Goal: Information Seeking & Learning: Learn about a topic

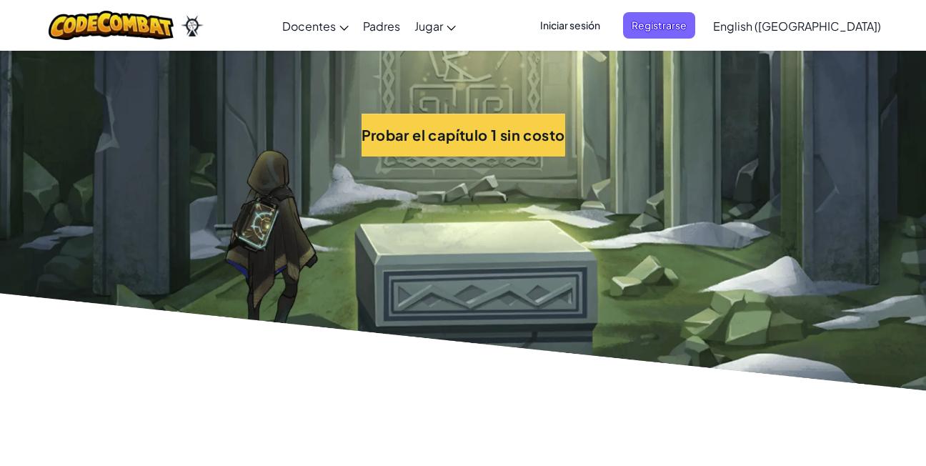
scroll to position [3201, 0]
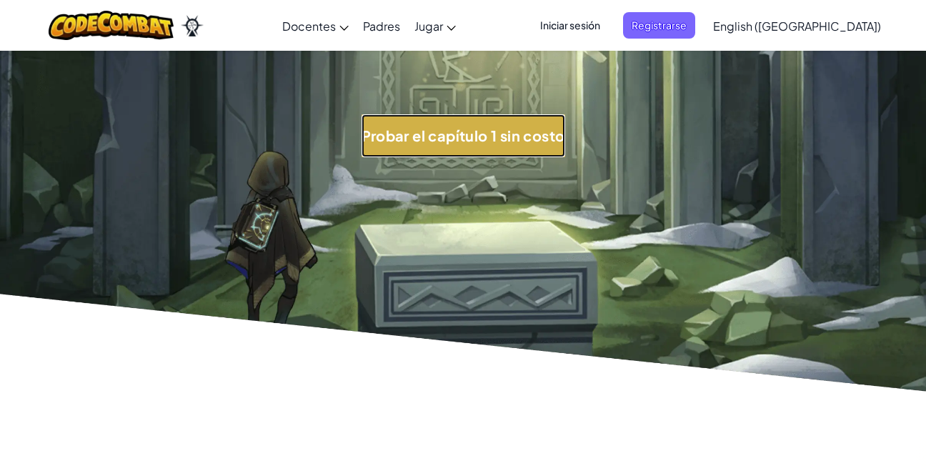
click at [430, 128] on button "Probar el capítulo 1 sin costo" at bounding box center [464, 135] width 204 height 43
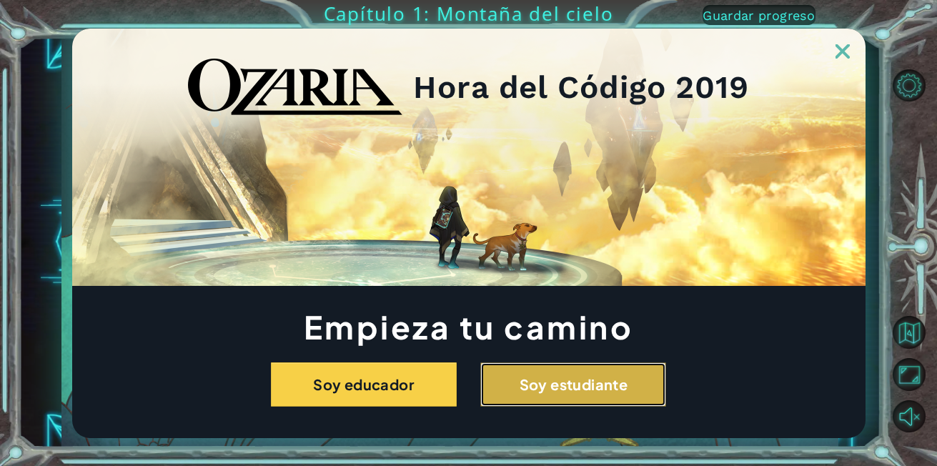
click at [509, 372] on button "Soy estudiante" at bounding box center [573, 384] width 186 height 44
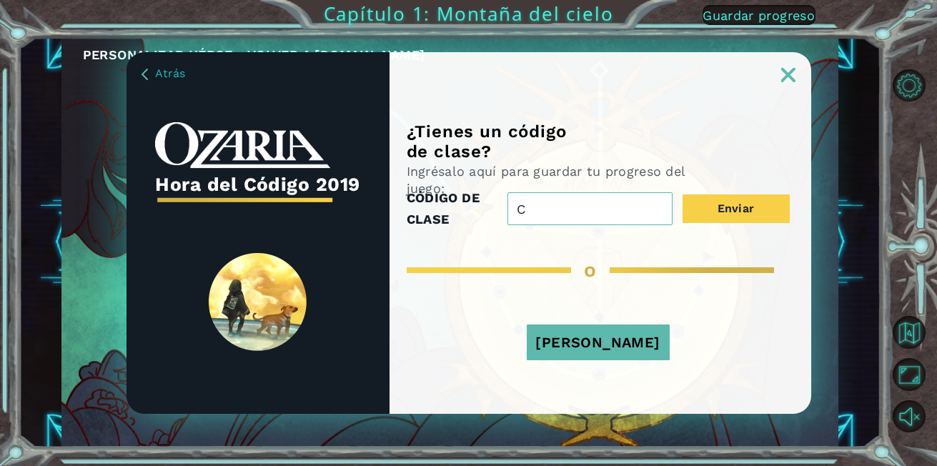
type input "CoinJumpPower"
click at [589, 339] on button "[PERSON_NAME]" at bounding box center [598, 343] width 143 height 36
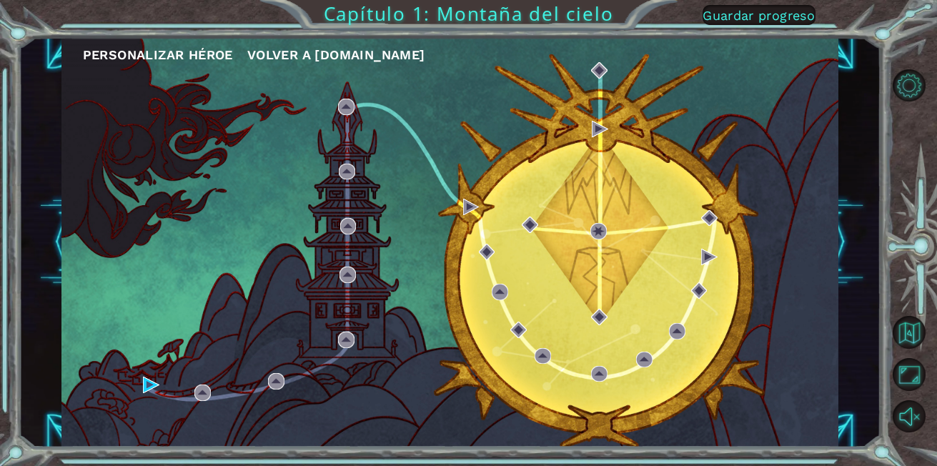
click at [761, 9] on span "Guardar progreso" at bounding box center [759, 15] width 112 height 15
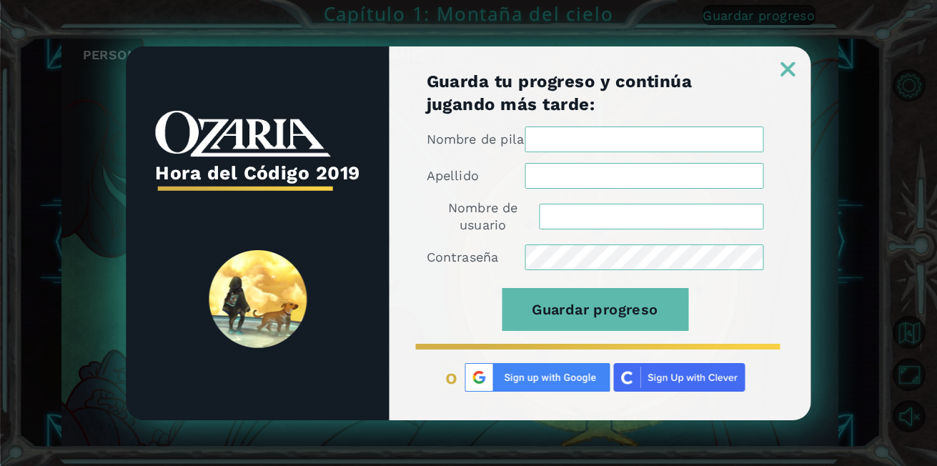
type input "[EMAIL_ADDRESS][DOMAIN_NAME]"
click at [595, 151] on input "Nombre de pila" at bounding box center [644, 140] width 239 height 26
click at [611, 142] on input "Nombre de pila" at bounding box center [644, 140] width 239 height 26
type input "[PERSON_NAME]"
click at [594, 261] on form "Nombre [PERSON_NAME] Nombre de usuario [EMAIL_ADDRESS][DOMAIN_NAME] Contraseña …" at bounding box center [595, 237] width 337 height 221
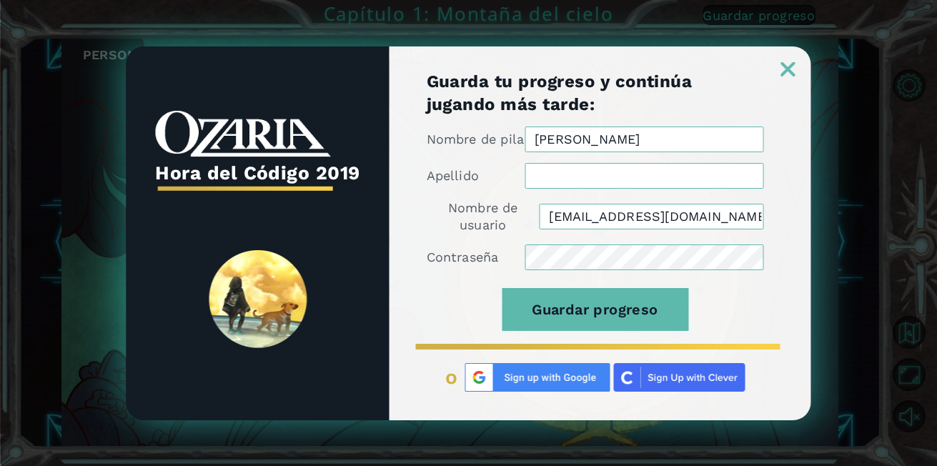
type input "[PERSON_NAME]"
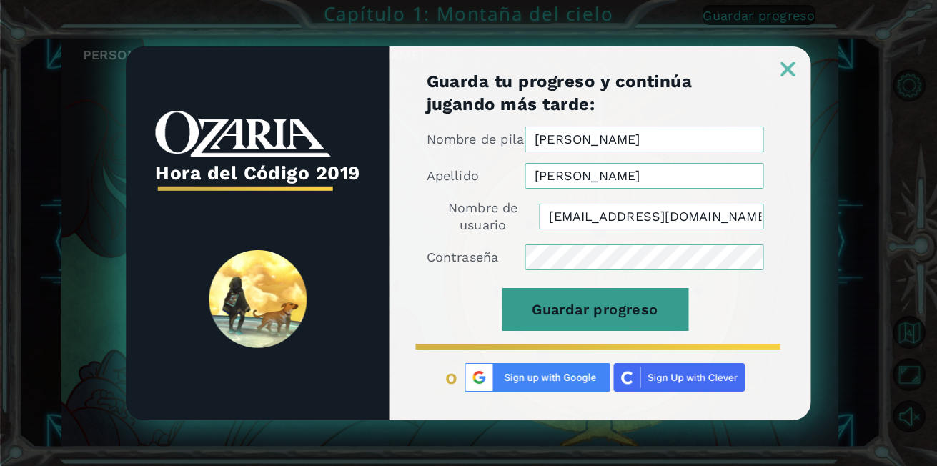
click at [619, 308] on button "Guardar progreso" at bounding box center [595, 309] width 187 height 43
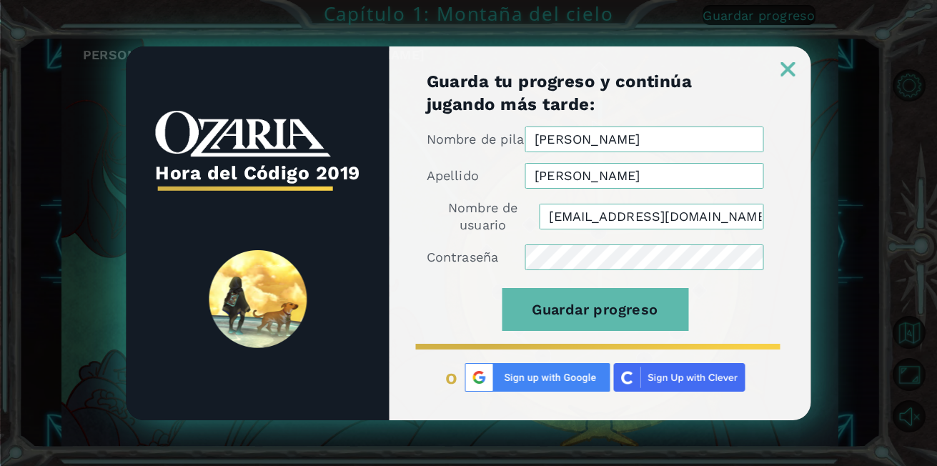
click at [790, 62] on img at bounding box center [788, 69] width 14 height 14
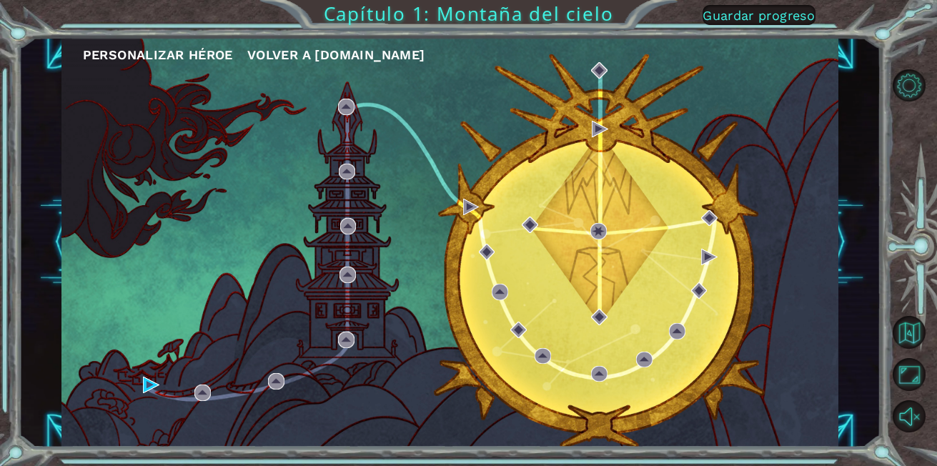
click at [100, 154] on div "Personalizar héroe [PERSON_NAME] a [DOMAIN_NAME]" at bounding box center [449, 242] width 777 height 410
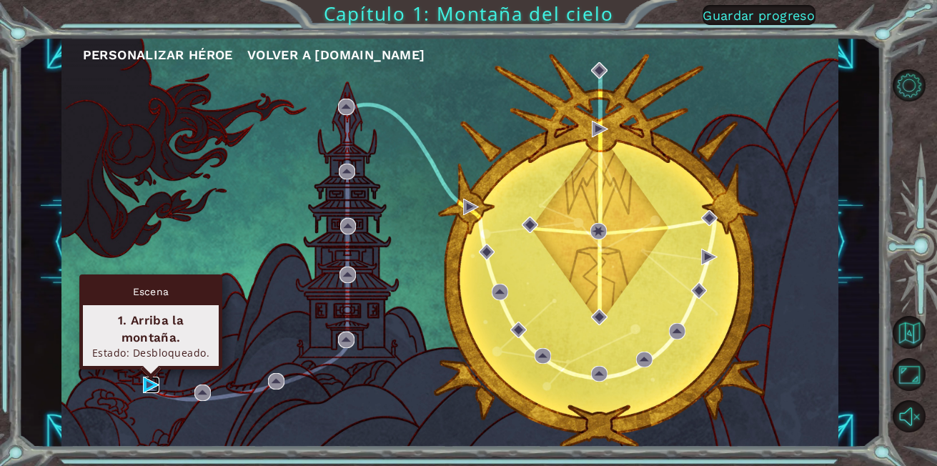
click at [148, 380] on img at bounding box center [151, 385] width 16 height 16
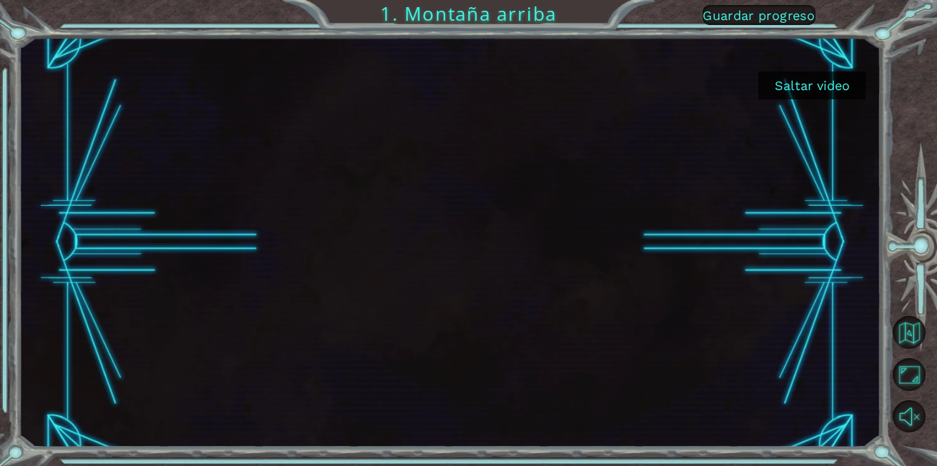
click at [797, 84] on button "Saltar video" at bounding box center [811, 85] width 107 height 28
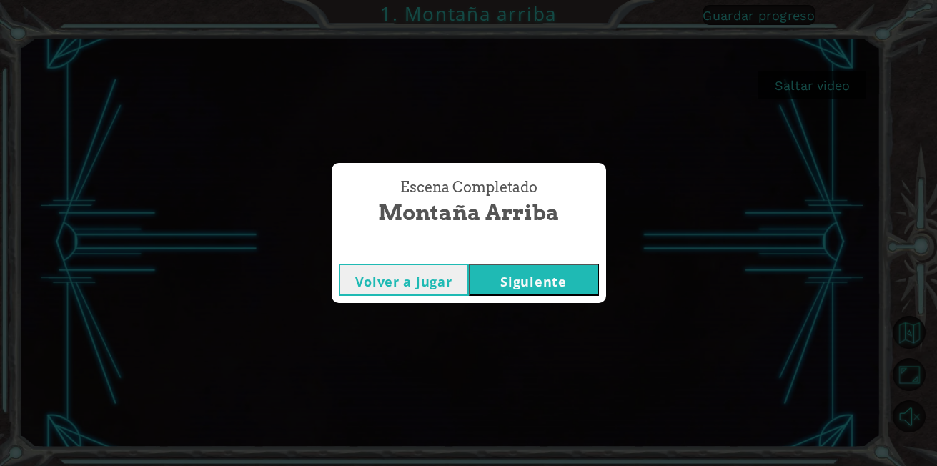
click at [527, 275] on button "Siguiente" at bounding box center [534, 280] width 130 height 32
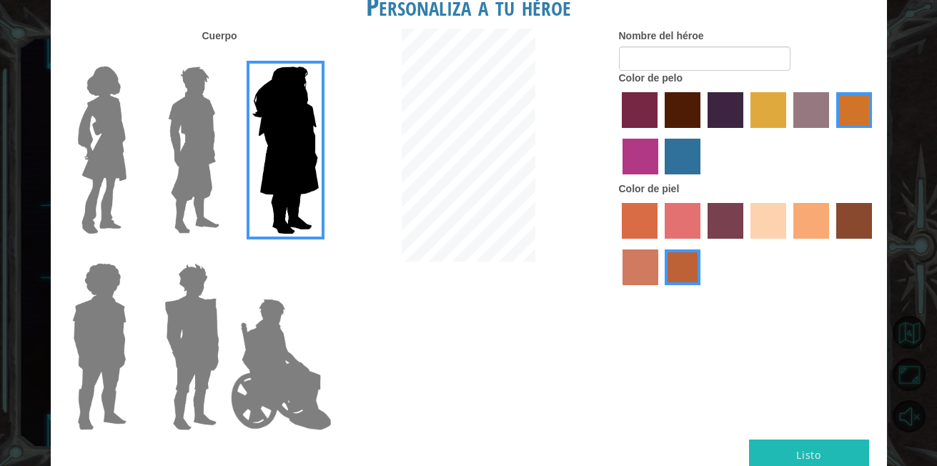
click at [128, 184] on img at bounding box center [102, 150] width 60 height 179
click at [132, 57] on input "Hero Connie" at bounding box center [132, 57] width 0 height 0
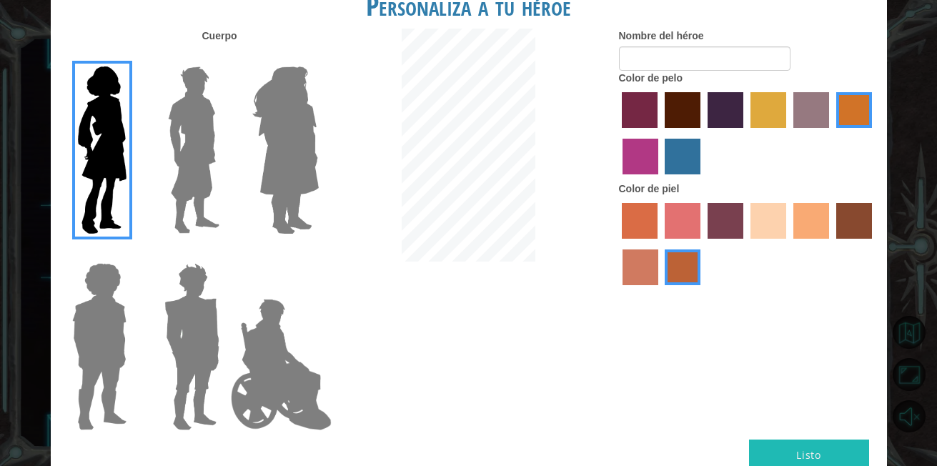
click at [773, 217] on label "color de piel de playa arenosa" at bounding box center [769, 221] width 36 height 36
click at [746, 244] on input "sandy beach skin color" at bounding box center [746, 244] width 0 height 0
click at [679, 96] on label "Color de cabello granate" at bounding box center [683, 110] width 36 height 36
click at [660, 133] on input "maroon hair color" at bounding box center [660, 133] width 0 height 0
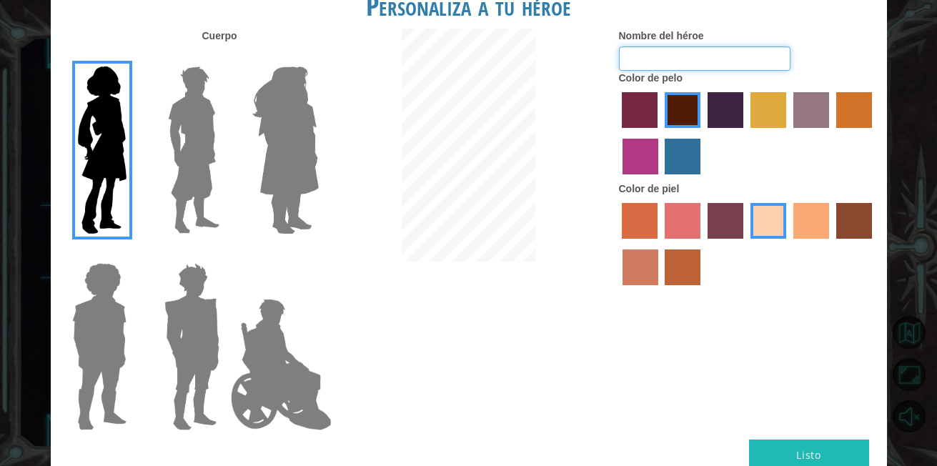
click at [673, 63] on input "Nombre del héroe" at bounding box center [705, 58] width 172 height 24
type input "A"
type input "angepro"
click at [801, 444] on button "Listo" at bounding box center [809, 456] width 120 height 32
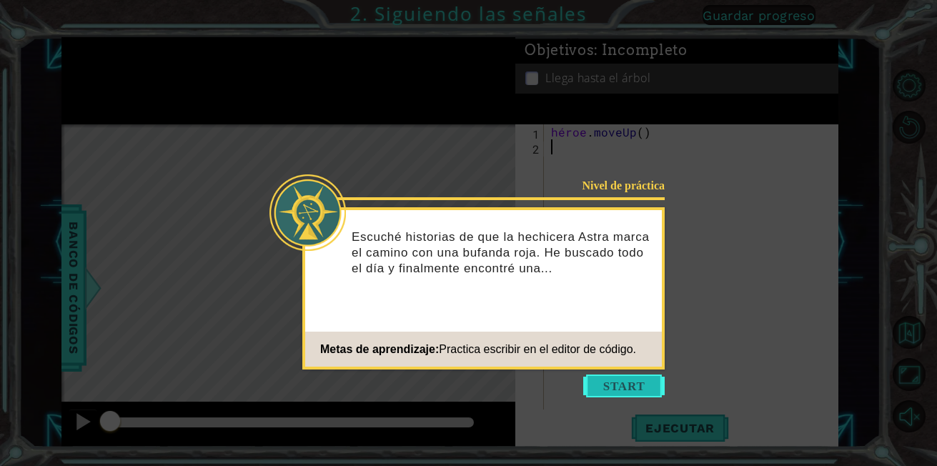
click at [612, 387] on button "Empezar" at bounding box center [623, 386] width 81 height 23
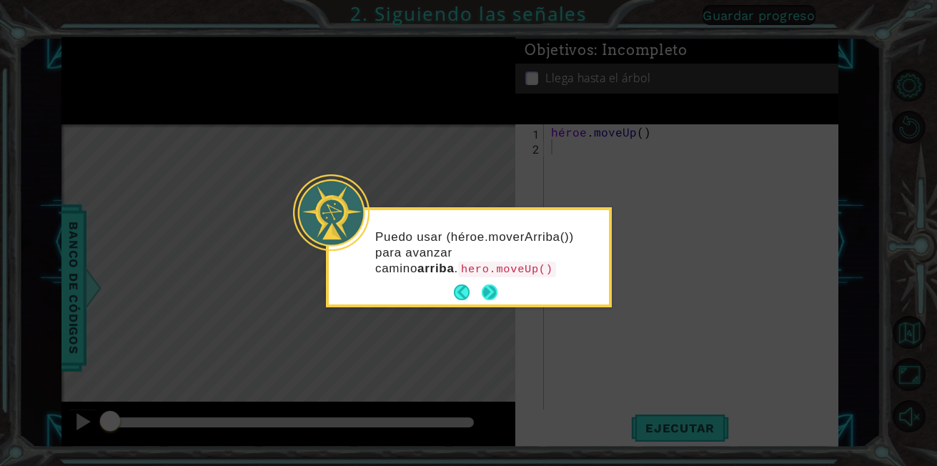
click at [495, 293] on button "Próximo" at bounding box center [490, 293] width 16 height 16
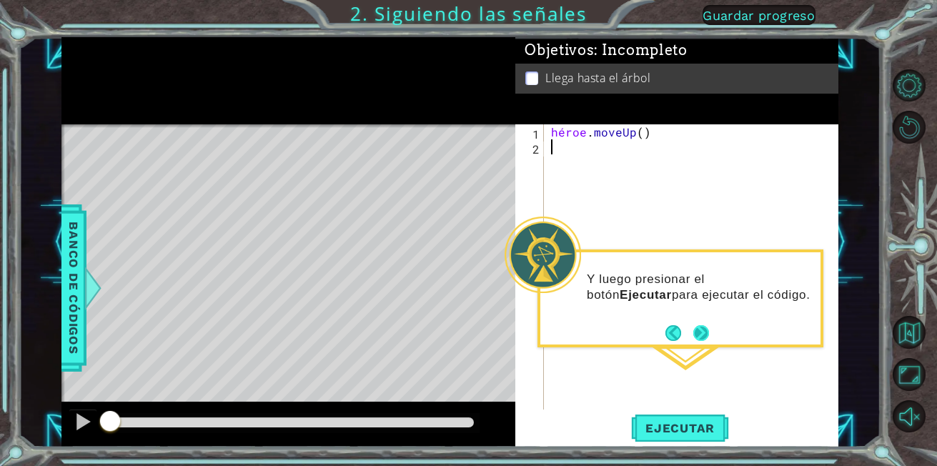
click at [698, 327] on button "Próximo" at bounding box center [701, 333] width 16 height 16
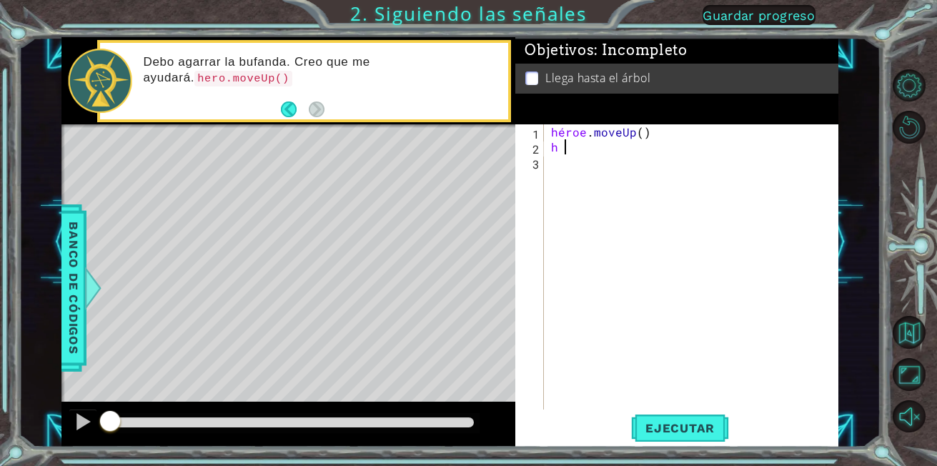
type textarea "h"
click at [673, 428] on span "Ejecutar" at bounding box center [680, 428] width 98 height 14
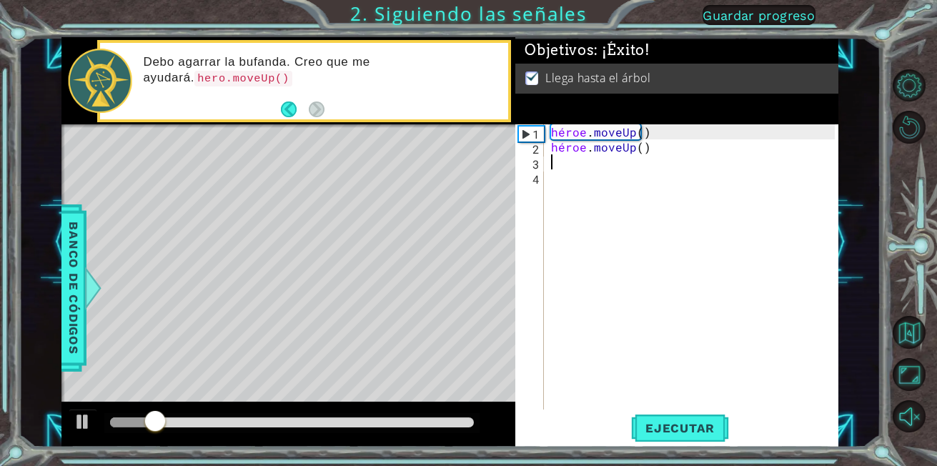
click at [555, 167] on div "héroe . moveUp ( ) héroe . moveUp ( )" at bounding box center [695, 281] width 294 height 315
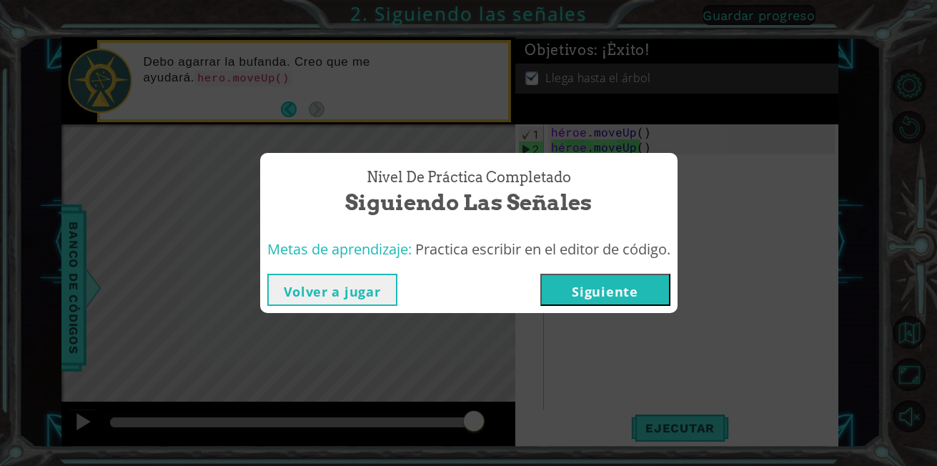
click at [607, 284] on button "Siguiente" at bounding box center [605, 290] width 130 height 32
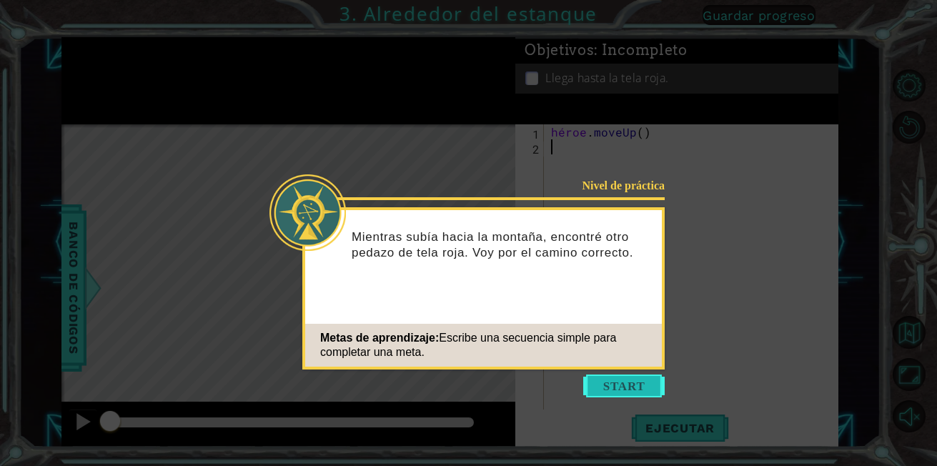
click at [627, 391] on button "Empezar" at bounding box center [623, 386] width 81 height 23
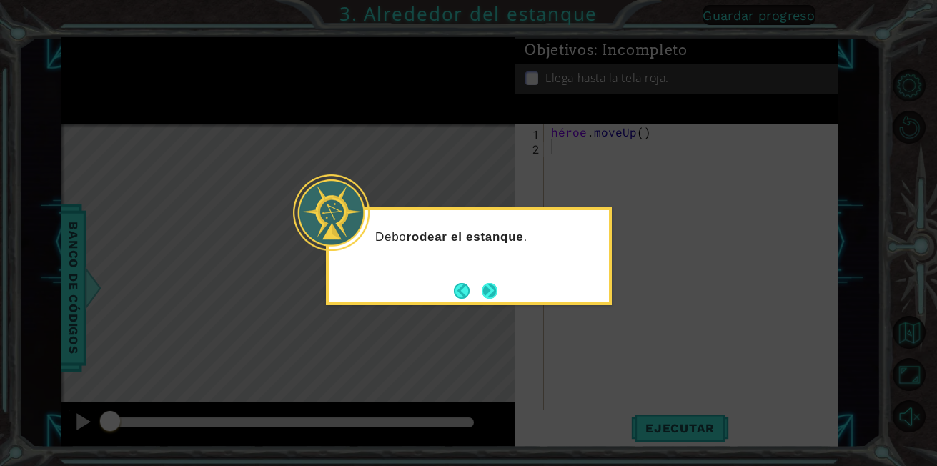
click at [492, 282] on button "Próximo" at bounding box center [489, 290] width 19 height 19
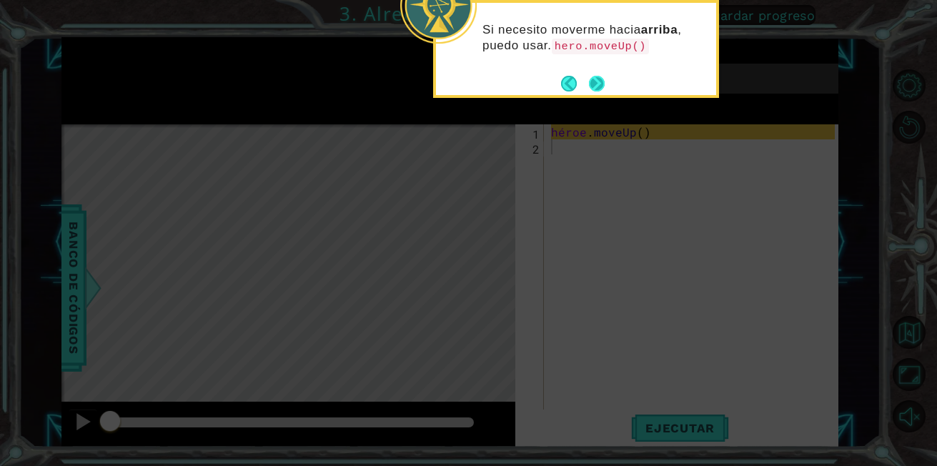
click at [603, 86] on button "Próximo" at bounding box center [597, 83] width 18 height 18
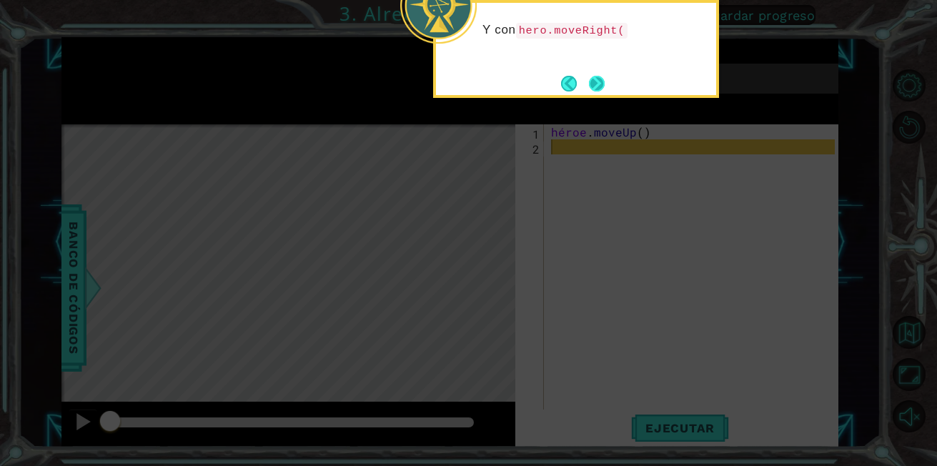
click at [599, 76] on button "Próximo" at bounding box center [597, 83] width 26 height 26
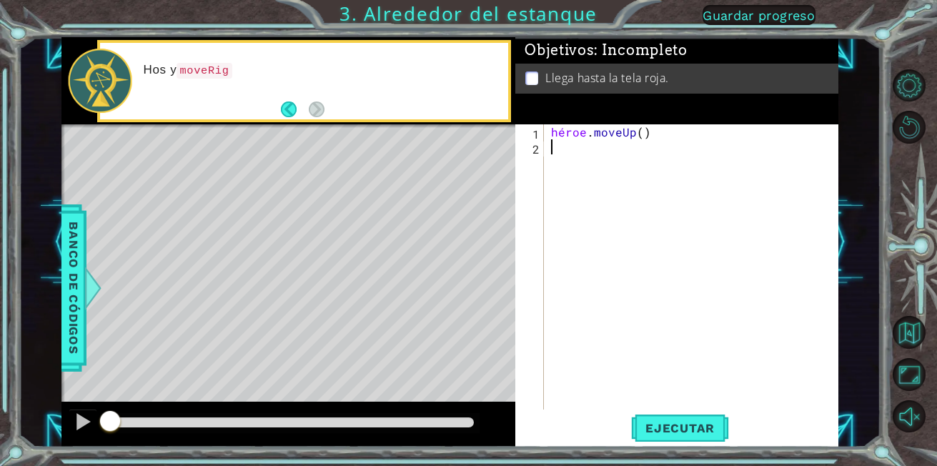
click at [553, 156] on div "héroe . moveUp ( )" at bounding box center [695, 281] width 294 height 315
click at [562, 147] on div "héroe . moveUp ( )" at bounding box center [695, 281] width 294 height 315
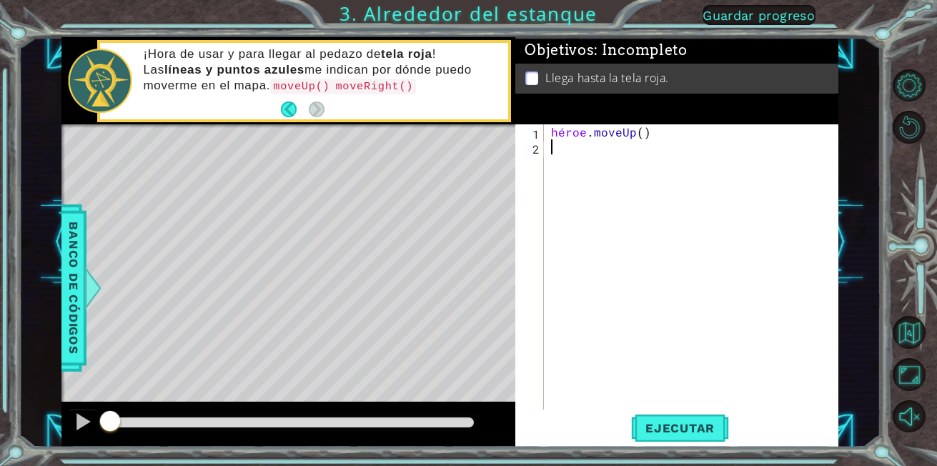
click at [553, 147] on div "héroe . moveUp ( )" at bounding box center [695, 281] width 294 height 315
click at [563, 152] on div "héroe . moveUp ( )" at bounding box center [695, 281] width 294 height 315
click at [548, 147] on div "1 2 héroe . moveUp ( ) הההההההההההההההההההההההההההההההההההההההההההההההההההההההה…" at bounding box center [675, 266] width 320 height 285
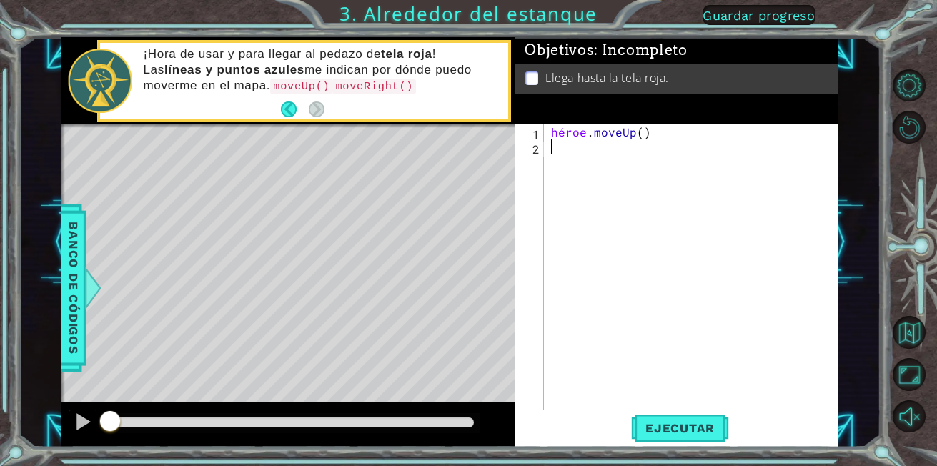
click at [550, 147] on div "1 2 héroe . moveUp ( ) הההההההההההההההההההההההההההההההההההההההההההההההההההההההה…" at bounding box center [675, 266] width 320 height 285
click at [550, 147] on div "héroe . moveUp ( )" at bounding box center [695, 281] width 294 height 315
drag, startPoint x: 550, startPoint y: 147, endPoint x: 562, endPoint y: 147, distance: 12.2
click at [562, 147] on div "héroe . moveUp ( )" at bounding box center [695, 281] width 294 height 315
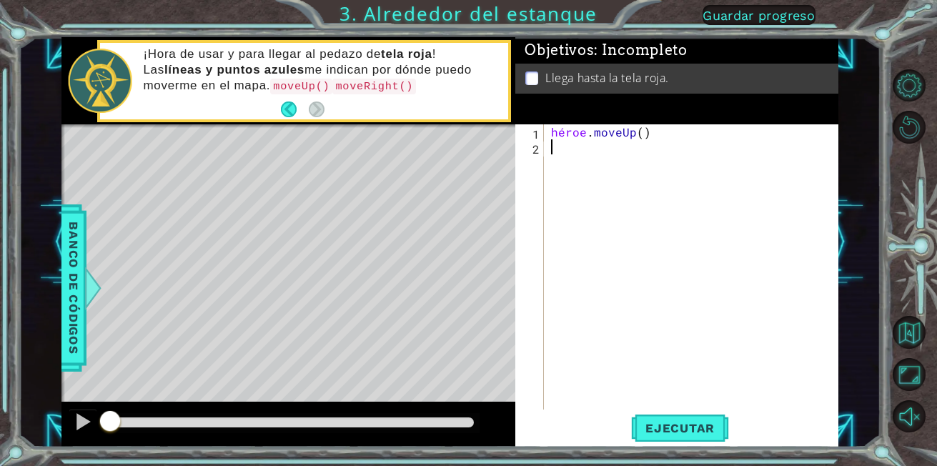
click at [559, 147] on div "héroe . moveUp ( )" at bounding box center [695, 281] width 294 height 315
type textarea "h"
click at [554, 167] on div "héroe . moveUp ( ) héroe . moveUp ( )" at bounding box center [695, 281] width 294 height 315
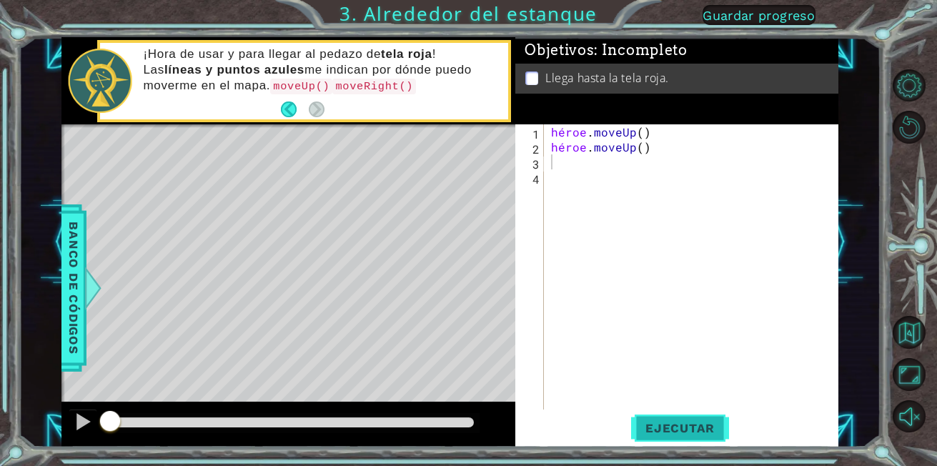
click at [683, 420] on button "Ejecutar" at bounding box center [680, 428] width 98 height 32
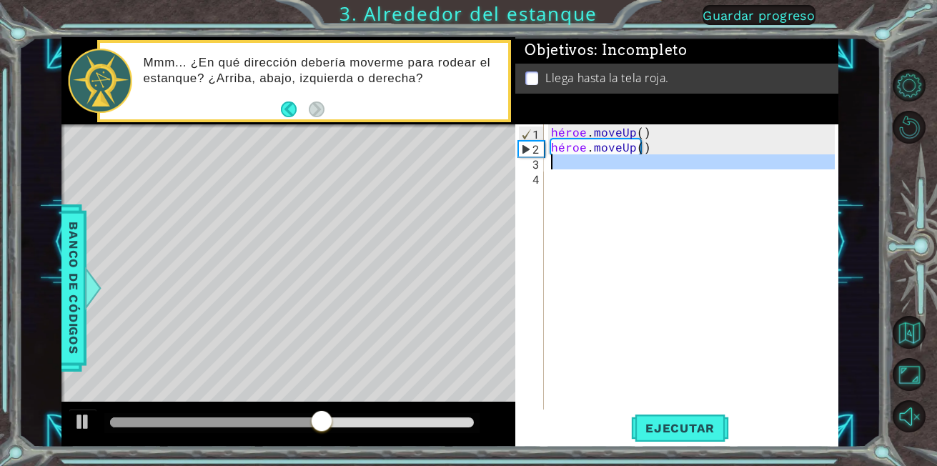
drag, startPoint x: 559, startPoint y: 180, endPoint x: 550, endPoint y: 166, distance: 17.1
click at [550, 166] on div "héroe . moveUp ( ) héroe . moveUp ( )" at bounding box center [695, 281] width 294 height 315
click at [550, 166] on div "héroe . moveUp ( ) héroe . moveUp ( )" at bounding box center [691, 266] width 287 height 285
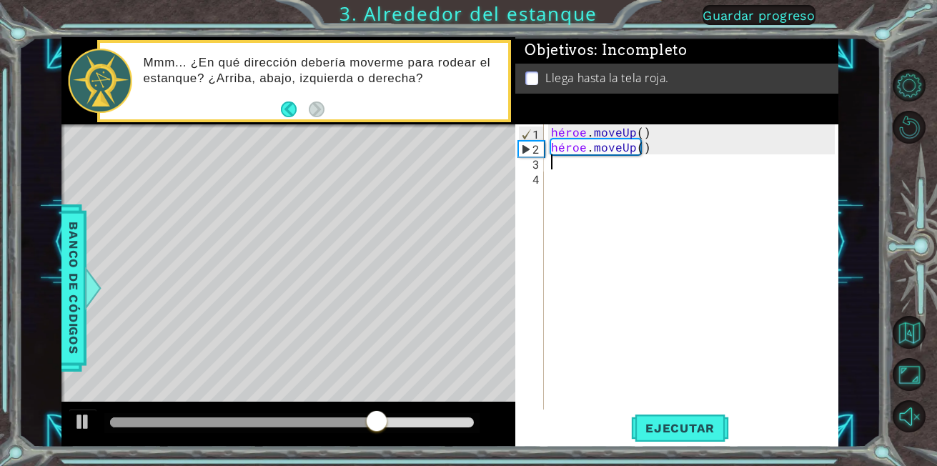
click at [577, 169] on div "héroe . moveUp ( ) héroe . moveUp ( )" at bounding box center [695, 281] width 294 height 315
type textarea "h"
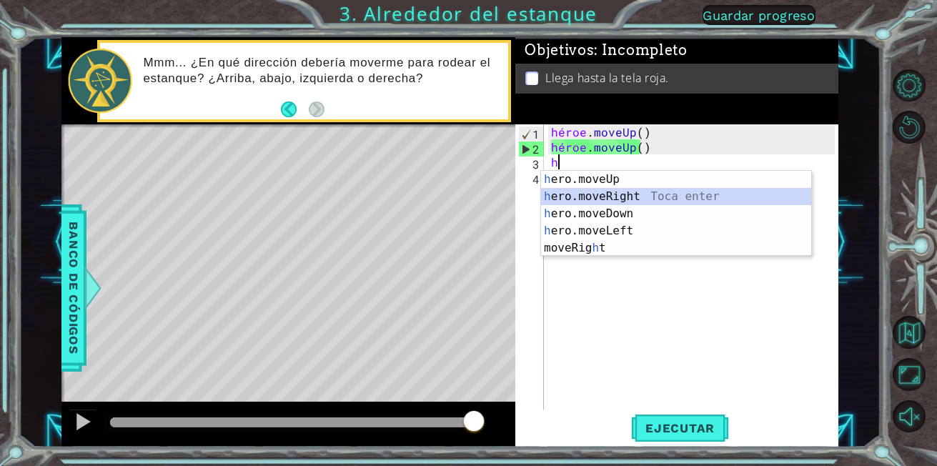
click at [577, 195] on div "h ero.moveUp Toca enter h ero.moveRight Toca enter h ero.moveDown Toca enter h …" at bounding box center [676, 231] width 270 height 120
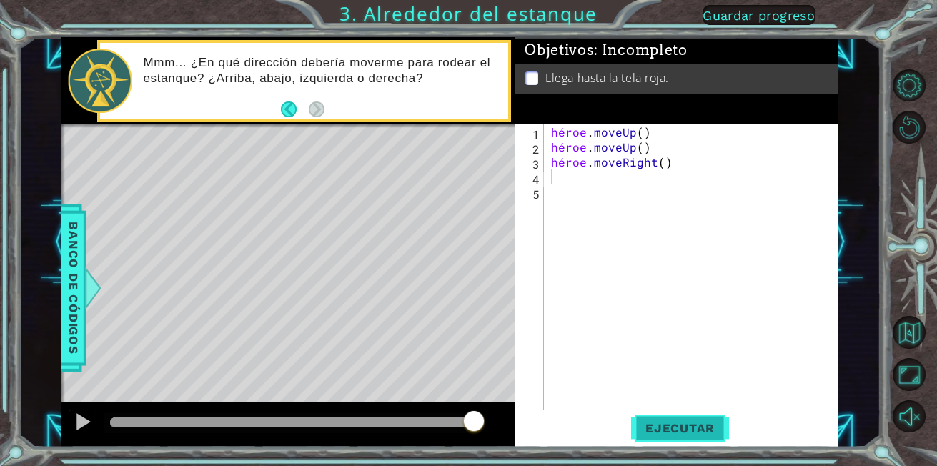
click at [677, 428] on span "Ejecutar" at bounding box center [680, 428] width 98 height 14
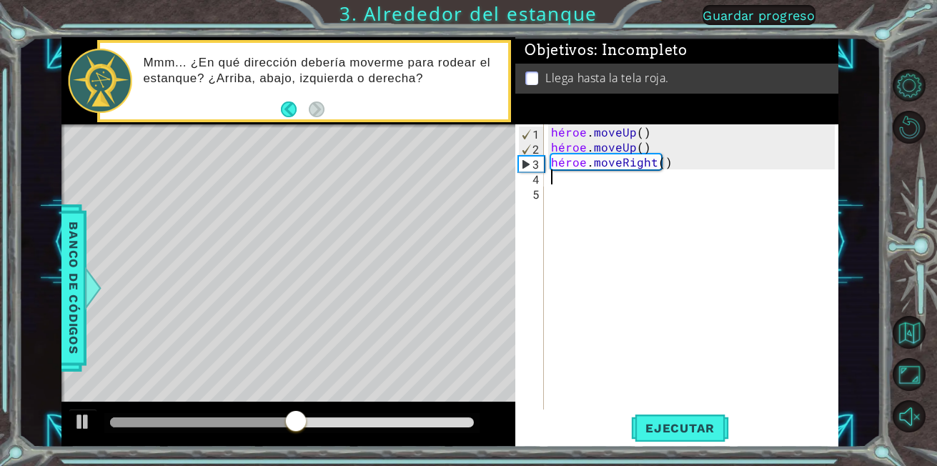
click at [545, 179] on div "1 2 3 4 5 héroe . moveUp ( ) héroe . moveUp ( ) héroe . moveRight ( ) ההההההההה…" at bounding box center [675, 266] width 320 height 285
click at [550, 179] on div "héroe . moveUp ( ) héroe . moveUp ( ) héroe . moveRight ( )" at bounding box center [695, 281] width 294 height 315
drag, startPoint x: 548, startPoint y: 182, endPoint x: 533, endPoint y: 181, distance: 15.7
click at [533, 181] on div "1 2 3 4 5 héroe . moveUp ( ) héroe . moveUp ( ) héroe . moveRight ( ) ההההההההה…" at bounding box center [675, 266] width 320 height 285
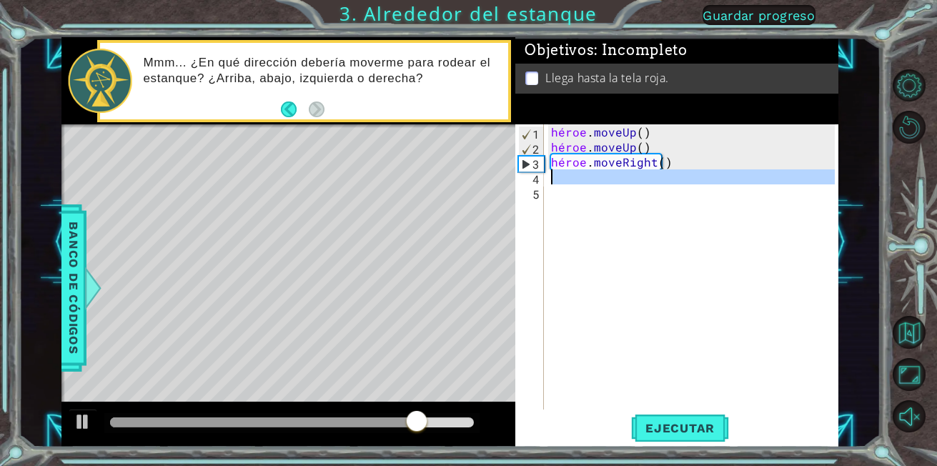
click at [533, 181] on font "4" at bounding box center [536, 179] width 7 height 15
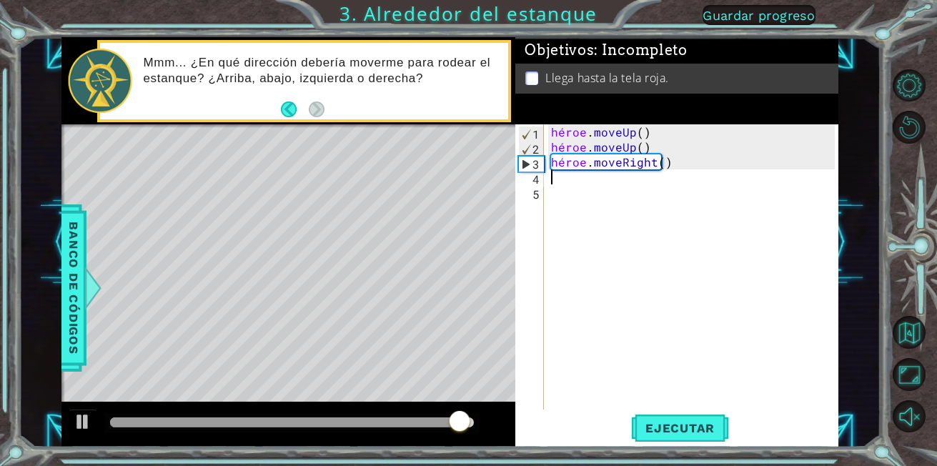
click at [538, 182] on font "4" at bounding box center [536, 179] width 7 height 15
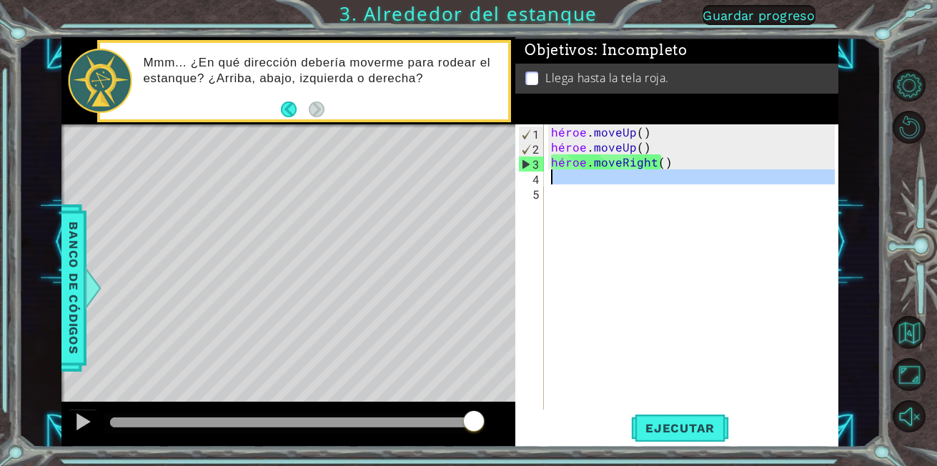
drag, startPoint x: 583, startPoint y: 199, endPoint x: 543, endPoint y: 178, distance: 45.7
click at [543, 178] on div "1 2 3 4 5 héroe . moveUp ( ) héroe . moveUp ( ) héroe . moveRight ( ) ההההההההה…" at bounding box center [675, 266] width 320 height 285
click at [538, 177] on div "4" at bounding box center [531, 179] width 26 height 15
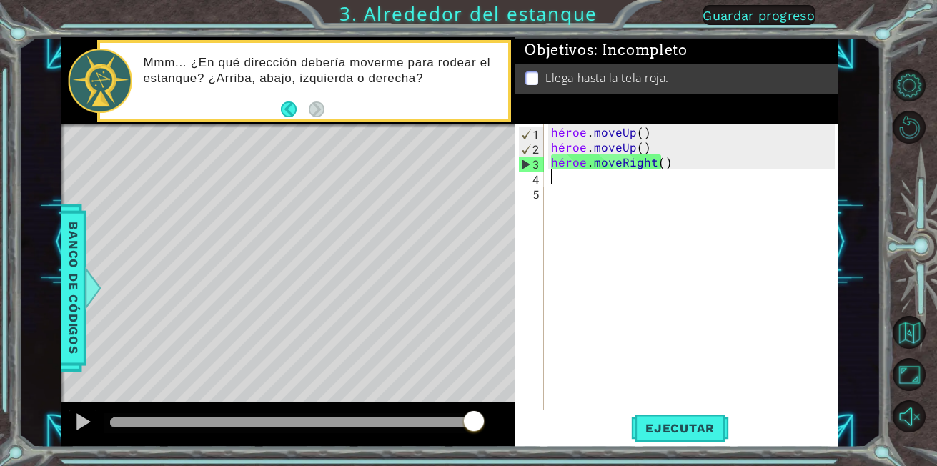
click at [538, 177] on font "4" at bounding box center [536, 179] width 7 height 15
click at [534, 178] on font "4" at bounding box center [536, 179] width 7 height 15
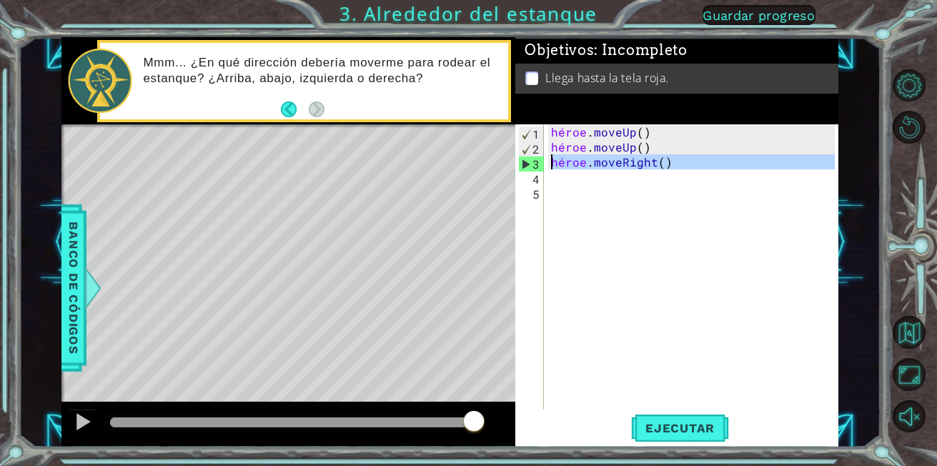
click at [533, 162] on font "3" at bounding box center [536, 164] width 7 height 15
type textarea "hero.moveRight()"
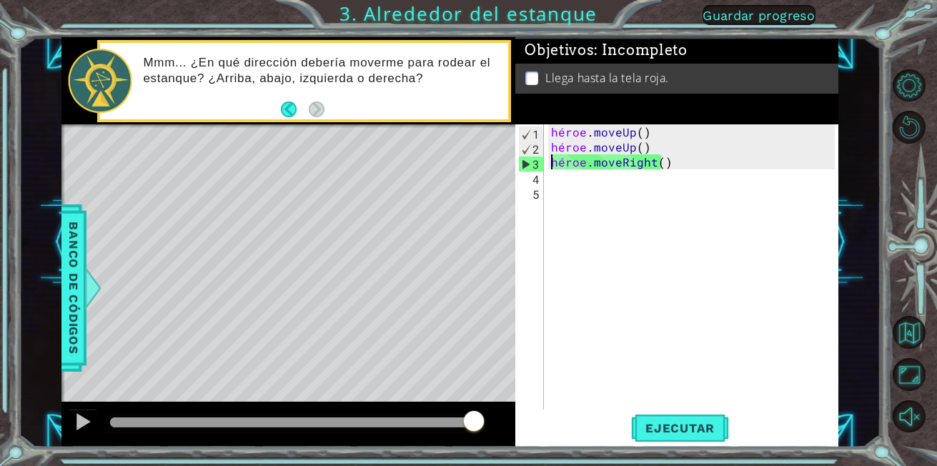
click at [536, 182] on font "4" at bounding box center [536, 179] width 7 height 15
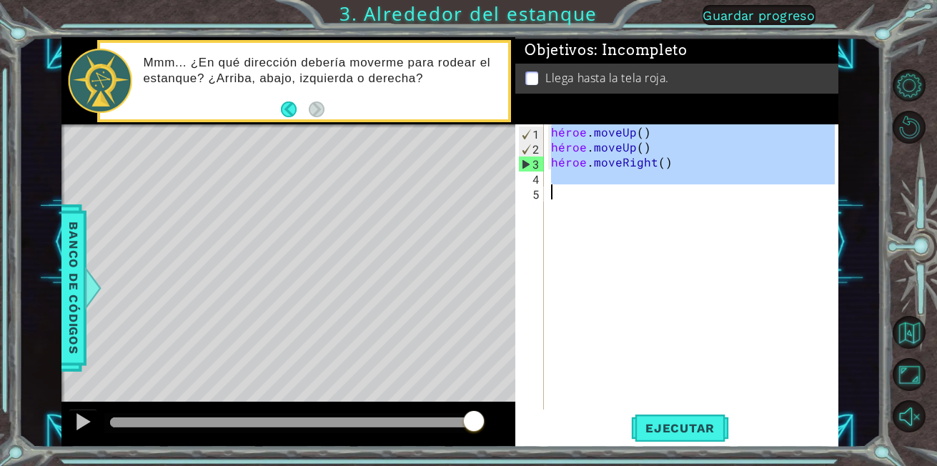
click at [536, 182] on font "4" at bounding box center [536, 179] width 7 height 15
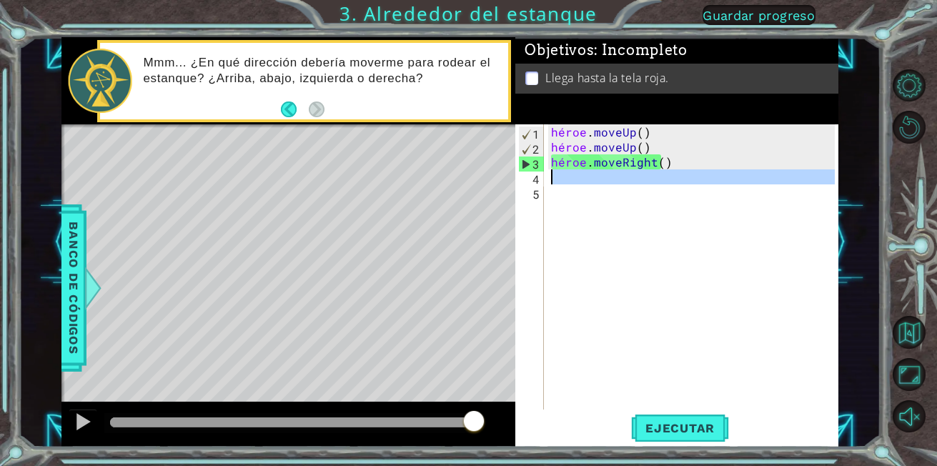
click at [536, 182] on font "4" at bounding box center [536, 179] width 7 height 15
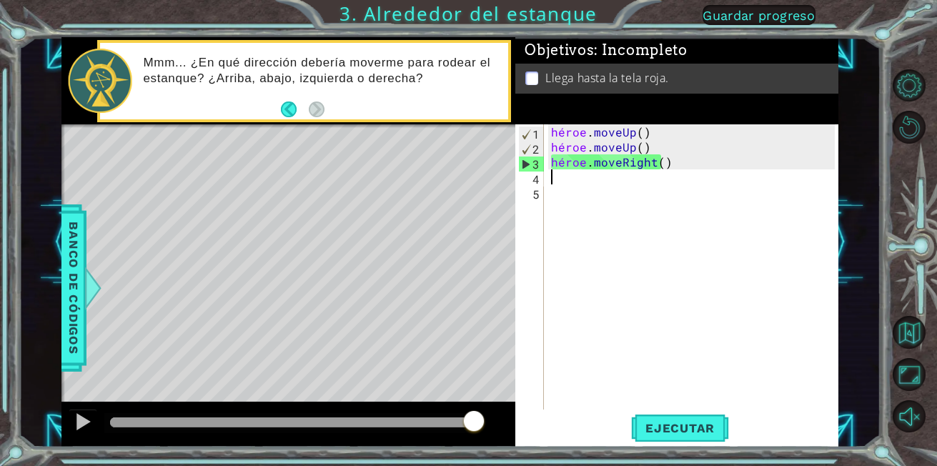
type textarea "hero.moveRight()"
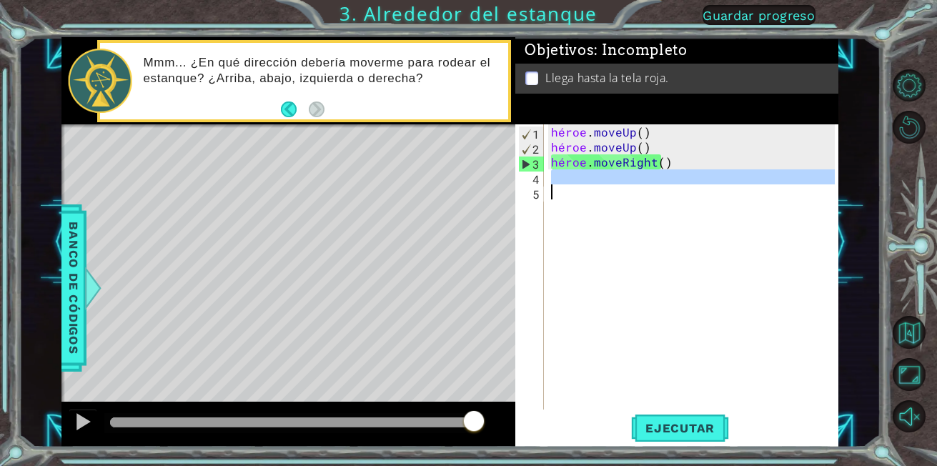
drag, startPoint x: 536, startPoint y: 182, endPoint x: 565, endPoint y: 184, distance: 28.7
click at [565, 184] on div "1 2 3 4 5 héroe . moveUp ( ) héroe . moveUp ( ) héroe . moveRight ( ) ההההההההה…" at bounding box center [675, 266] width 320 height 285
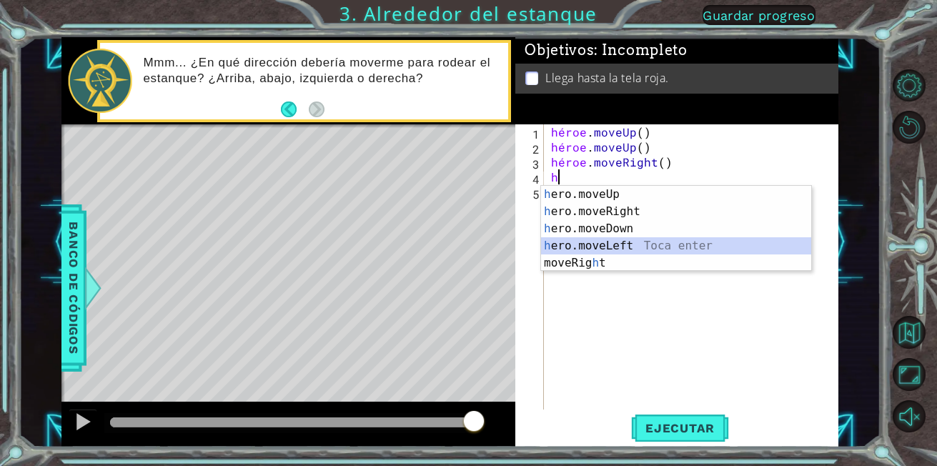
click at [570, 242] on div "h ero.moveUp Toca enter h ero.moveRight Toca enter h ero.moveDown Toca enter h …" at bounding box center [676, 246] width 270 height 120
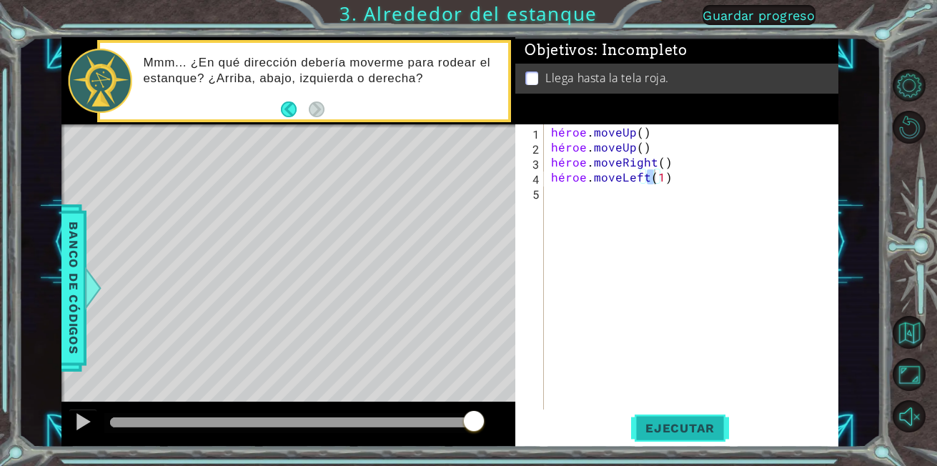
click at [657, 437] on button "Ejecutar" at bounding box center [680, 428] width 98 height 32
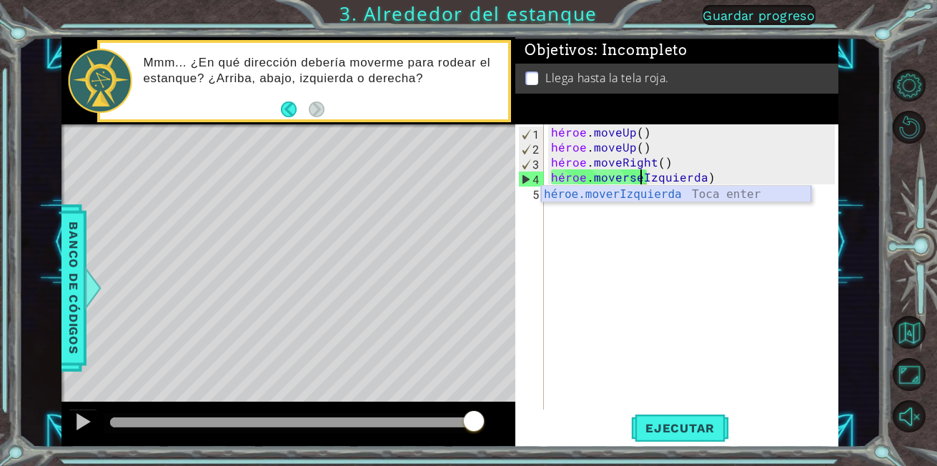
click at [697, 192] on div "héroe.moverIzquierda Toca enter" at bounding box center [676, 211] width 270 height 51
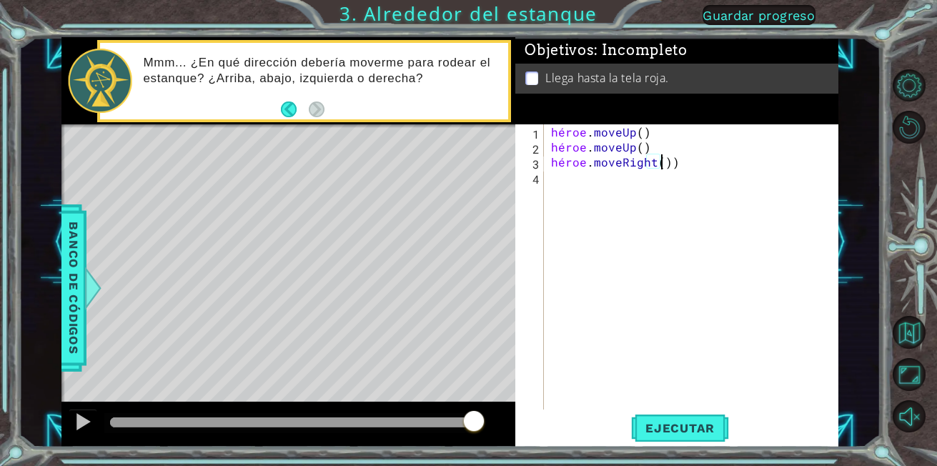
type textarea "hero.moveRight()"
click at [691, 184] on div "héroe . moveUp ( ) héroe . moveUp ( ) héroe . moveRight ( )" at bounding box center [695, 281] width 294 height 315
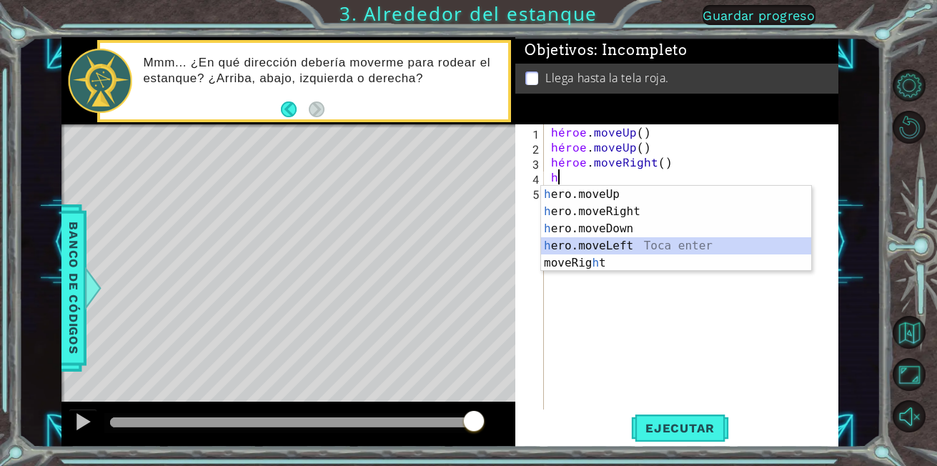
click at [641, 242] on div "h ero.moveUp Toca enter h ero.moveRight Toca enter h ero.moveDown Toca enter h …" at bounding box center [676, 246] width 270 height 120
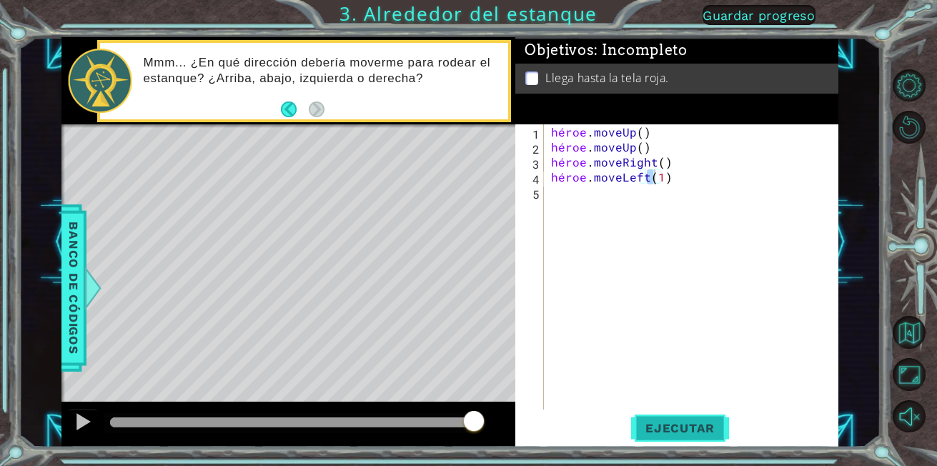
click at [690, 440] on button "Ejecutar" at bounding box center [680, 428] width 98 height 32
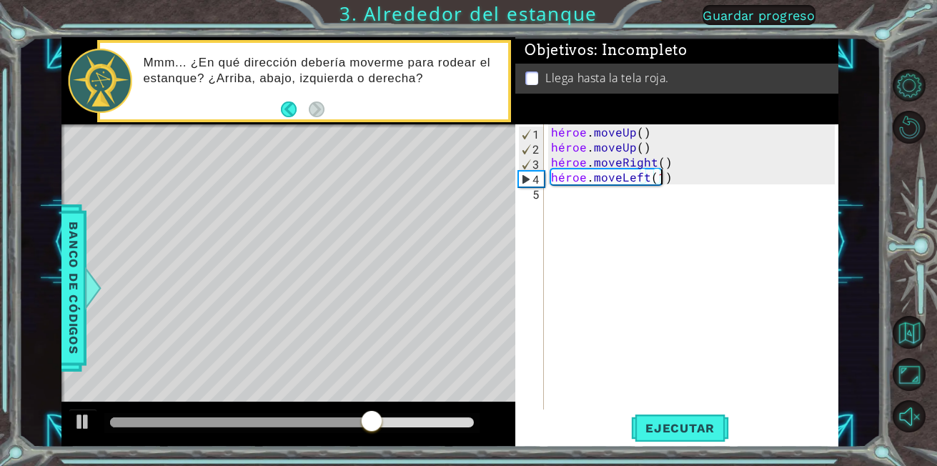
click at [672, 181] on div "héroe . moveUp ( ) héroe . moveUp ( ) héroe . moveRight ( ) héroe . moveLeft ( …" at bounding box center [695, 281] width 294 height 315
click at [666, 175] on div "héroe . moveUp ( ) héroe . moveUp ( ) héroe . moveRight ( ) héroe . moveLeft ( …" at bounding box center [695, 281] width 294 height 315
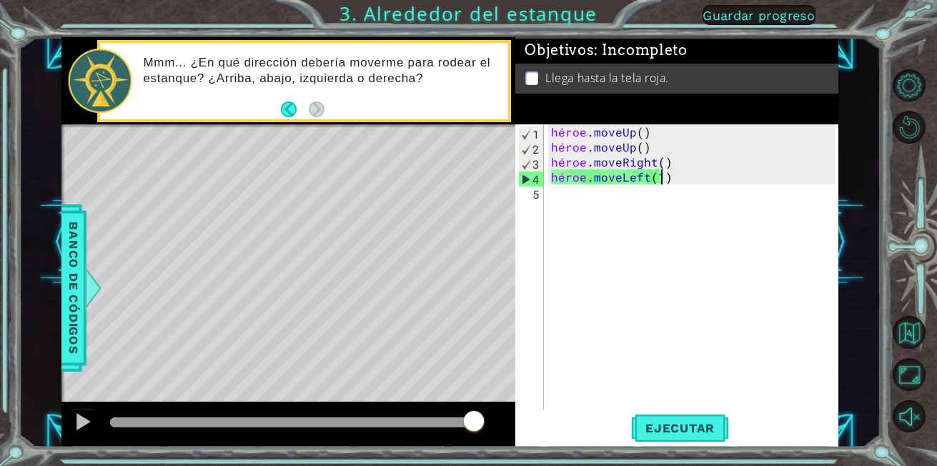
click at [679, 173] on div "héroe . moveUp ( ) héroe . moveUp ( ) héroe . moveRight ( ) héroe . moveLeft ( …" at bounding box center [695, 281] width 294 height 315
click at [655, 179] on div "héroe . moveUp ( ) héroe . moveUp ( ) héroe . moveRight ( ) héroe . moveLeft ( …" at bounding box center [695, 281] width 294 height 315
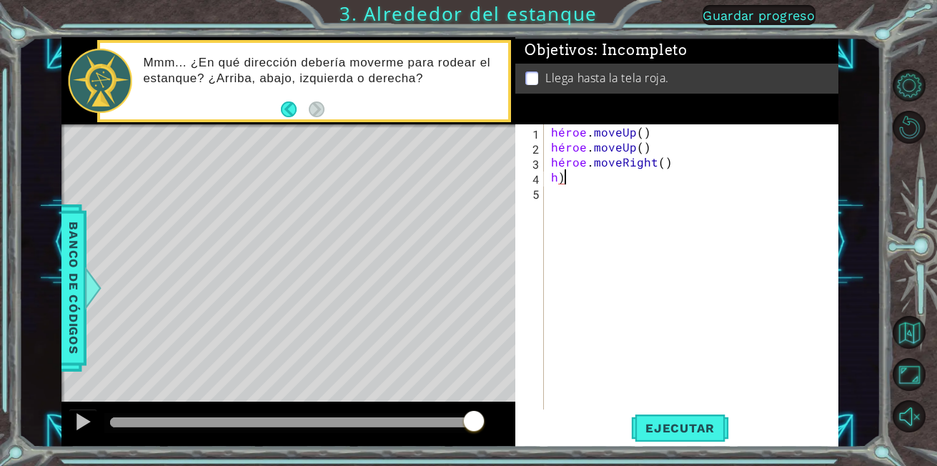
click at [575, 173] on div "héroe . moveUp ( ) héroe . moveUp ( ) héroe . moveRight ( ) h )" at bounding box center [695, 281] width 294 height 315
type textarea "h"
type textarea "hero.moveRight()"
click at [684, 214] on div "héroe . moveUp ( ) héroe . moveUp ( ) héroe . moveRight ( )" at bounding box center [695, 281] width 294 height 315
click at [554, 172] on div "héroe . moveUp ( ) héroe . moveUp ( ) héroe . moveRight ( )" at bounding box center [695, 281] width 294 height 315
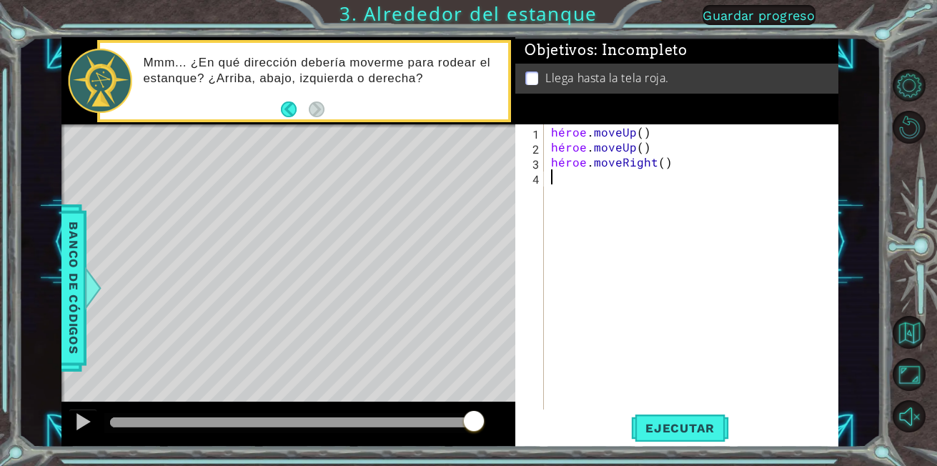
type textarea "h"
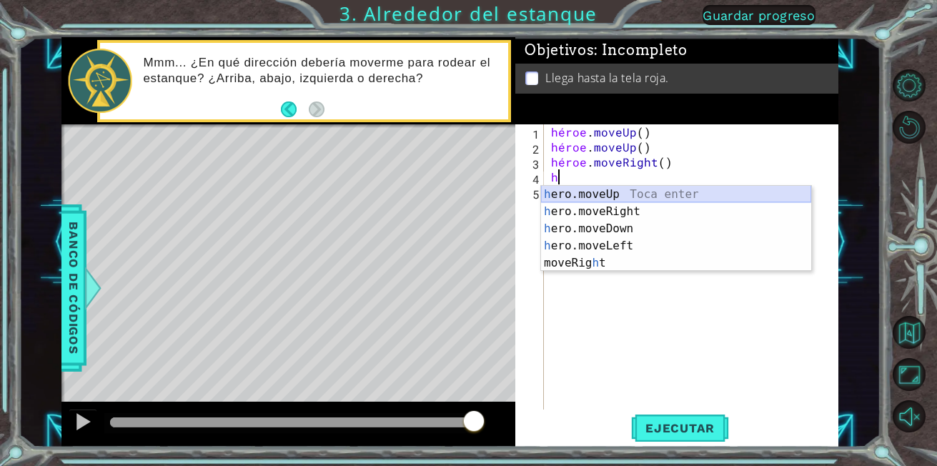
click at [647, 197] on div "h ero.moveUp Toca enter h ero.moveRight Toca enter h ero.moveDown Toca enter h …" at bounding box center [676, 246] width 270 height 120
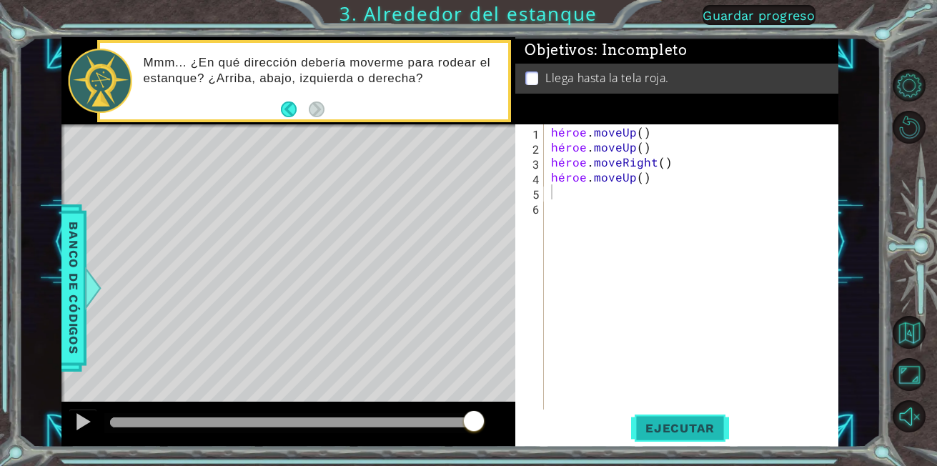
click at [666, 422] on span "Ejecutar" at bounding box center [680, 428] width 98 height 14
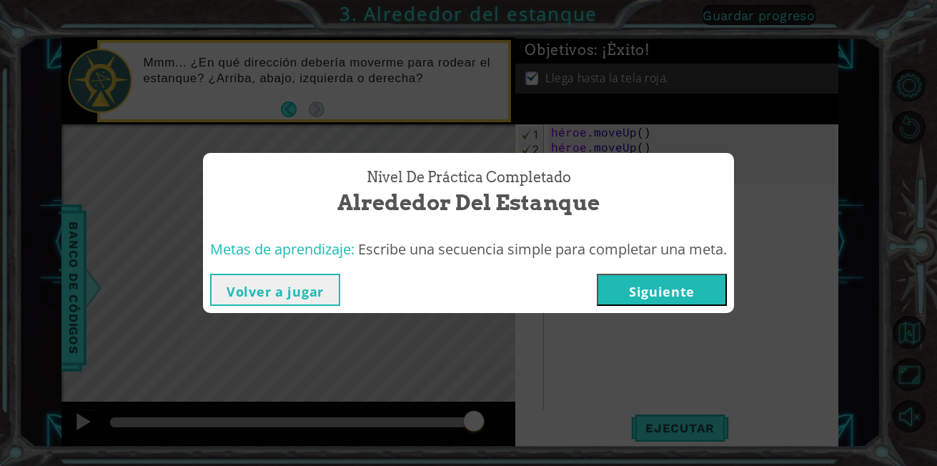
click at [667, 287] on button "Siguiente" at bounding box center [662, 290] width 130 height 32
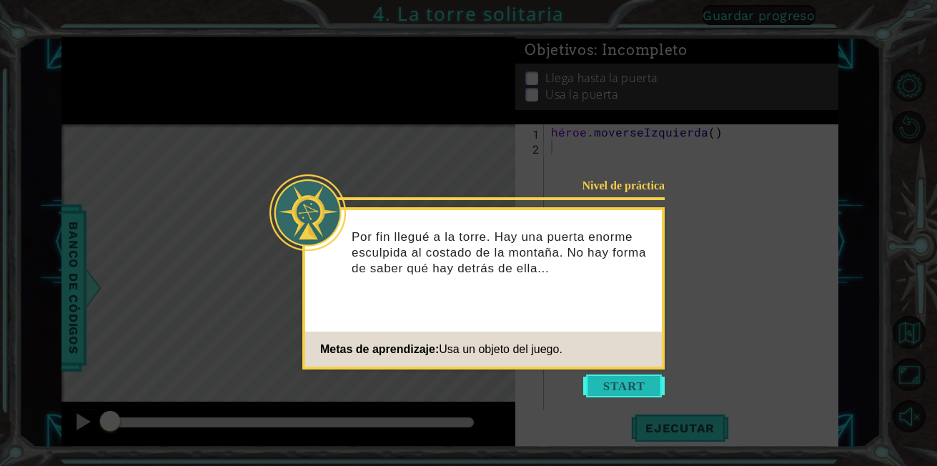
click at [636, 392] on button "Empezar" at bounding box center [623, 386] width 81 height 23
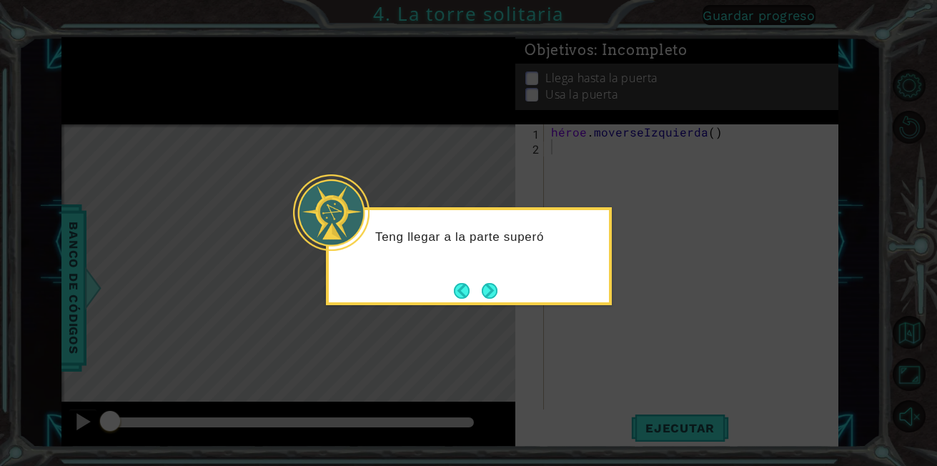
click at [672, 179] on icon at bounding box center [468, 233] width 937 height 466
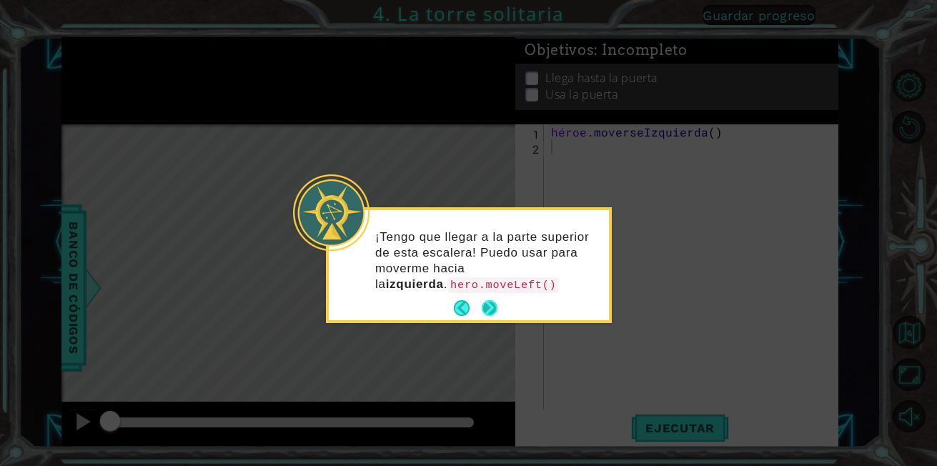
click at [488, 300] on button "Próximo" at bounding box center [489, 308] width 17 height 17
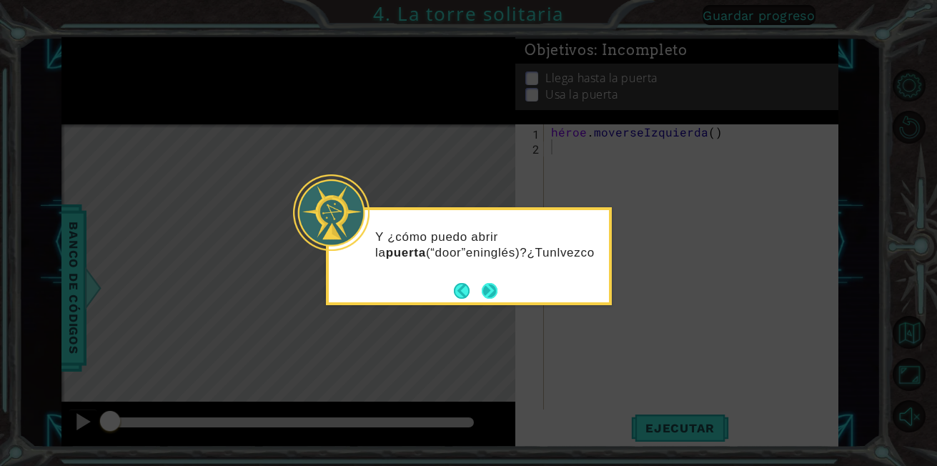
click at [491, 293] on button "Próximo" at bounding box center [490, 290] width 16 height 16
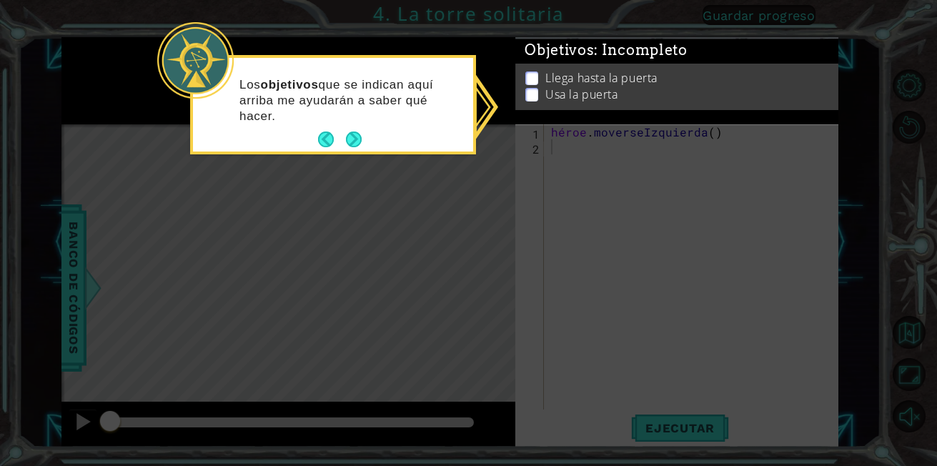
click at [540, 158] on icon at bounding box center [468, 233] width 937 height 466
click at [560, 172] on icon at bounding box center [468, 233] width 937 height 466
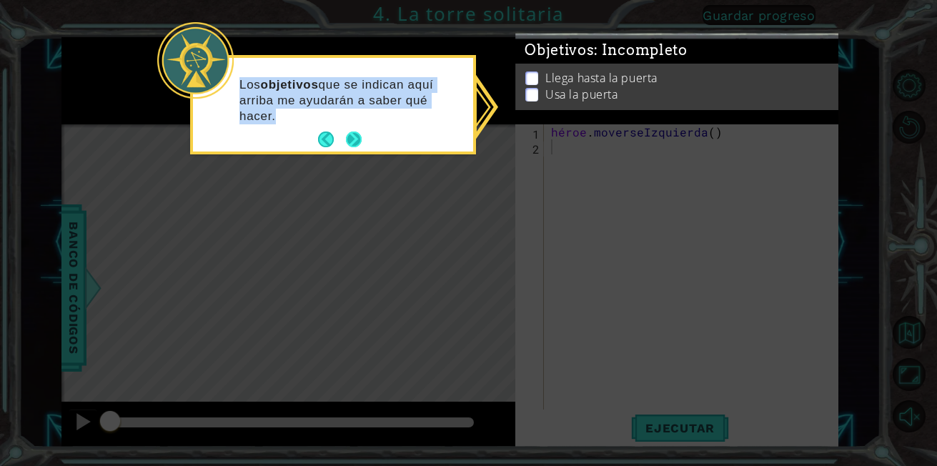
drag, startPoint x: 560, startPoint y: 172, endPoint x: 352, endPoint y: 137, distance: 210.1
click at [352, 137] on body "1 ההההההההההההההההההההההההההההההההההההההההההההההההההההההההההההההההההההההההההההה…" at bounding box center [468, 233] width 937 height 466
click at [352, 137] on button "Próximo" at bounding box center [353, 139] width 21 height 21
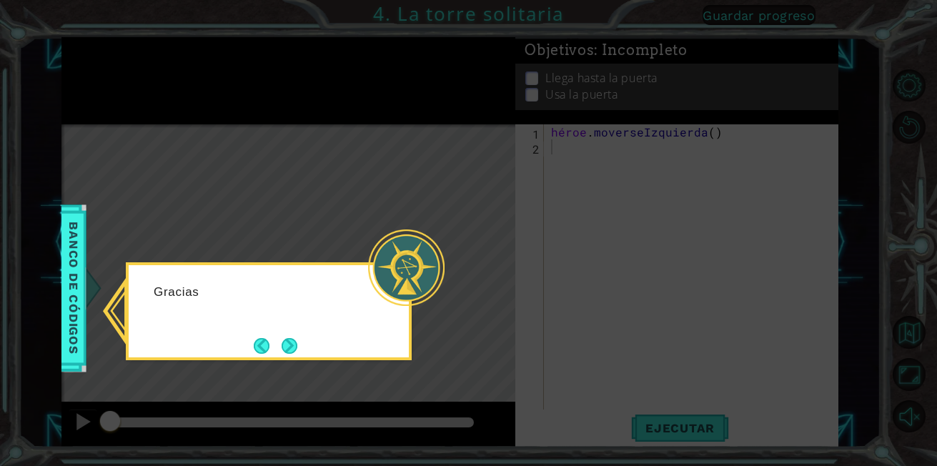
click at [448, 235] on icon at bounding box center [468, 233] width 937 height 466
drag, startPoint x: 448, startPoint y: 235, endPoint x: 292, endPoint y: 348, distance: 192.5
click at [292, 348] on body "1 ההההההההההההההההההההההההההההההההההההההההההההההההההההההההההההההההההההההההההההה…" at bounding box center [468, 233] width 937 height 466
click at [292, 348] on button "Próximo" at bounding box center [290, 345] width 16 height 16
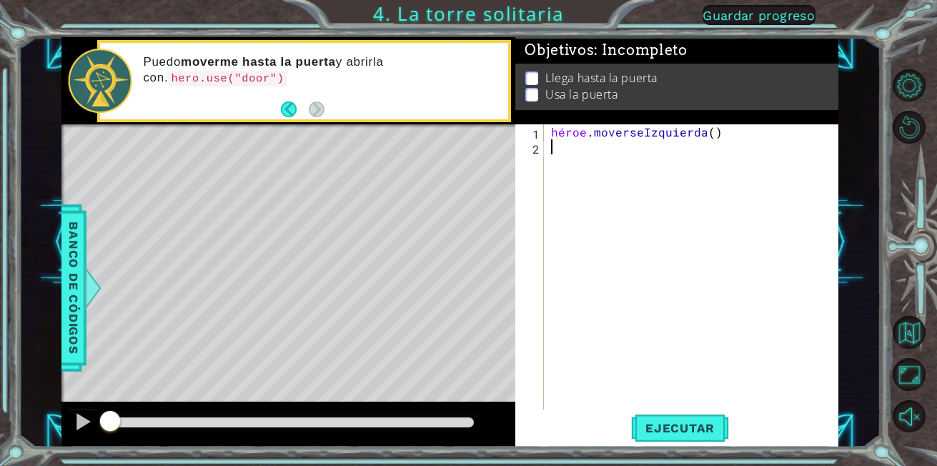
click at [554, 145] on div "héroe . [GEOGRAPHIC_DATA] ( )" at bounding box center [695, 281] width 294 height 315
click at [550, 147] on div "héroe . [GEOGRAPHIC_DATA] ( )" at bounding box center [695, 281] width 294 height 315
type textarea "h"
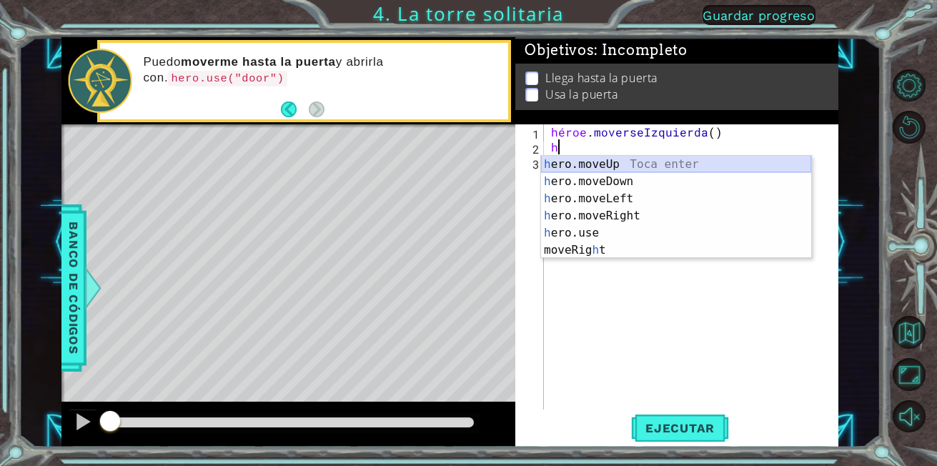
click at [649, 163] on div "h ero.moveUp Toca enter h ero.moveDown Toca enter h ero.moveLeft Toca enter h e…" at bounding box center [676, 224] width 270 height 137
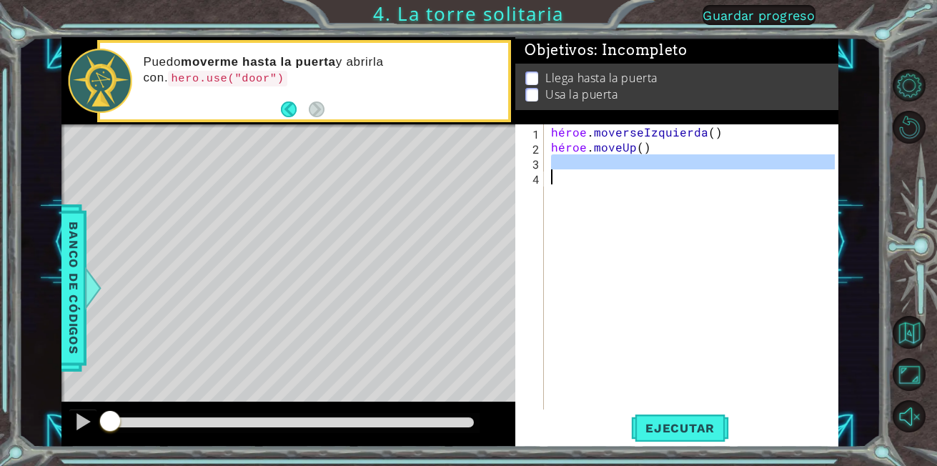
drag, startPoint x: 649, startPoint y: 163, endPoint x: 580, endPoint y: 184, distance: 72.6
click at [580, 184] on div "héroe . moverseIzquierda ( ) héroe . moveUp ( )" at bounding box center [695, 281] width 294 height 315
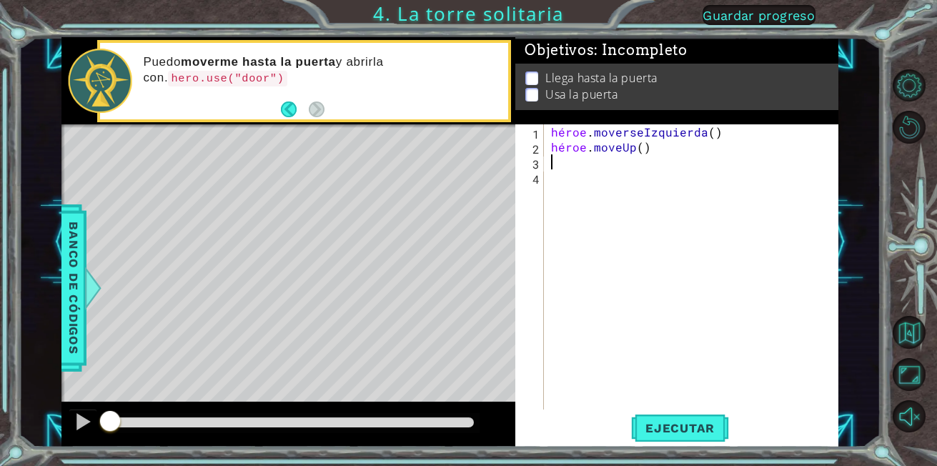
click at [559, 161] on div "héroe . moverseIzquierda ( ) héroe . moveUp ( )" at bounding box center [695, 281] width 294 height 315
click at [714, 431] on span "Ejecutar" at bounding box center [680, 428] width 98 height 14
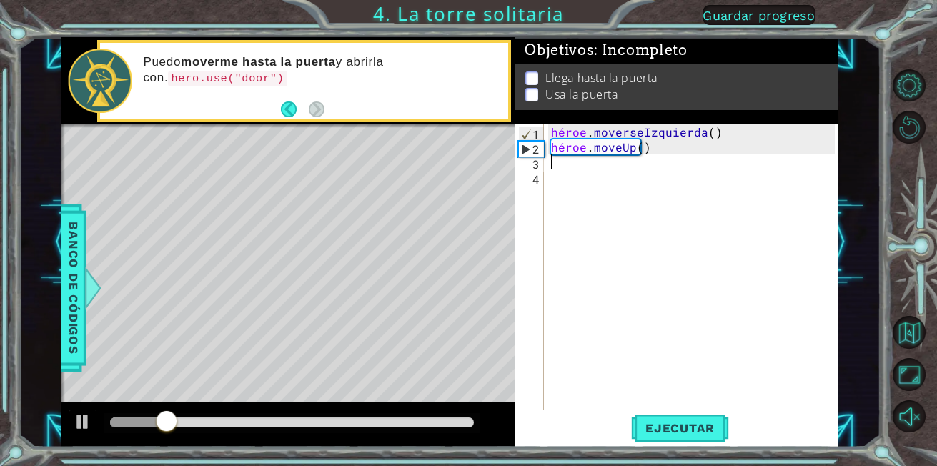
click at [553, 164] on div "héroe . moverseIzquierda ( ) héroe . moveUp ( )" at bounding box center [695, 281] width 294 height 315
type textarea "h"
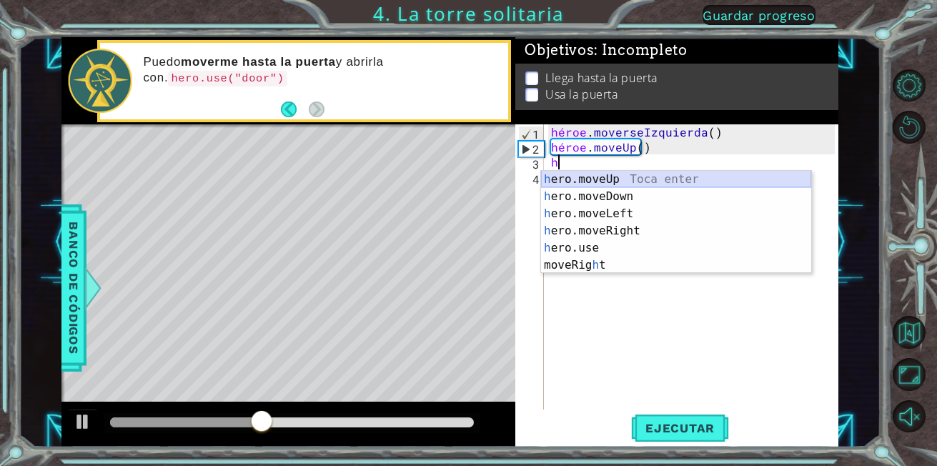
click at [545, 175] on div "h ero.moveUp Toca enter h ero.moveDown Toca enter h ero.moveLeft Toca enter h e…" at bounding box center [676, 239] width 270 height 137
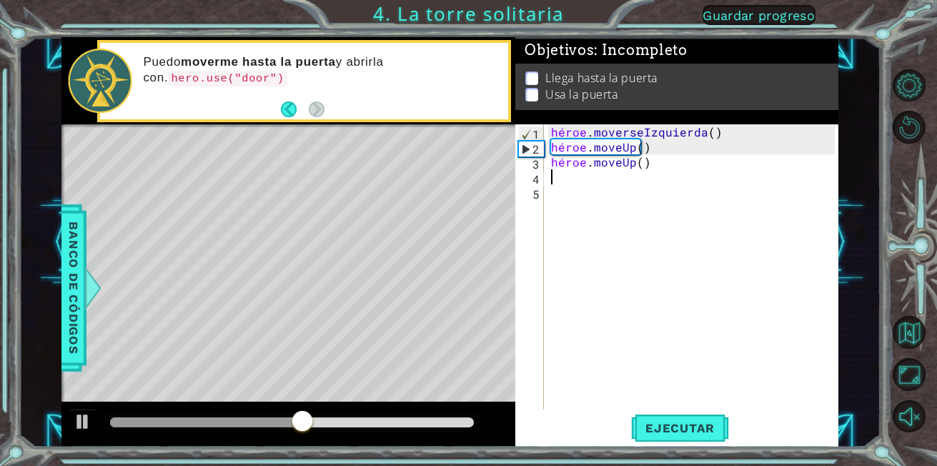
click at [552, 179] on div "héroe . moverseIzquierda ( ) héroe . moveUp ( ) héroe . moveUp ( )" at bounding box center [695, 281] width 294 height 315
click at [552, 176] on div "héroe . moverseIzquierda ( ) héroe . moveUp ( ) héroe . moveUp ( )" at bounding box center [695, 281] width 294 height 315
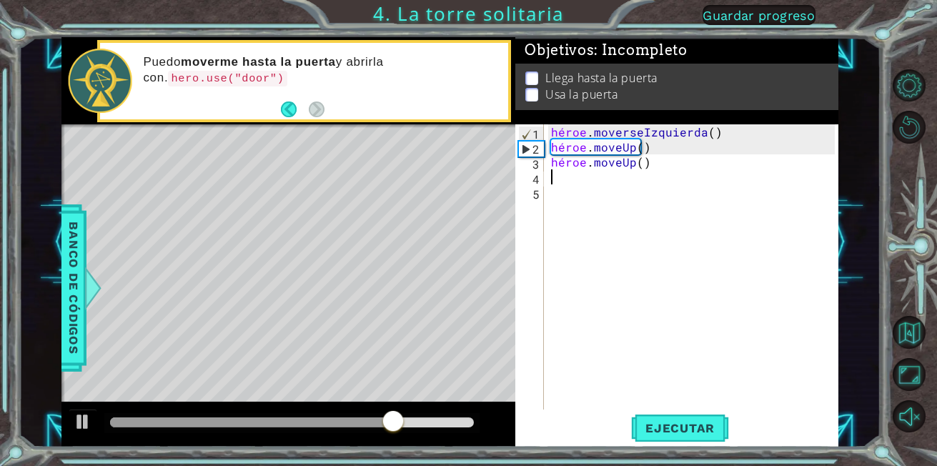
click at [552, 176] on div "héroe . moverseIzquierda ( ) héroe . moveUp ( ) héroe . moveUp ( )" at bounding box center [695, 281] width 294 height 315
click at [551, 179] on div "héroe . moverseIzquierda ( ) héroe . moveUp ( ) héroe . moveUp ( )" at bounding box center [695, 281] width 294 height 315
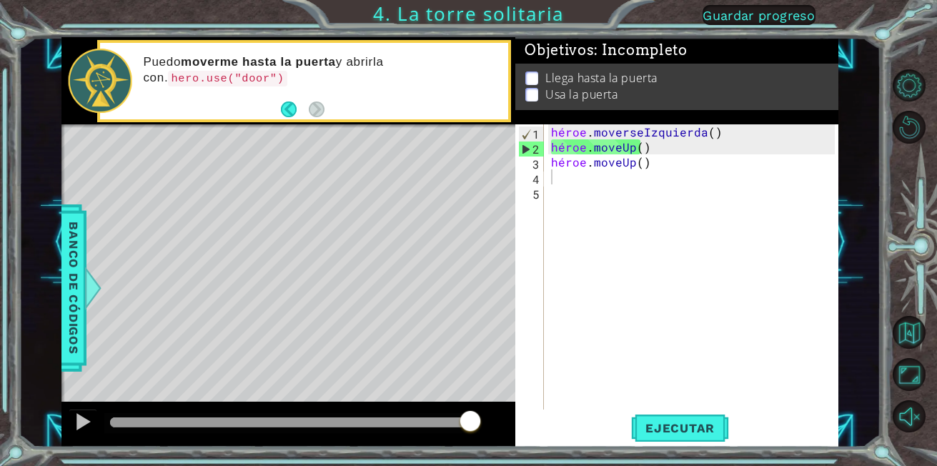
click at [547, 180] on div "1 2 3 4 5 héroe . moverseIzquierda ( ) héroe . moveUp ( ) héroe . moveUp ( ) הה…" at bounding box center [675, 266] width 320 height 285
click at [700, 436] on button "Ejecutar" at bounding box center [680, 428] width 98 height 32
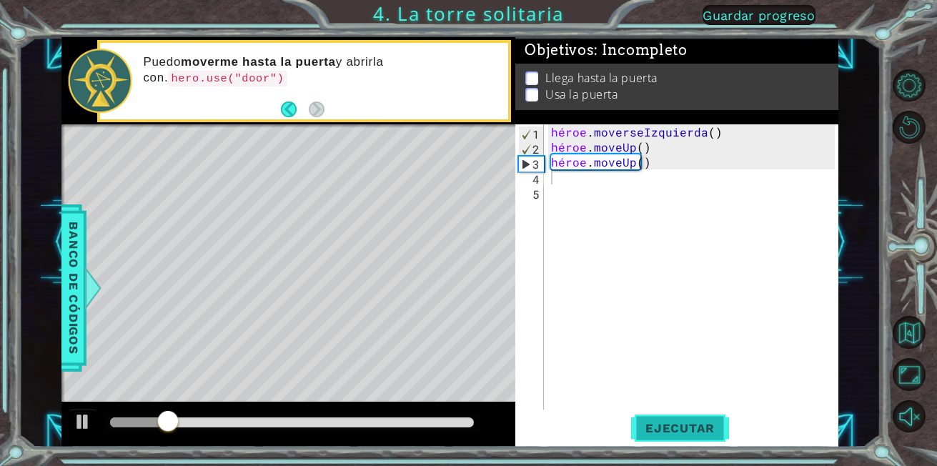
click at [700, 436] on button "Ejecutar" at bounding box center [680, 428] width 98 height 32
click at [553, 180] on div "héroe . moverseIzquierda ( ) héroe . moveUp ( ) héroe . moveUp ( )" at bounding box center [695, 281] width 294 height 315
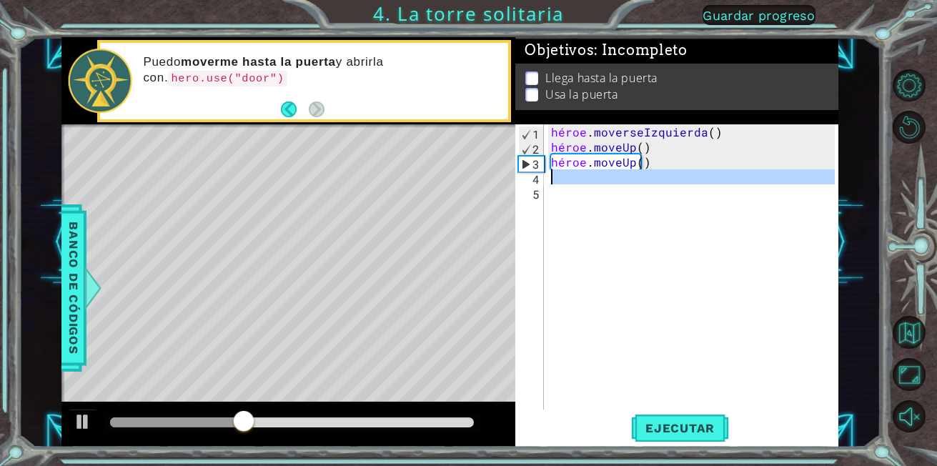
click at [553, 180] on div "héroe . moverseIzquierda ( ) héroe . moveUp ( ) héroe . moveUp ( )" at bounding box center [695, 281] width 294 height 315
click at [574, 210] on div "héroe . moverseIzquierda ( ) héroe . moveUp ( ) héroe . moveUp ( )" at bounding box center [691, 266] width 287 height 285
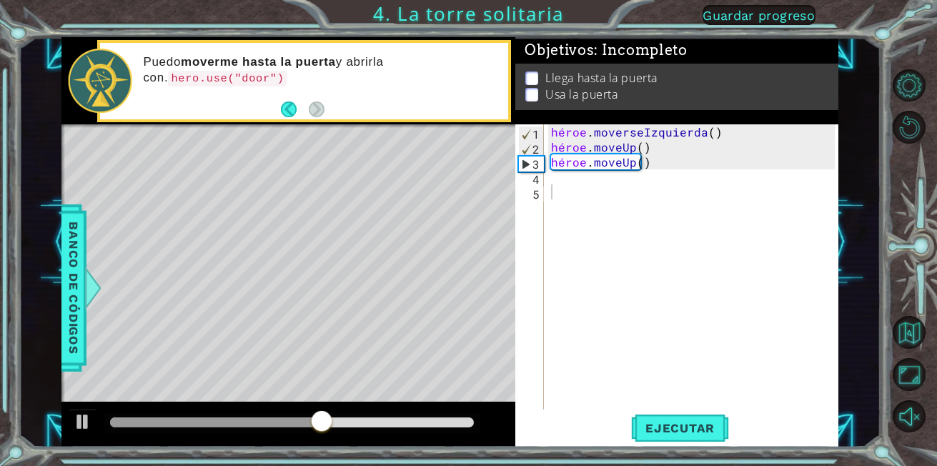
click at [548, 182] on div "1 2 3 4 5 héroe . moverseIzquierda ( ) héroe . moveUp ( ) héroe . moveUp ( ) הה…" at bounding box center [675, 266] width 320 height 285
click at [548, 179] on div "1 2 3 4 5 héroe . moverseIzquierda ( ) héroe . moveUp ( ) héroe . moveUp ( ) הה…" at bounding box center [675, 266] width 320 height 285
click at [550, 179] on div "héroe . moverseIzquierda ( ) héroe . moveUp ( ) héroe . moveUp ( )" at bounding box center [695, 281] width 294 height 315
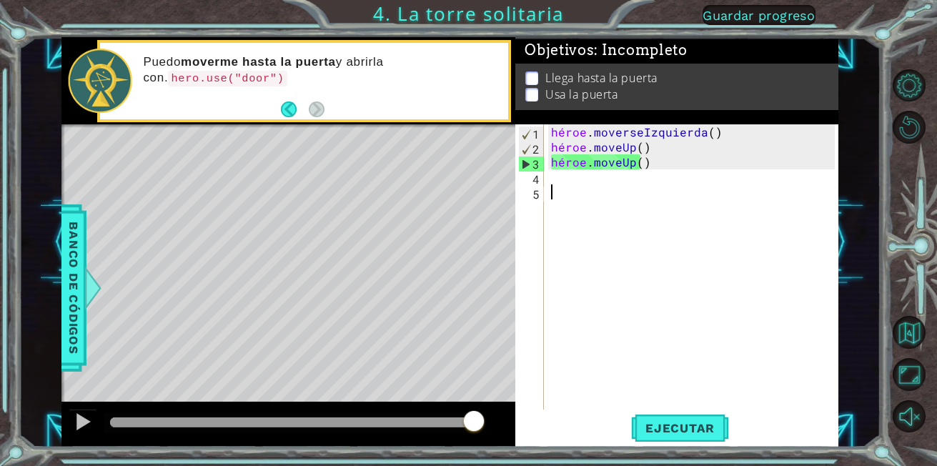
click at [563, 194] on div "héroe . moverseIzquierda ( ) héroe . moveUp ( ) héroe . moveUp ( )" at bounding box center [695, 281] width 294 height 315
click at [552, 176] on div "héroe . moverseIzquierda ( ) héroe . moveUp ( ) héroe . moveUp ( )" at bounding box center [695, 281] width 294 height 315
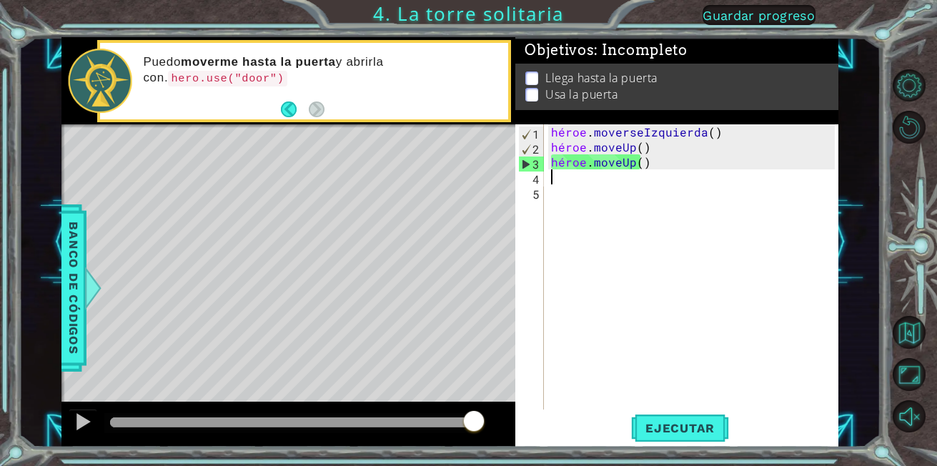
click at [552, 176] on div "héroe . moverseIzquierda ( ) héroe . moveUp ( ) héroe . moveUp ( )" at bounding box center [695, 281] width 294 height 315
click at [547, 173] on div "1 2 3 4 5 héroe . moverseIzquierda ( ) héroe . moveUp ( ) héroe . moveUp ( ) הה…" at bounding box center [675, 266] width 320 height 285
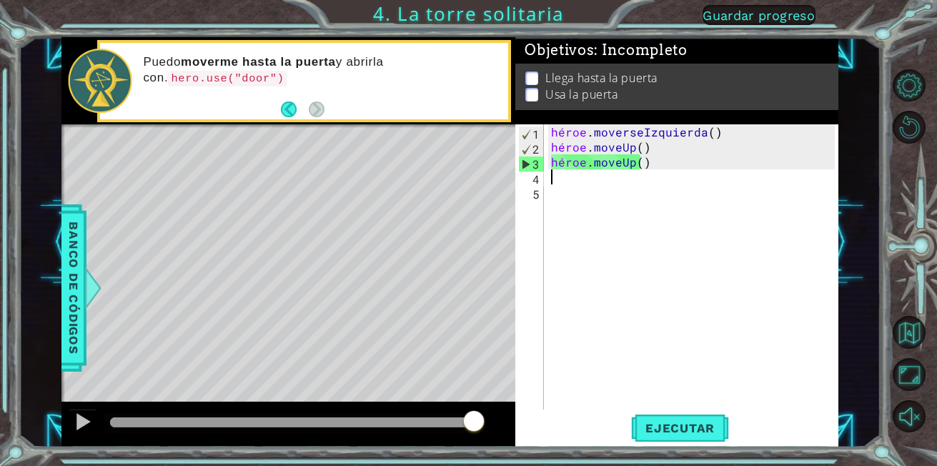
type textarea "h"
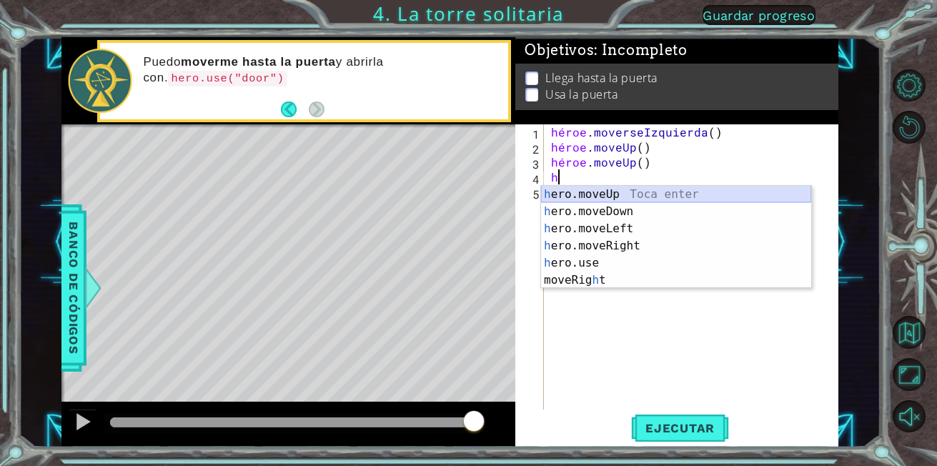
click at [593, 192] on div "h ero.moveUp Toca enter h ero.moveDown Toca enter h ero.moveLeft Toca enter h e…" at bounding box center [676, 254] width 270 height 137
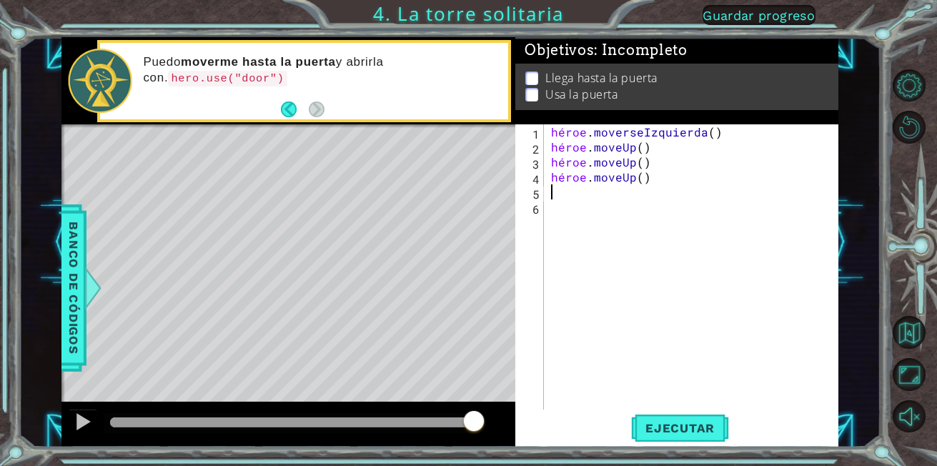
click at [550, 194] on div "héroe . moverseIzquierda ( ) héroe . moveUp ( ) héroe . moveUp ( ) héroe . move…" at bounding box center [695, 281] width 294 height 315
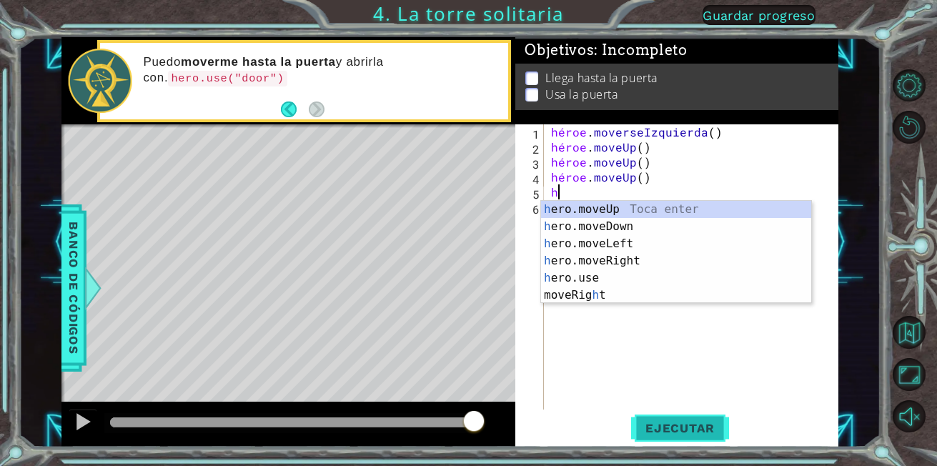
click at [661, 430] on span "Ejecutar" at bounding box center [680, 428] width 98 height 14
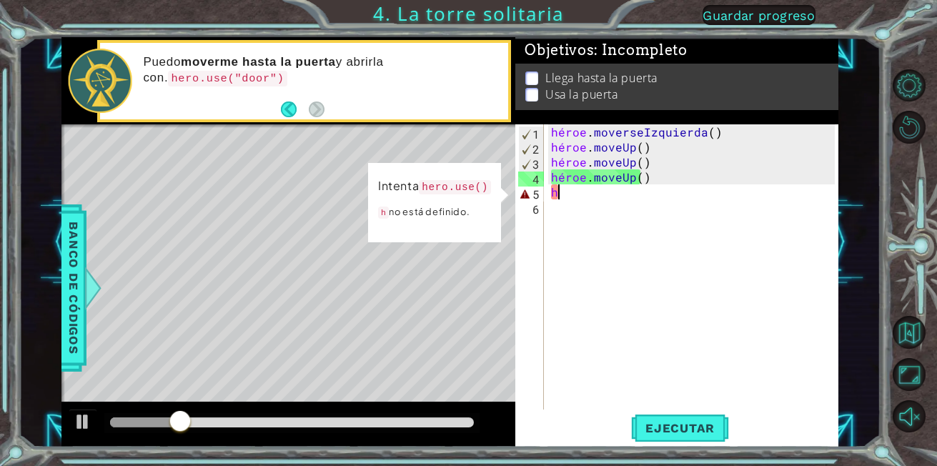
click at [558, 198] on div "héroe . moverseIzquierda ( ) héroe . moveUp ( ) héroe . moveUp ( ) héroe . move…" at bounding box center [695, 281] width 294 height 315
click at [559, 192] on div "héroe . moverseIzquierda ( ) héroe . moveUp ( ) héroe . moveUp ( ) héroe . move…" at bounding box center [695, 281] width 294 height 315
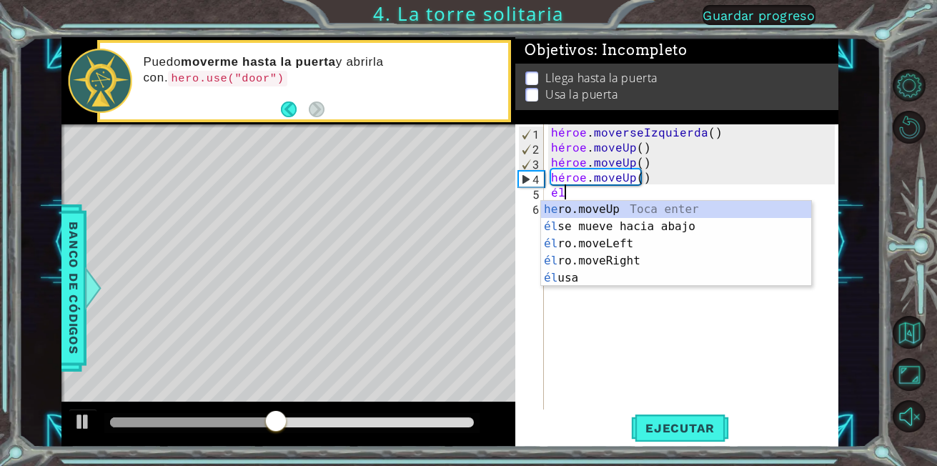
type textarea "h"
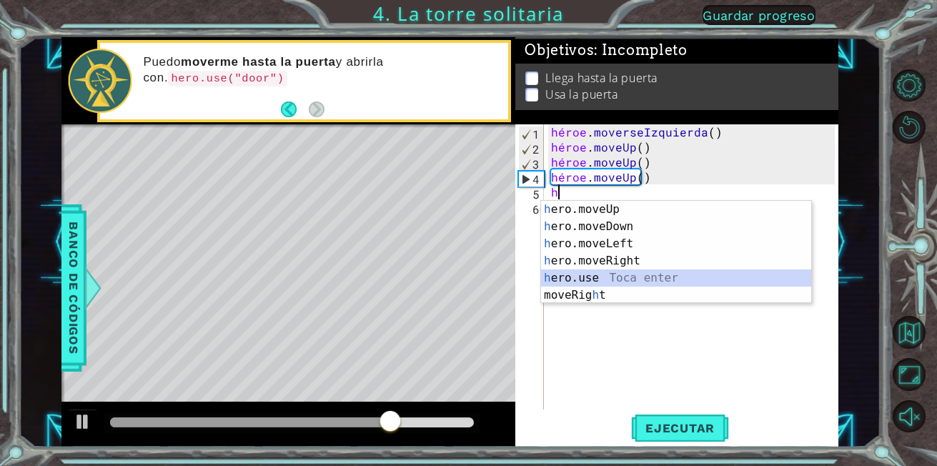
click at [565, 274] on div "h ero.moveUp Toca enter h ero.moveDown Toca enter h ero.moveLeft Toca enter h e…" at bounding box center [676, 269] width 270 height 137
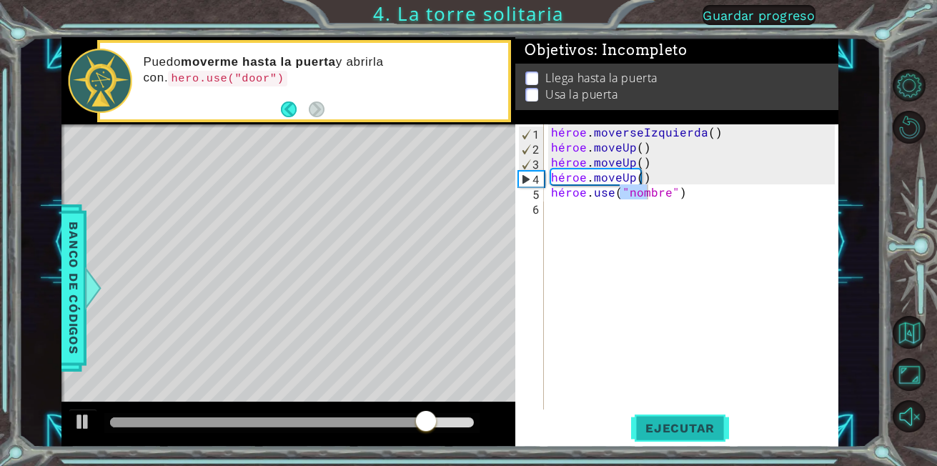
click at [654, 430] on span "Ejecutar" at bounding box center [680, 428] width 98 height 14
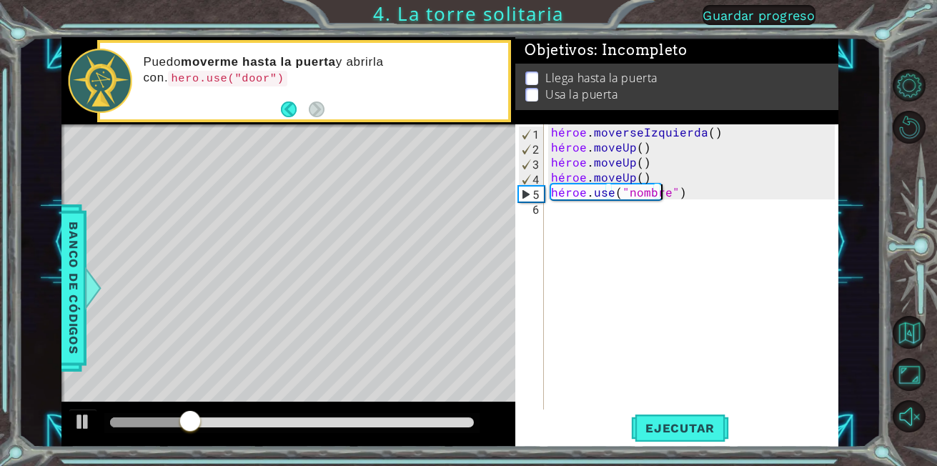
click at [673, 195] on div "héroe . moverseIzquierda ( ) héroe . moveUp ( ) héroe . moveUp ( ) héroe . move…" at bounding box center [695, 281] width 294 height 315
click at [663, 190] on div "héroe . moverseIzquierda ( ) héroe . moveUp ( ) héroe . moveUp ( ) héroe . move…" at bounding box center [695, 281] width 294 height 315
click at [701, 179] on div "héroe . moverseIzquierda ( ) héroe . moveUp ( ) héroe . moveUp ( ) héroe . move…" at bounding box center [695, 281] width 294 height 315
click at [668, 192] on div "héroe . moverseIzquierda ( ) héroe . moveUp ( ) héroe . moveUp ( ) héroe . move…" at bounding box center [695, 281] width 294 height 315
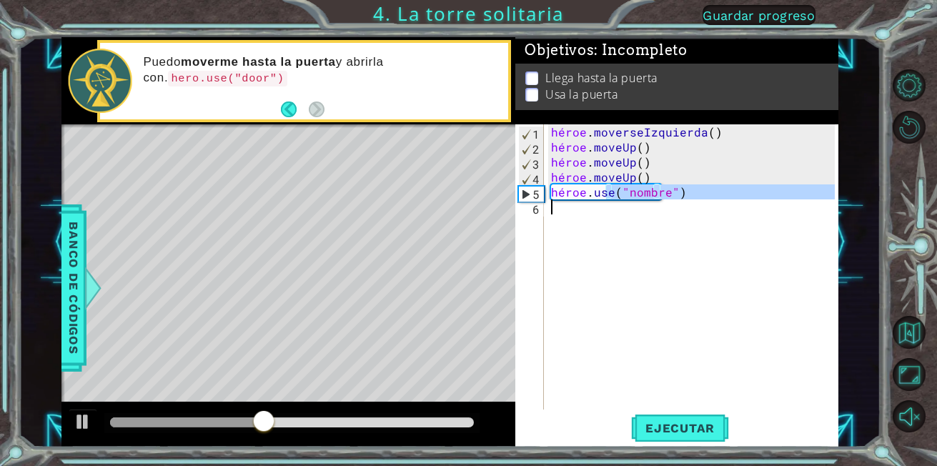
drag, startPoint x: 668, startPoint y: 192, endPoint x: 596, endPoint y: 247, distance: 90.8
click at [596, 247] on div "héroe . moverseIzquierda ( ) héroe . moveUp ( ) héroe . moveUp ( ) héroe . move…" at bounding box center [695, 281] width 294 height 315
type textarea "hero.use("name")"
click at [596, 247] on div "héroe . moverseIzquierda ( ) héroe . moveUp ( ) héroe . moveUp ( ) héroe . move…" at bounding box center [691, 266] width 287 height 285
click at [596, 247] on div "héroe . moverseIzquierda ( ) héroe . moveUp ( ) héroe . moveUp ( ) héroe . move…" at bounding box center [695, 281] width 294 height 315
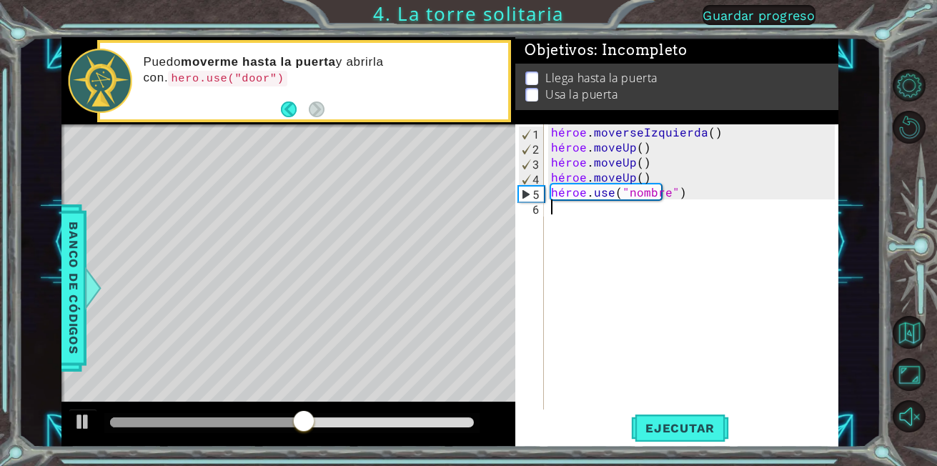
drag, startPoint x: 596, startPoint y: 247, endPoint x: 677, endPoint y: 265, distance: 82.7
click at [677, 265] on div "héroe . moverseIzquierda ( ) héroe . moveUp ( ) héroe . moveUp ( ) héroe . move…" at bounding box center [695, 281] width 294 height 315
drag, startPoint x: 677, startPoint y: 265, endPoint x: 645, endPoint y: 193, distance: 79.0
click at [645, 193] on div "héroe . moverseIzquierda ( ) héroe . moveUp ( ) héroe . moveUp ( ) héroe . move…" at bounding box center [695, 281] width 294 height 315
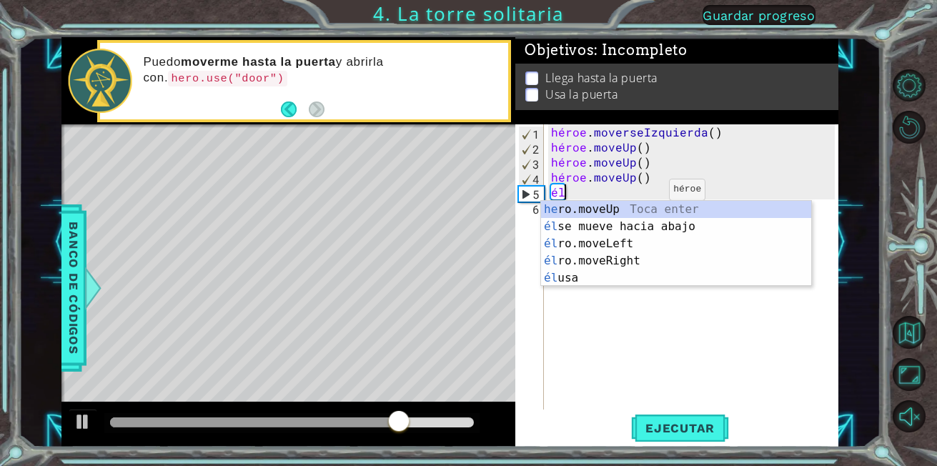
type textarea "h"
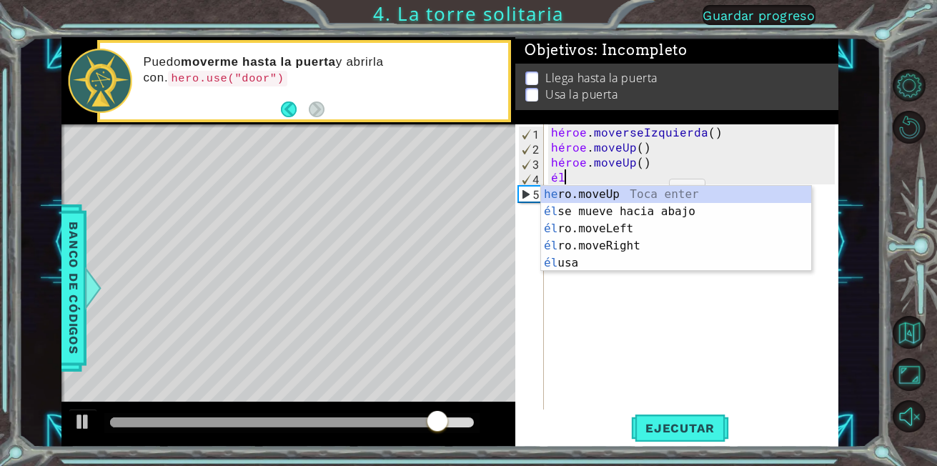
type textarea "h"
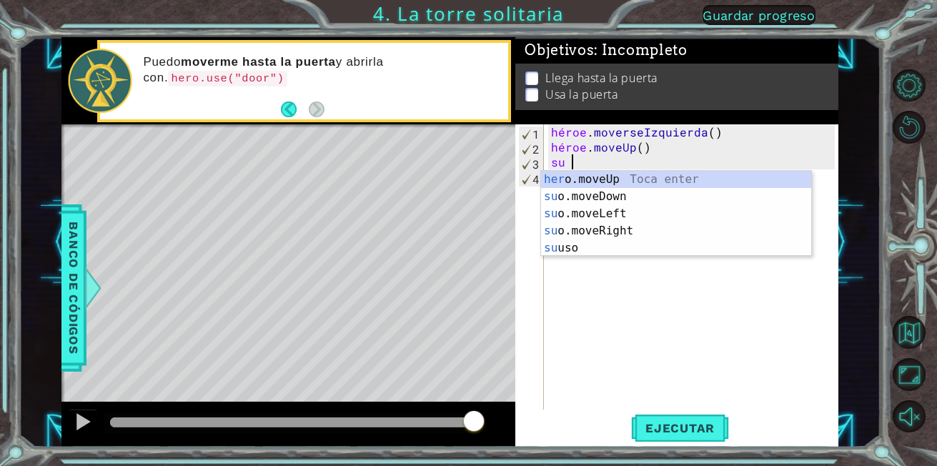
type textarea "h"
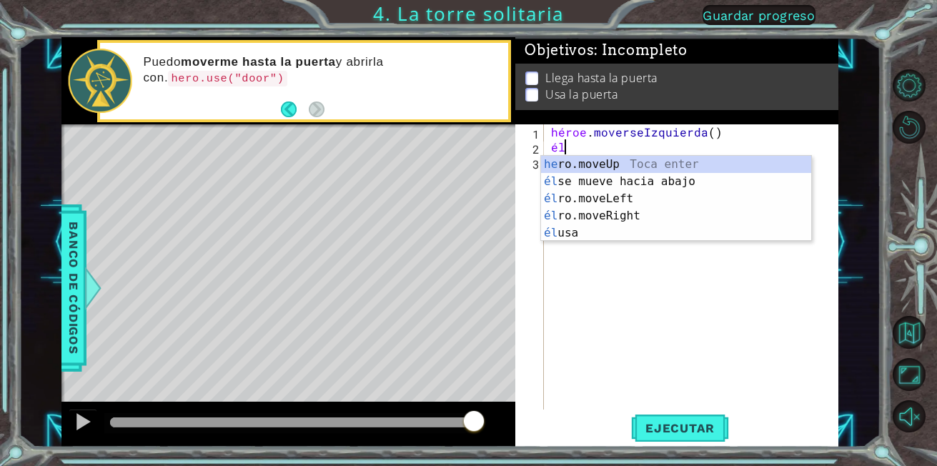
type textarea "h"
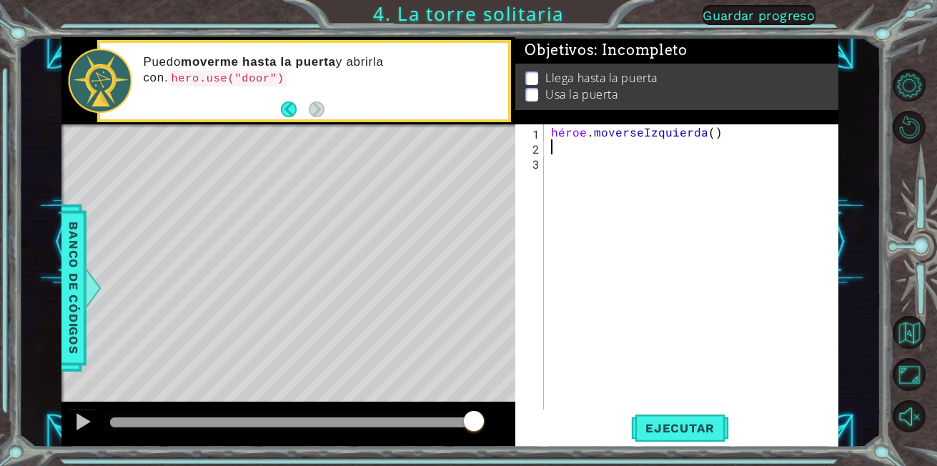
type textarea "h"
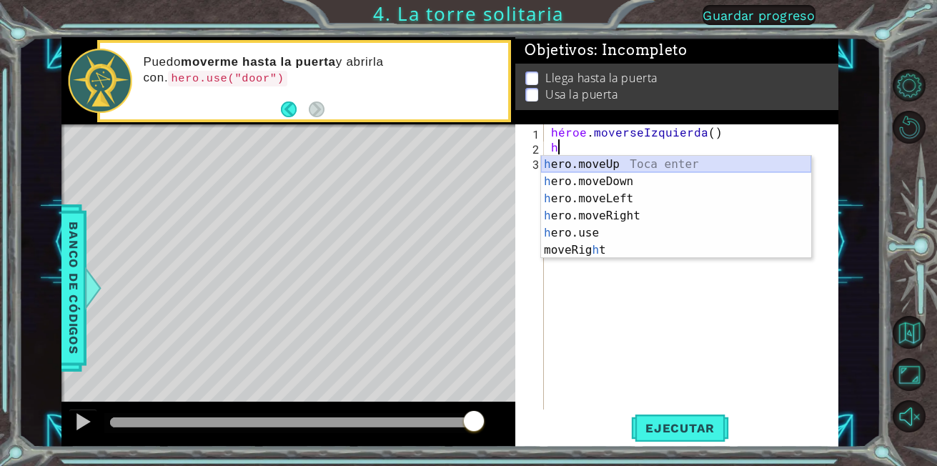
click at [570, 162] on div "h ero.moveUp Toca enter h ero.moveDown Toca enter h ero.moveLeft Toca enter h e…" at bounding box center [676, 224] width 270 height 137
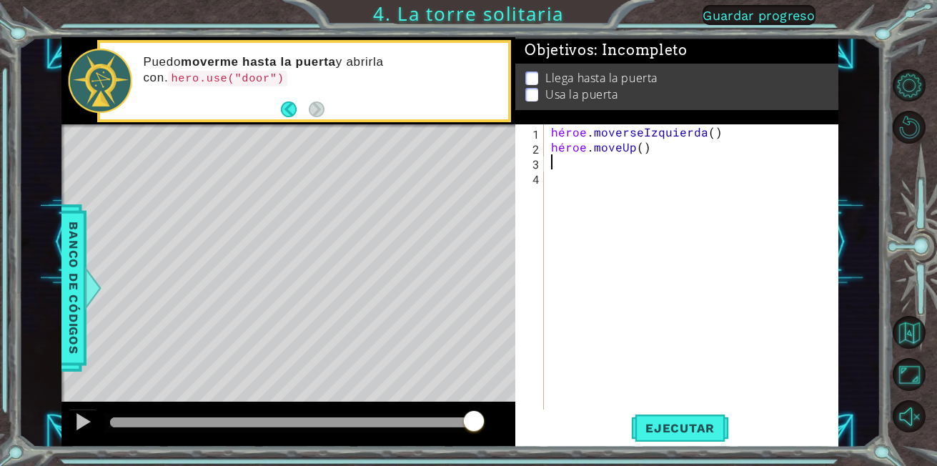
click at [558, 167] on div "héroe . moverseIzquierda ( ) héroe . moveUp ( )" at bounding box center [695, 281] width 294 height 315
click at [551, 160] on div "héroe . moverseIzquierda ( ) héroe . moveUp ( )" at bounding box center [695, 281] width 294 height 315
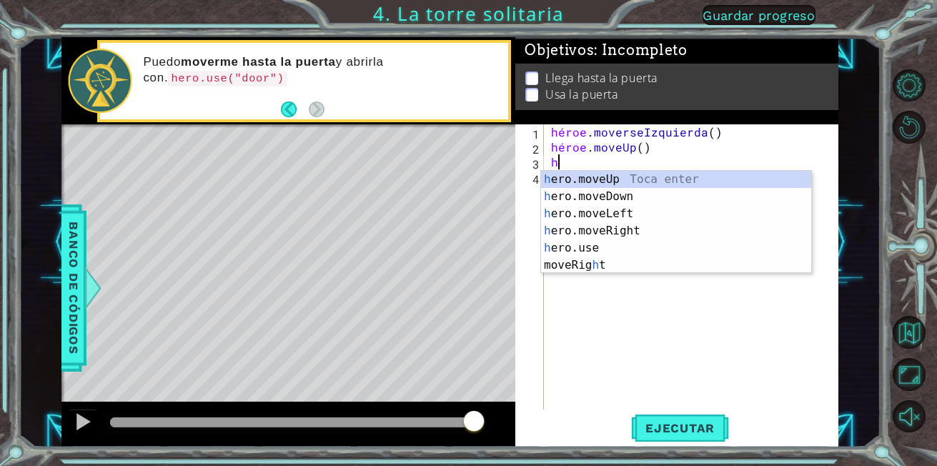
type textarea "he"
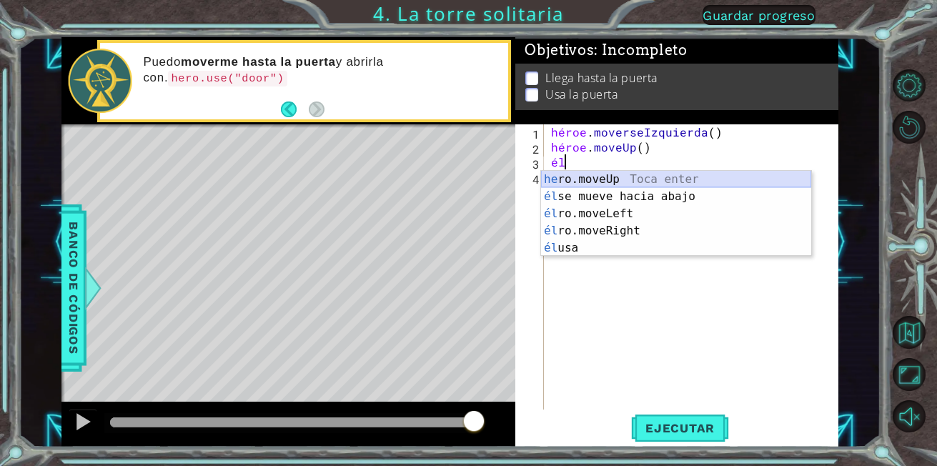
click at [560, 178] on div "he ro.moveUp [PERSON_NAME] enter él se mueve hacia abajo [GEOGRAPHIC_DATA] ente…" at bounding box center [676, 231] width 270 height 120
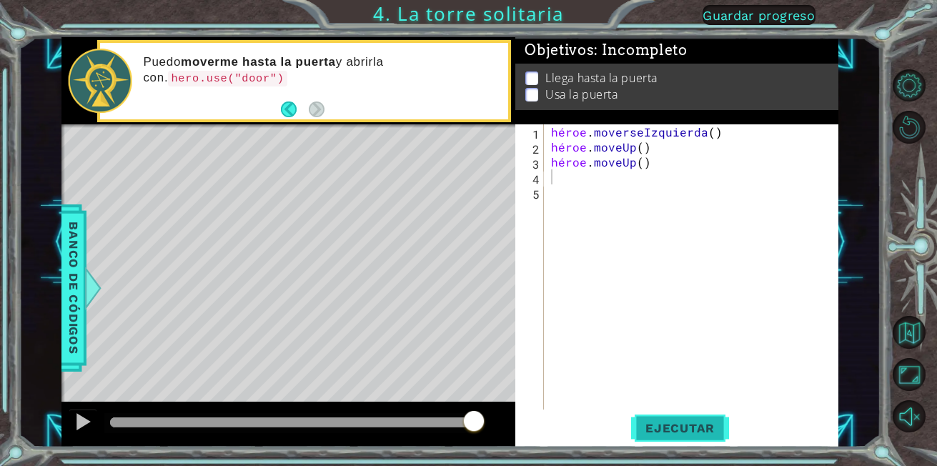
click at [717, 420] on button "Ejecutar" at bounding box center [680, 428] width 98 height 32
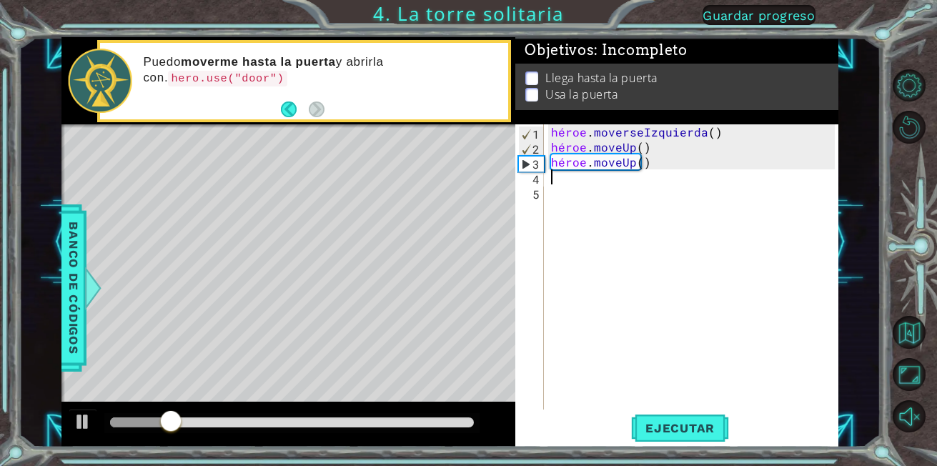
click at [553, 184] on div "héroe . moverseIzquierda ( ) héroe . moveUp ( ) héroe . moveUp ( )" at bounding box center [695, 281] width 294 height 315
click at [550, 182] on div "héroe . moverseIzquierda ( ) héroe . moveUp ( ) héroe . moveUp ( )" at bounding box center [695, 281] width 294 height 315
click at [553, 182] on div "héroe . moverseIzquierda ( ) héroe . moveUp ( ) héroe . moveUp ( )" at bounding box center [695, 281] width 294 height 315
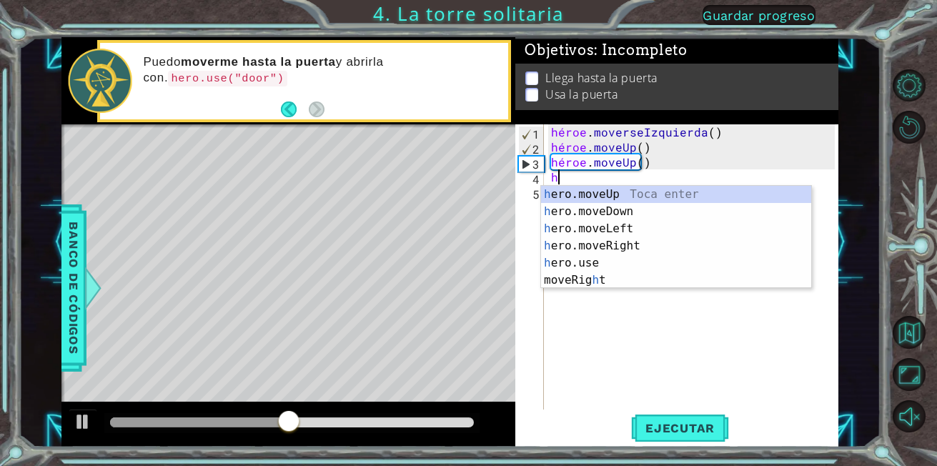
type textarea "he"
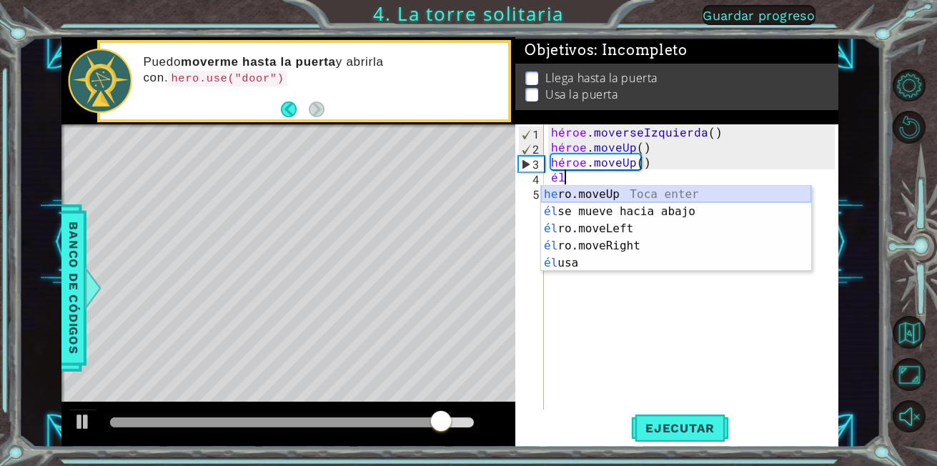
click at [647, 193] on div "he ro.moveUp [PERSON_NAME] enter él se mueve hacia abajo [GEOGRAPHIC_DATA] ente…" at bounding box center [676, 246] width 270 height 120
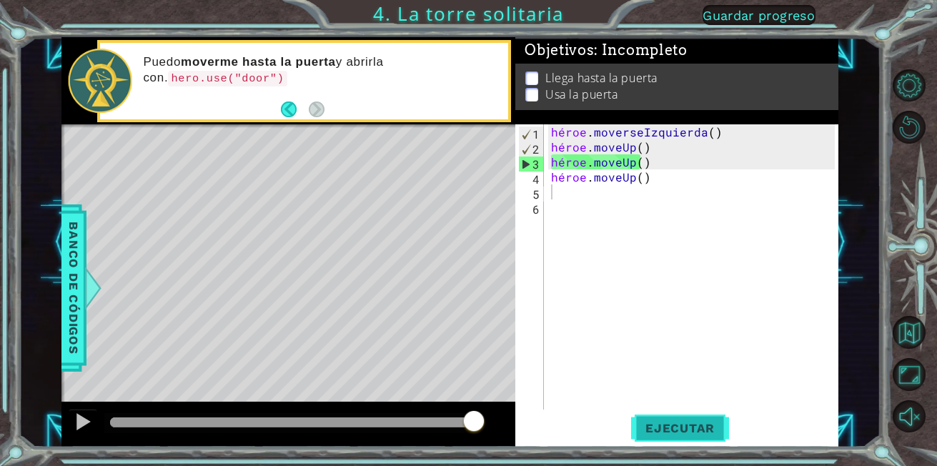
click at [661, 420] on button "Ejecutar" at bounding box center [680, 428] width 98 height 32
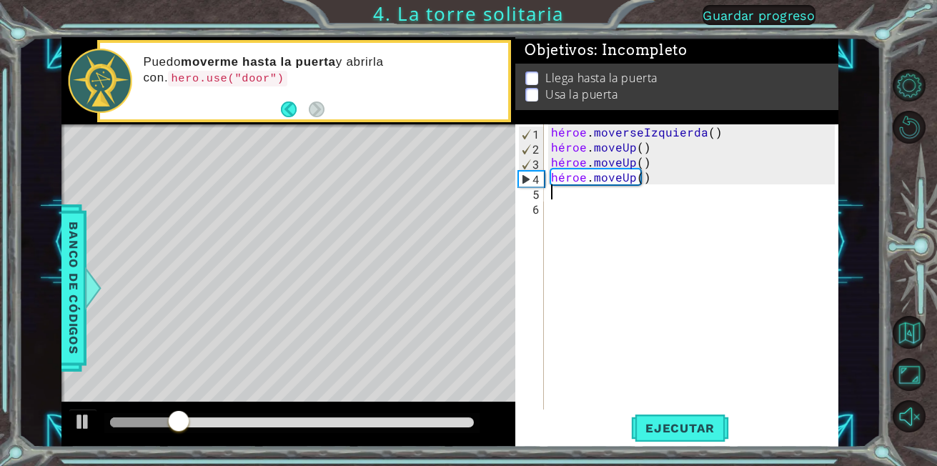
click at [557, 194] on div "héroe . moverseIzquierda ( ) héroe . moveUp ( ) héroe . moveUp ( ) héroe . move…" at bounding box center [695, 281] width 294 height 315
click at [545, 189] on div "1 2 3 4 5 6 héroe . moverseIzquierda ( ) héroe . moveUp ( ) héroe . moveUp ( ) …" at bounding box center [675, 266] width 320 height 285
click at [554, 198] on div "héroe . moverseIzquierda ( ) héroe . moveUp ( ) héroe . moveUp ( ) héroe . move…" at bounding box center [695, 281] width 294 height 315
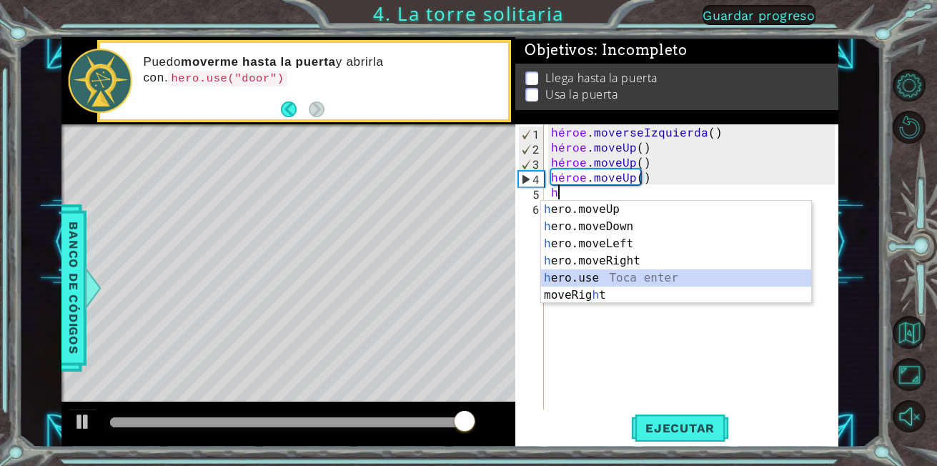
click at [590, 277] on div "h ero.moveUp Toca enter h ero.moveDown Toca enter h ero.moveLeft Toca enter h e…" at bounding box center [676, 269] width 270 height 137
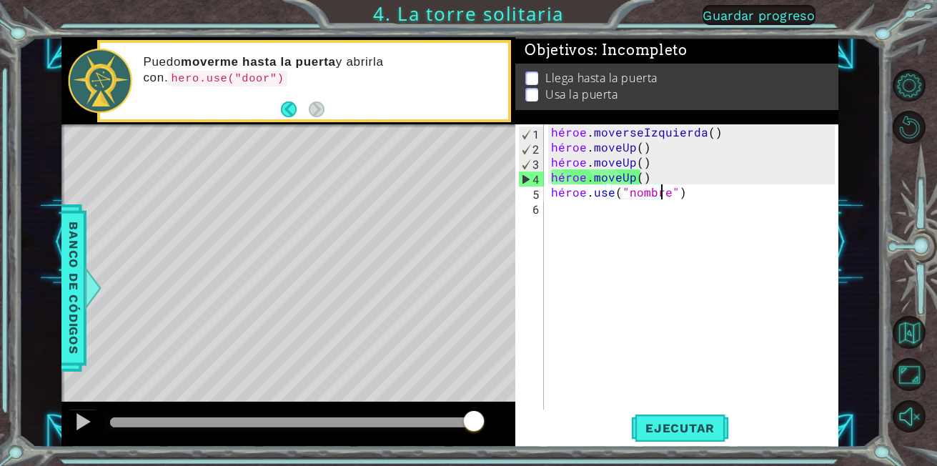
click at [665, 193] on div "héroe . moverseIzquierda ( ) héroe . moveUp ( ) héroe . moveUp ( ) héroe . move…" at bounding box center [695, 281] width 294 height 315
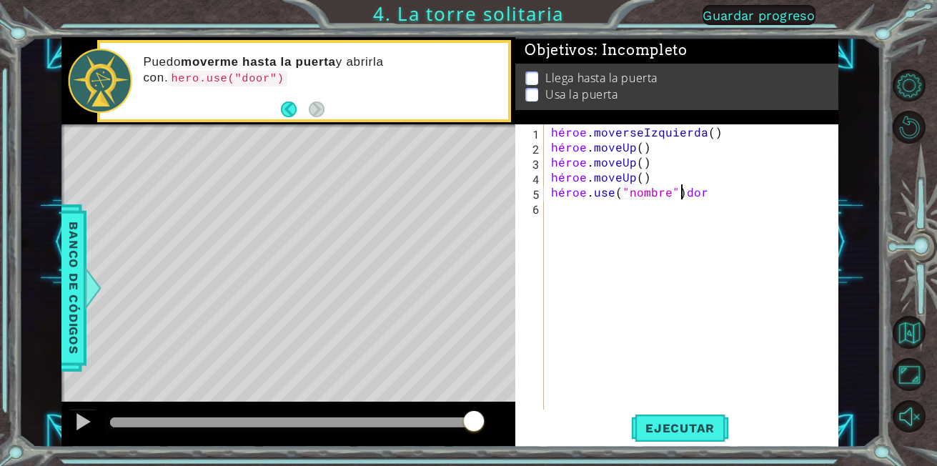
scroll to position [0, 8]
click at [708, 192] on div "héroe . moverseIzquierda ( ) héroe . moveUp ( ) héroe . moveUp ( ) héroe . move…" at bounding box center [695, 281] width 294 height 315
drag, startPoint x: 708, startPoint y: 192, endPoint x: 700, endPoint y: 191, distance: 7.9
click at [700, 191] on div "héroe . moverseIzquierda ( ) héroe . moveUp ( ) héroe . moveUp ( ) héroe . move…" at bounding box center [695, 281] width 294 height 315
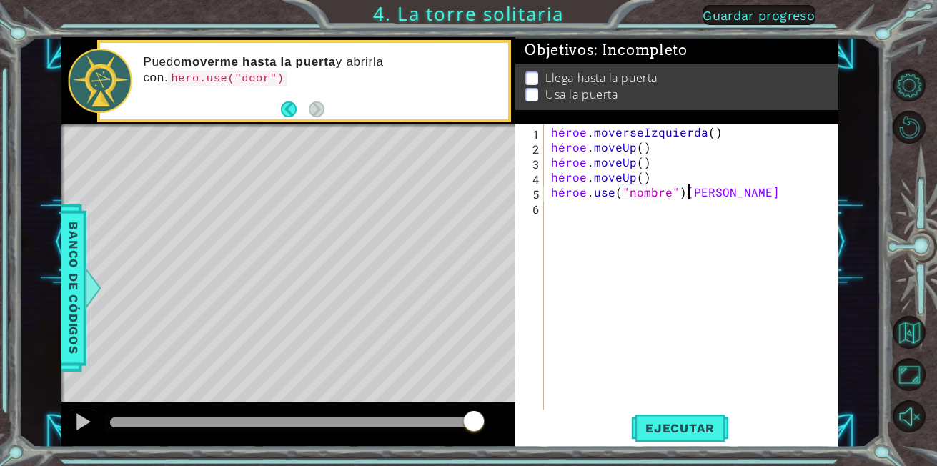
click at [700, 191] on div "héroe . moverseIzquierda ( ) héroe . moveUp ( ) héroe . moveUp ( ) héroe . move…" at bounding box center [695, 281] width 294 height 315
click at [719, 191] on div "héroe . moverseIzquierda ( ) héroe . moveUp ( ) héroe . moveUp ( ) héroe . move…" at bounding box center [691, 266] width 287 height 285
click at [719, 191] on div "héroe . moverseIzquierda ( ) héroe . moveUp ( ) héroe . moveUp ( ) héroe . move…" at bounding box center [695, 281] width 294 height 315
click at [682, 435] on span "Ejecutar" at bounding box center [680, 428] width 98 height 14
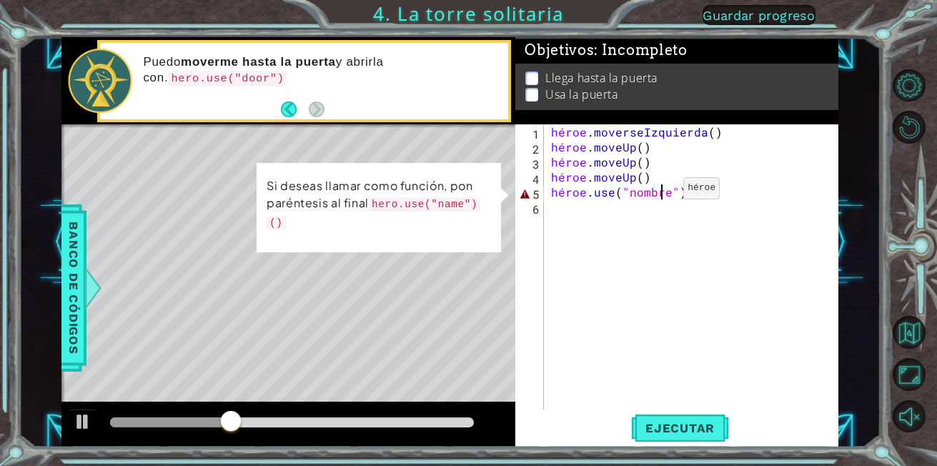
click at [659, 192] on div "héroe . moverseIzquierda ( ) héroe . moveUp ( ) héroe . moveUp ( ) héroe . move…" at bounding box center [695, 281] width 294 height 315
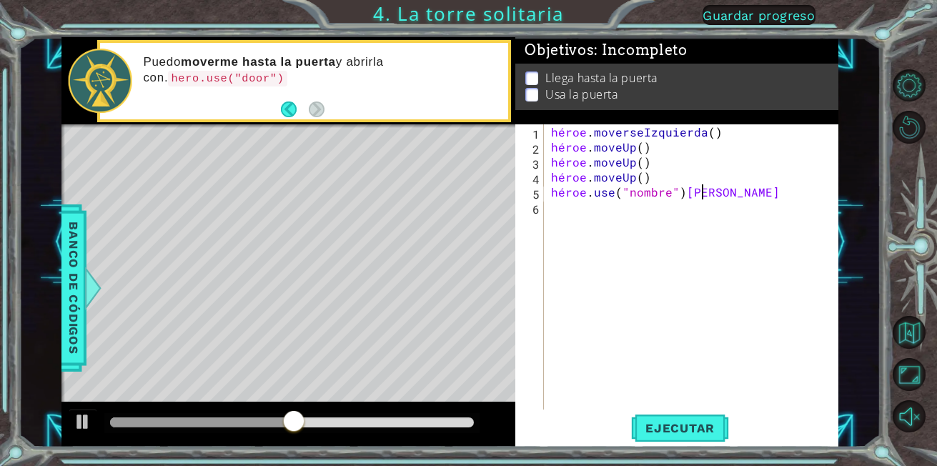
click at [723, 195] on div "héroe . moverseIzquierda ( ) héroe . moveUp ( ) héroe . moveUp ( ) héroe . move…" at bounding box center [695, 281] width 294 height 315
click at [725, 194] on div "héroe . moverseIzquierda ( ) héroe . moveUp ( ) héroe . moveUp ( ) héroe . move…" at bounding box center [695, 281] width 294 height 315
click at [731, 192] on div "héroe . moverseIzquierda ( ) héroe . moveUp ( ) héroe . moveUp ( ) héroe . move…" at bounding box center [691, 266] width 287 height 285
click at [731, 192] on div "héroe . moverseIzquierda ( ) héroe . moveUp ( ) héroe . moveUp ( ) héroe . move…" at bounding box center [695, 281] width 294 height 315
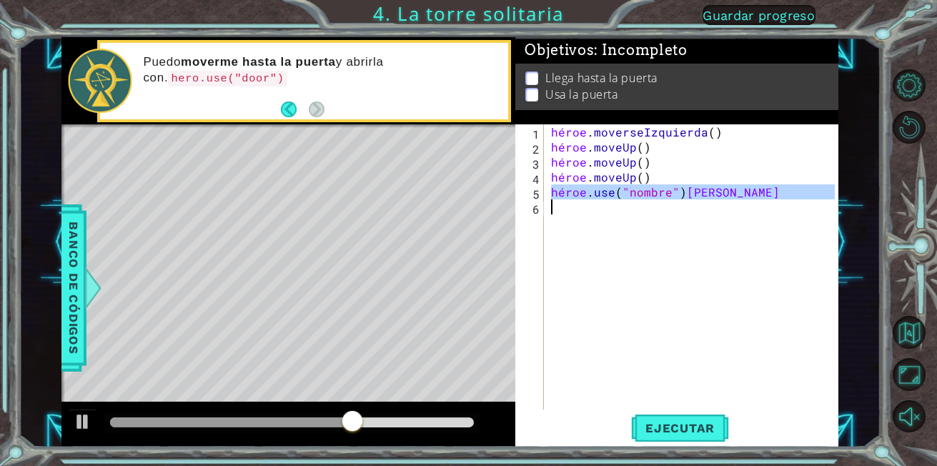
click at [731, 192] on div "héroe . moverseIzquierda ( ) héroe . moveUp ( ) héroe . moveUp ( ) héroe . move…" at bounding box center [695, 281] width 294 height 315
type textarea "hero.use("name")[PERSON_NAME]"
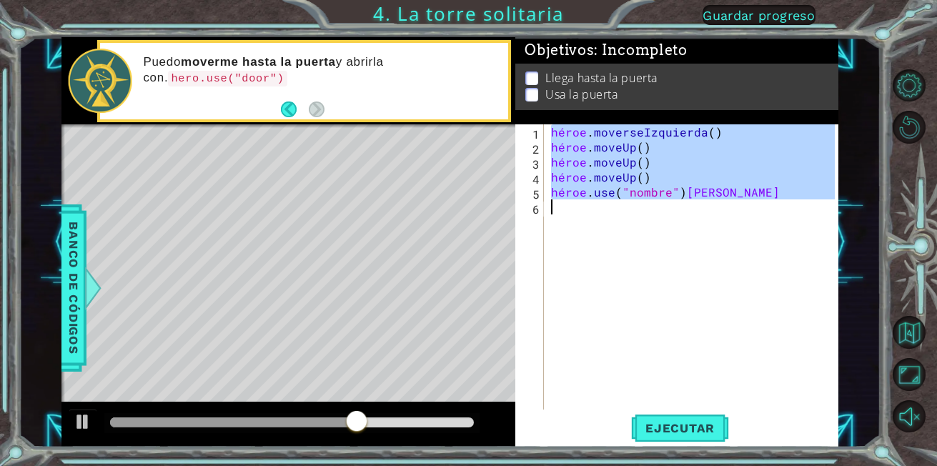
click at [731, 192] on div "héroe . moverseIzquierda ( ) héroe . moveUp ( ) héroe . moveUp ( ) héroe . move…" at bounding box center [695, 281] width 294 height 315
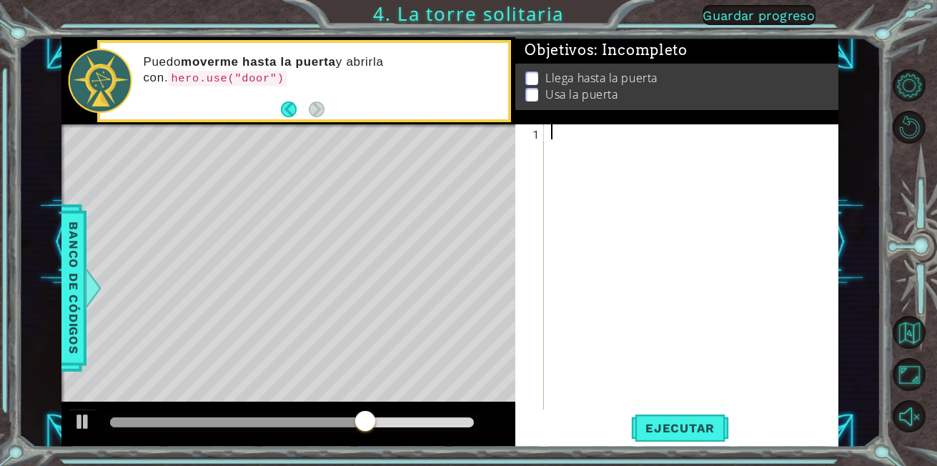
scroll to position [0, 0]
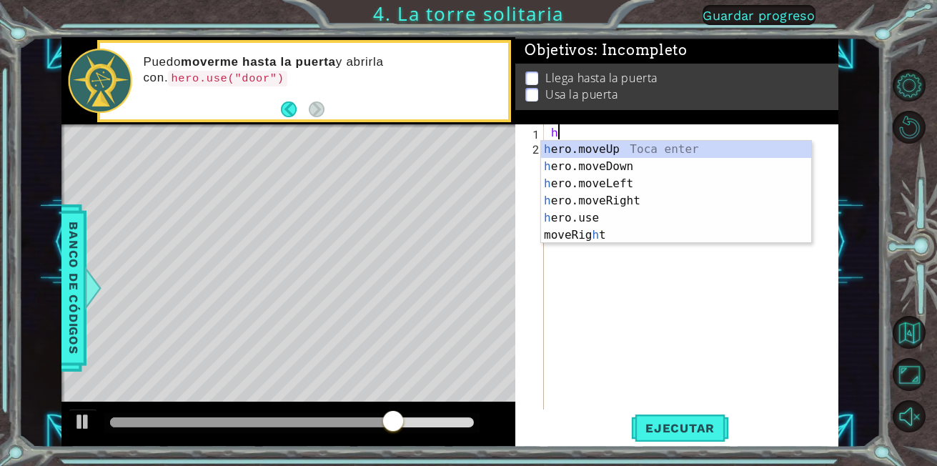
type textarea "he"
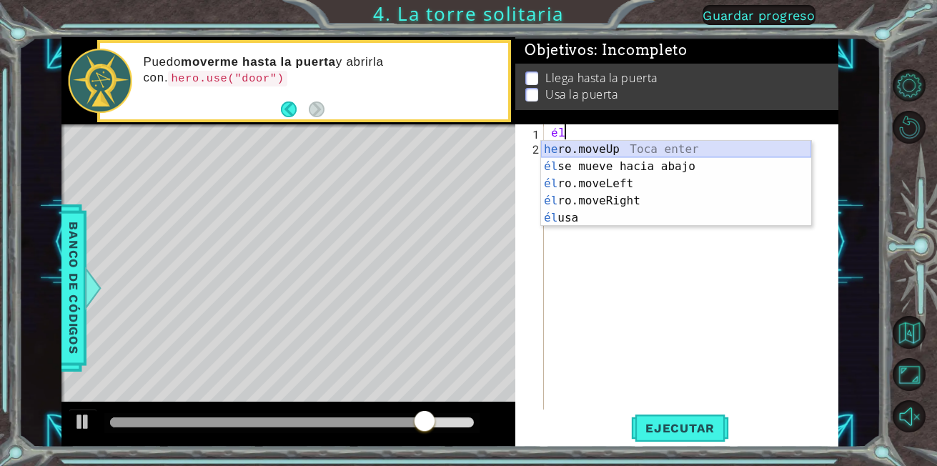
click at [675, 144] on div "he ro.moveUp [PERSON_NAME] enter él se mueve hacia abajo [GEOGRAPHIC_DATA] ente…" at bounding box center [676, 201] width 270 height 120
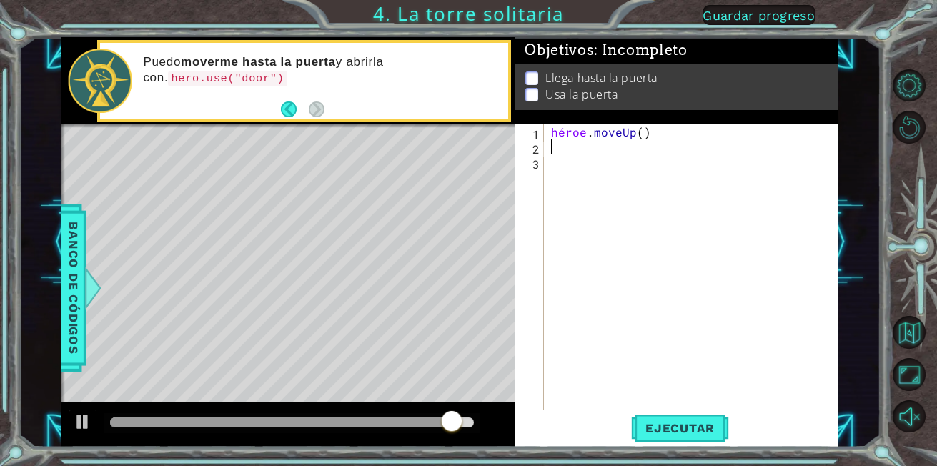
click at [553, 147] on div "héroe . moveUp ( )" at bounding box center [695, 281] width 294 height 315
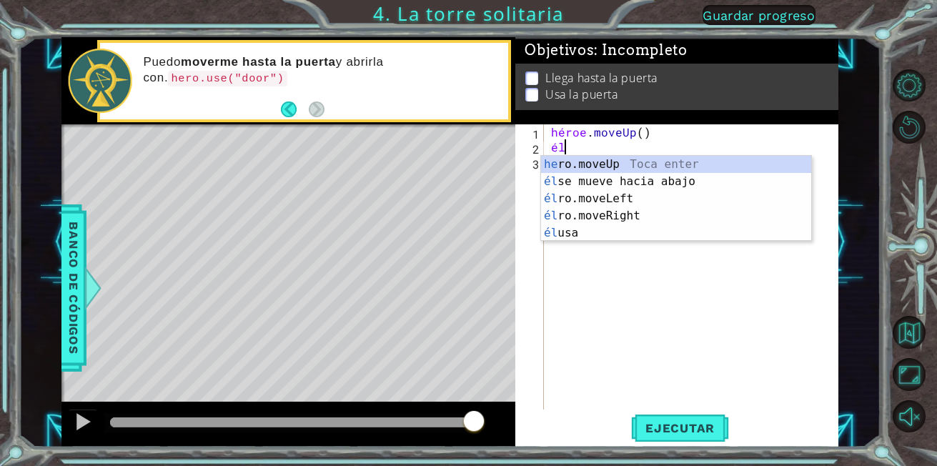
type textarea "he"
click at [599, 161] on div "he ro.moveUp [PERSON_NAME] enter él se mueve hacia abajo [GEOGRAPHIC_DATA] ente…" at bounding box center [676, 216] width 270 height 120
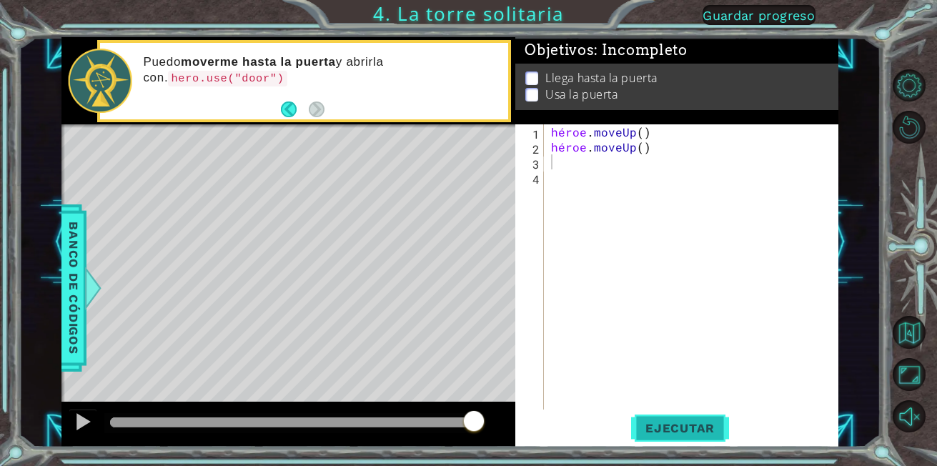
click at [668, 437] on button "Ejecutar" at bounding box center [680, 428] width 98 height 32
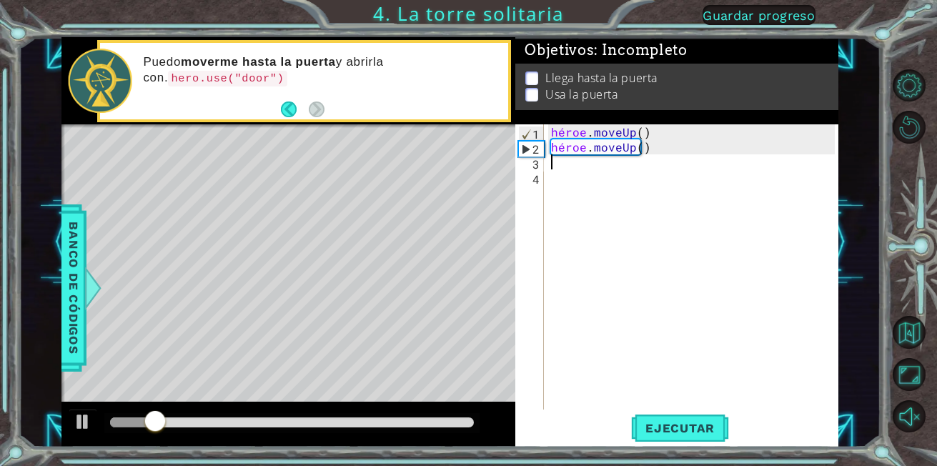
click at [553, 160] on div "héroe . moveUp ( ) héroe . moveUp ( )" at bounding box center [695, 281] width 294 height 315
click at [560, 169] on div "héroe . moveUp ( ) héroe . moveUp ( )" at bounding box center [695, 281] width 294 height 315
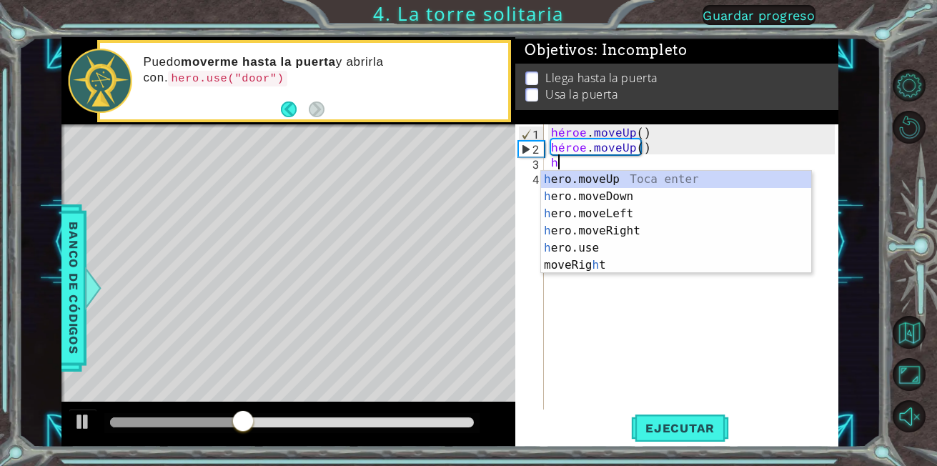
type textarea "he"
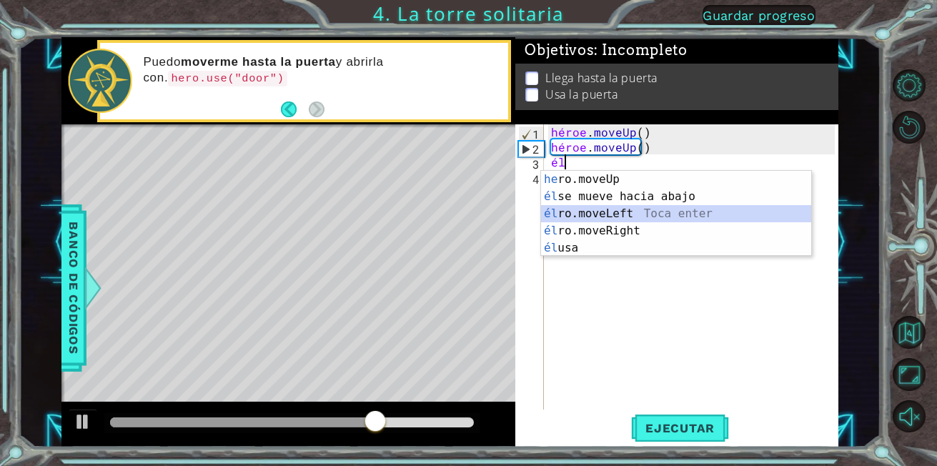
click at [610, 212] on div "he ro.moveUp [PERSON_NAME] enter él se mueve hacia abajo [GEOGRAPHIC_DATA] ente…" at bounding box center [676, 231] width 270 height 120
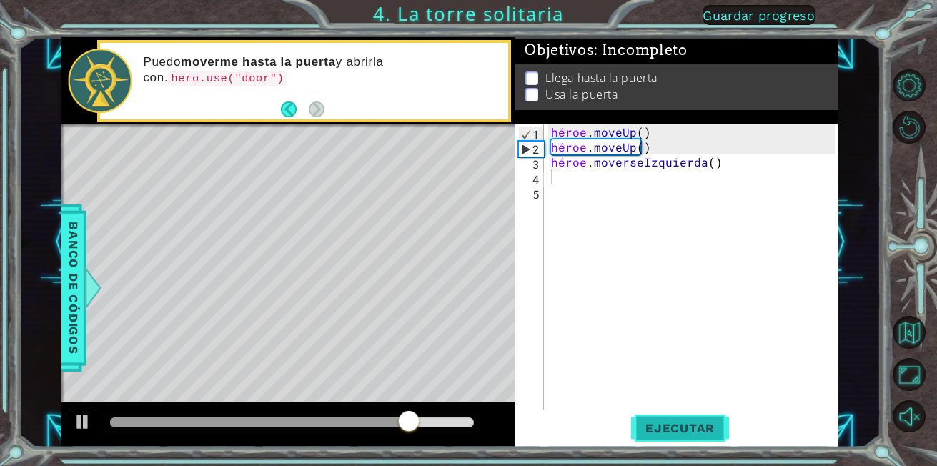
click at [661, 422] on span "Ejecutar" at bounding box center [680, 428] width 98 height 14
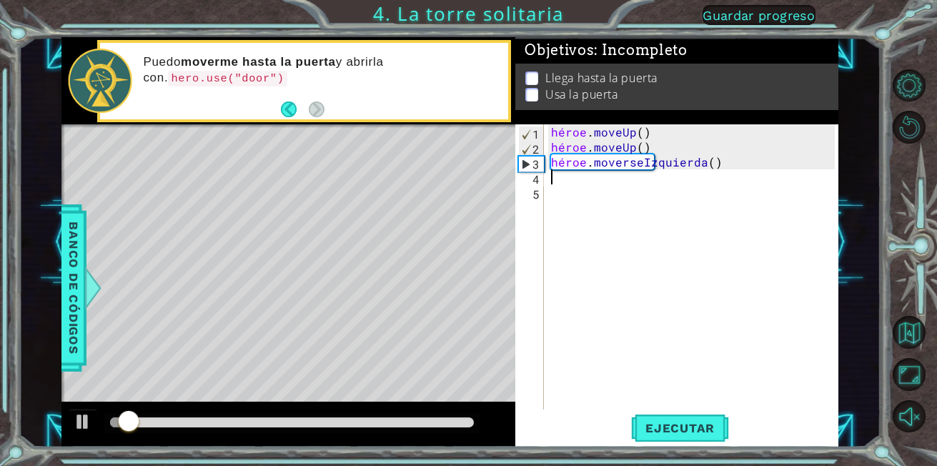
click at [553, 181] on div "héroe . moveUp ( ) héroe . moveUp ( ) héroe . [GEOGRAPHIC_DATA] ( )" at bounding box center [695, 281] width 294 height 315
click at [554, 182] on div "héroe . moveUp ( ) héroe . moveUp ( ) héroe . [GEOGRAPHIC_DATA] ( )" at bounding box center [695, 281] width 294 height 315
click at [548, 184] on div "1 2 3 4 5 héroe . moveUp ( ) héroe . moveUp ( ) héroe . moverseIzquierda ( ) הה…" at bounding box center [675, 266] width 320 height 285
drag, startPoint x: 548, startPoint y: 179, endPoint x: 572, endPoint y: 184, distance: 24.1
click at [572, 184] on div "héroe . moveUp ( ) héroe . moveUp ( ) héroe . [GEOGRAPHIC_DATA] ( )" at bounding box center [695, 281] width 294 height 315
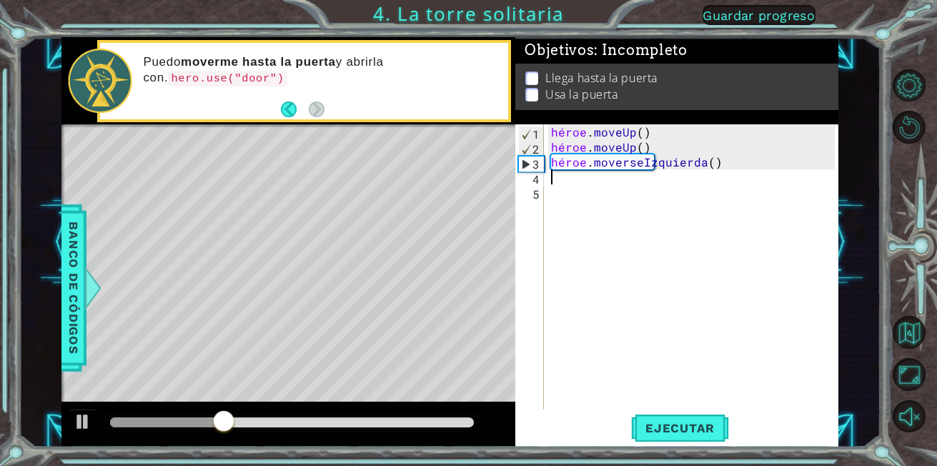
click at [572, 184] on div "héroe . moveUp ( ) héroe . moveUp ( ) héroe . [GEOGRAPHIC_DATA] ( )" at bounding box center [695, 281] width 294 height 315
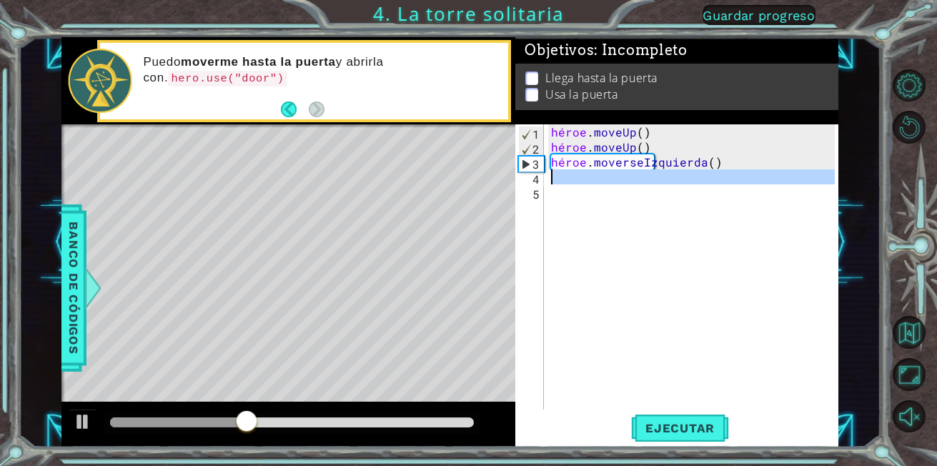
click at [572, 184] on div "héroe . moveUp ( ) héroe . moveUp ( ) héroe . [GEOGRAPHIC_DATA] ( )" at bounding box center [695, 281] width 294 height 315
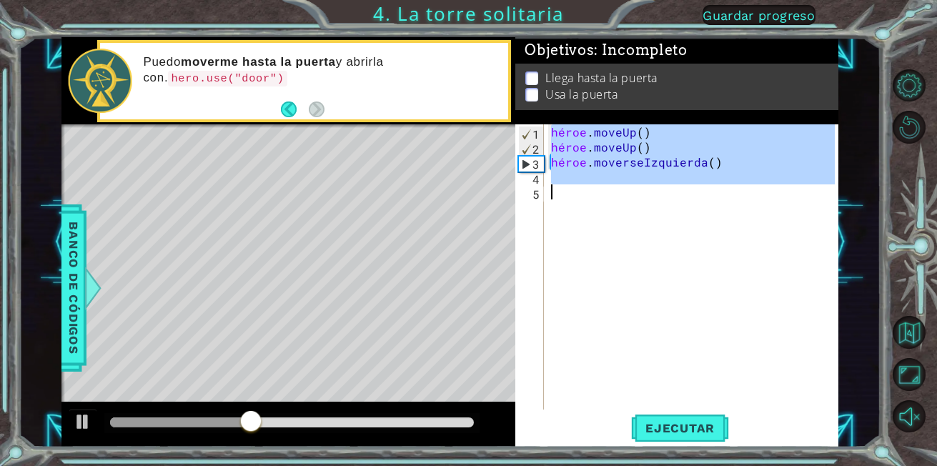
click at [572, 184] on div "héroe . moveUp ( ) héroe . moveUp ( ) héroe . [GEOGRAPHIC_DATA] ( )" at bounding box center [695, 281] width 294 height 315
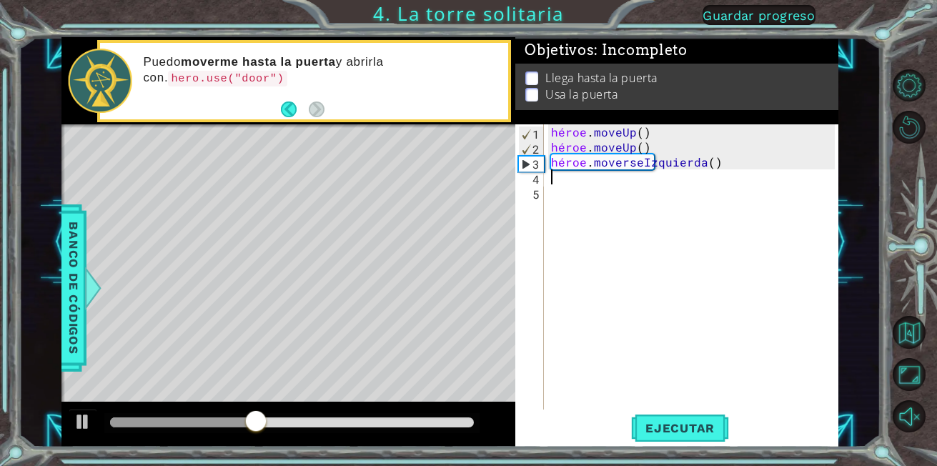
click at [572, 184] on div "héroe . moveUp ( ) héroe . moveUp ( ) héroe . [GEOGRAPHIC_DATA] ( )" at bounding box center [695, 281] width 294 height 315
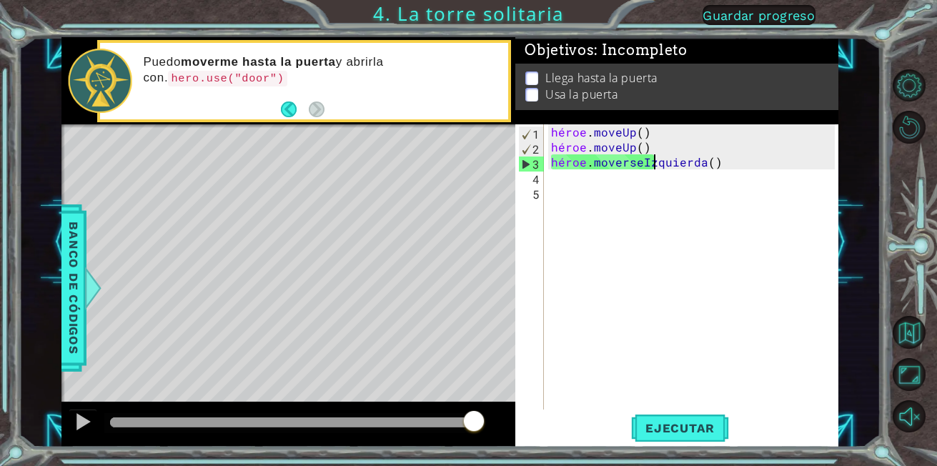
click at [719, 162] on div "héroe . moveUp ( ) héroe . moveUp ( ) héroe . [GEOGRAPHIC_DATA] ( )" at bounding box center [695, 281] width 294 height 315
click at [706, 165] on div "héroe . moveUp ( ) héroe . moveUp ( ) héroe . [GEOGRAPHIC_DATA] ( )" at bounding box center [695, 281] width 294 height 315
click at [705, 161] on div "héroe . moveUp ( ) héroe . moveUp ( ) héroe . [GEOGRAPHIC_DATA] ( )" at bounding box center [695, 281] width 294 height 315
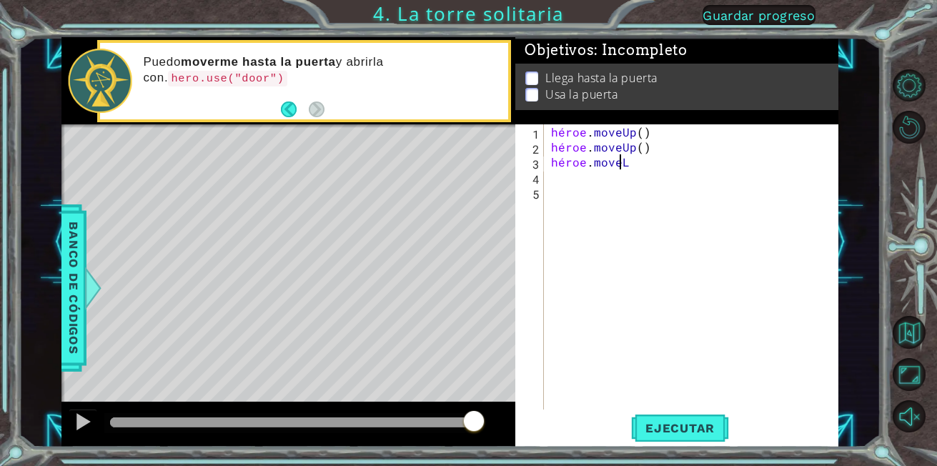
click at [637, 164] on div "héroe . moveUp ( ) héroe . moveUp ( ) héroe . moveL" at bounding box center [695, 281] width 294 height 315
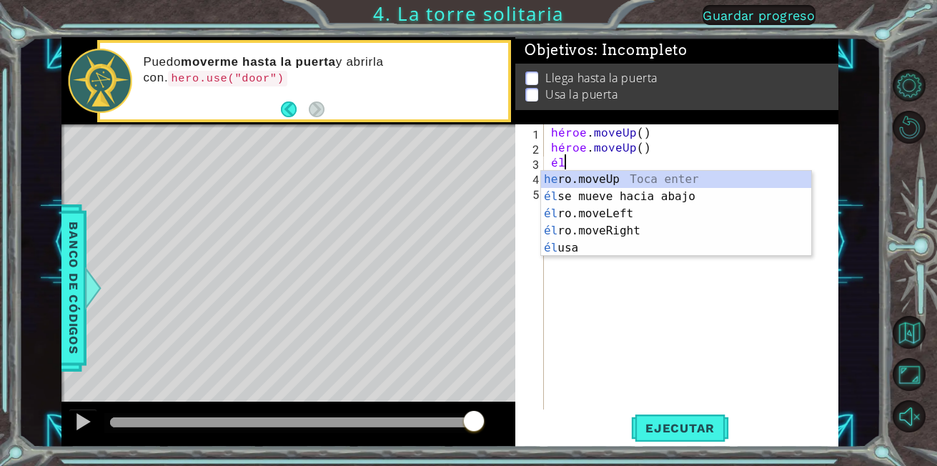
type textarea "h"
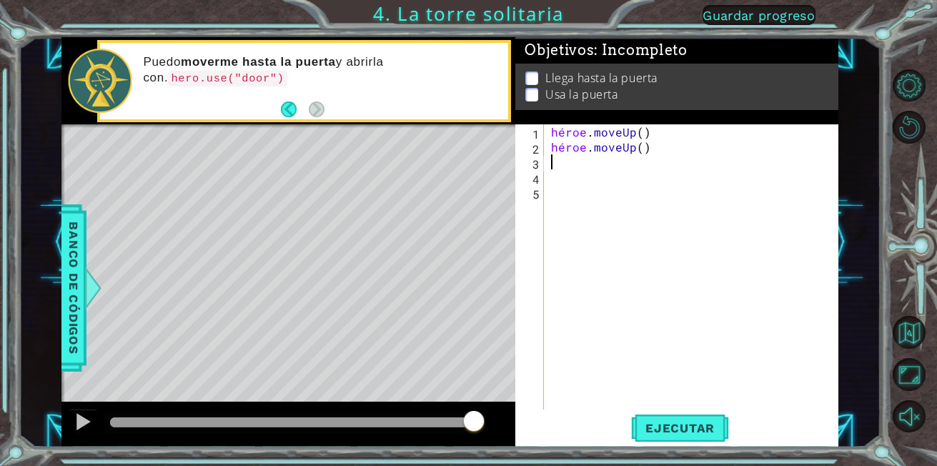
click at [567, 169] on div "héroe . moveUp ( ) héroe . moveUp ( )" at bounding box center [695, 281] width 294 height 315
type textarea "h"
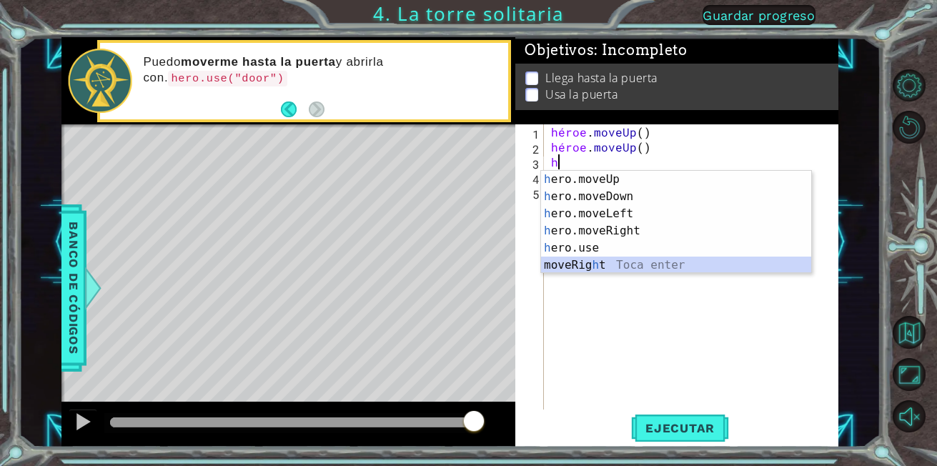
click at [593, 265] on div "h ero.moveUp Toca enter h ero.moveDown Toca enter h ero.moveLeft Toca enter h e…" at bounding box center [676, 239] width 270 height 137
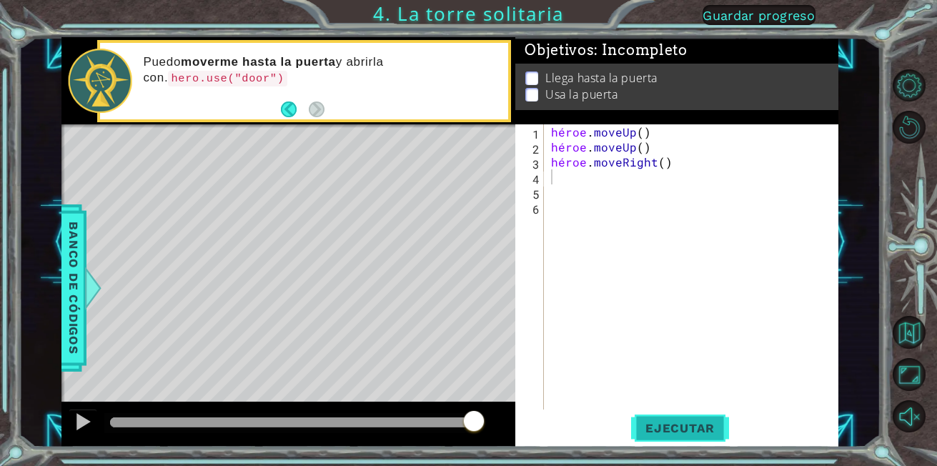
click at [659, 419] on button "Ejecutar" at bounding box center [680, 428] width 98 height 32
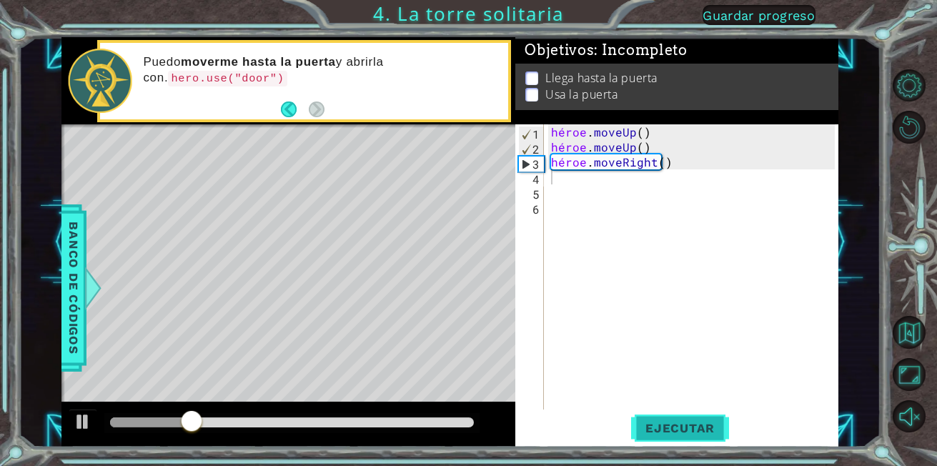
click at [659, 419] on button "Ejecutar" at bounding box center [680, 428] width 98 height 32
click at [563, 183] on div "héroe . moveUp ( ) héroe . moveUp ( ) héroe . moveRight ( )" at bounding box center [695, 281] width 294 height 315
click at [553, 182] on div "héroe . moveUp ( ) héroe . moveUp ( ) héroe . moveRight ( )" at bounding box center [695, 281] width 294 height 315
click at [551, 194] on div "héroe . moveUp ( ) héroe . moveUp ( ) héroe . moveRight ( )" at bounding box center [695, 281] width 294 height 315
click at [552, 192] on div "héroe . moveUp ( ) héroe . moveUp ( ) héroe . moveRight ( )" at bounding box center [695, 281] width 294 height 315
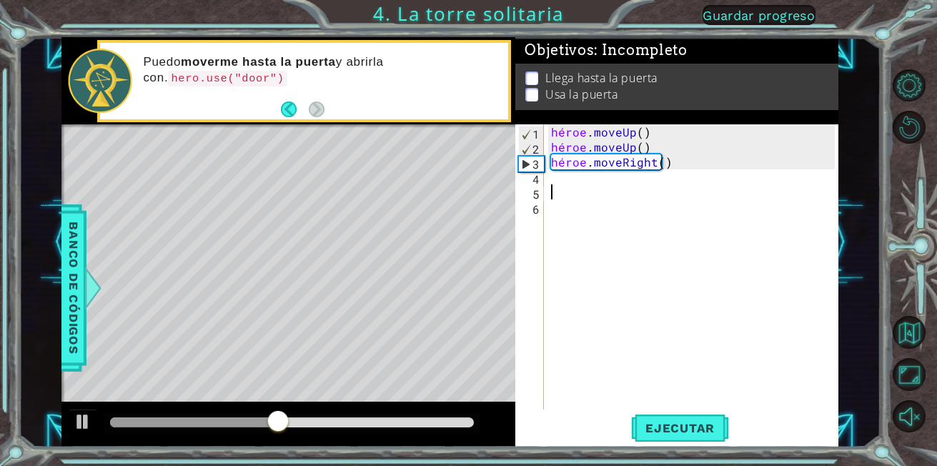
click at [552, 192] on div "héroe . moveUp ( ) héroe . moveUp ( ) héroe . moveRight ( )" at bounding box center [695, 281] width 294 height 315
click at [569, 159] on div "héroe . moveUp ( ) héroe . moveUp ( ) héroe . moveRight ( )" at bounding box center [695, 281] width 294 height 315
type textarea "hero.moveRight()"
click at [666, 170] on div "héroe . moveUp ( ) héroe . moveUp ( ) héroe . moveRight ( )" at bounding box center [695, 281] width 294 height 315
click at [651, 161] on div "héroe . moveUp ( ) héroe . moveUp ( ) héroe . moveRight ( )" at bounding box center [695, 281] width 294 height 315
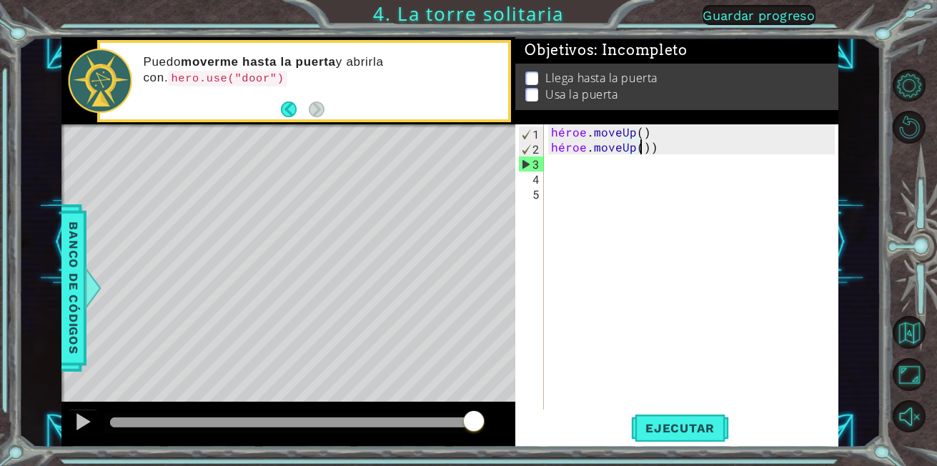
type textarea "hero.moveUp()"
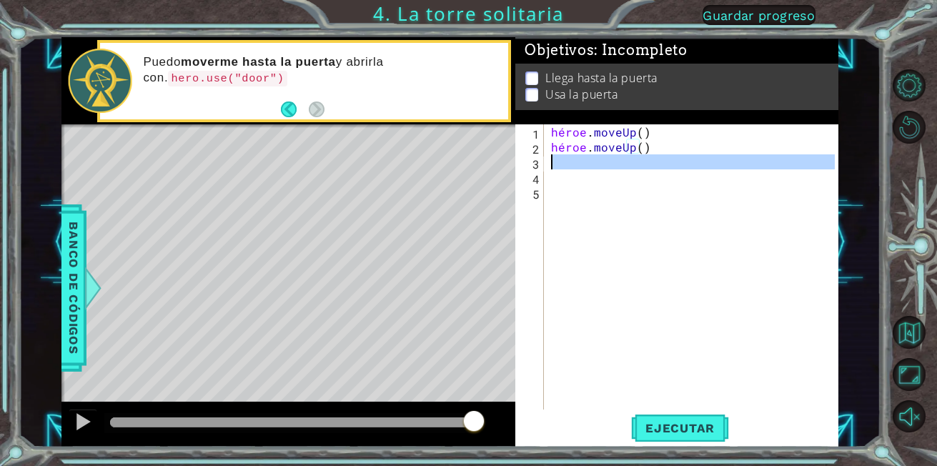
click at [537, 159] on font "3" at bounding box center [536, 164] width 7 height 15
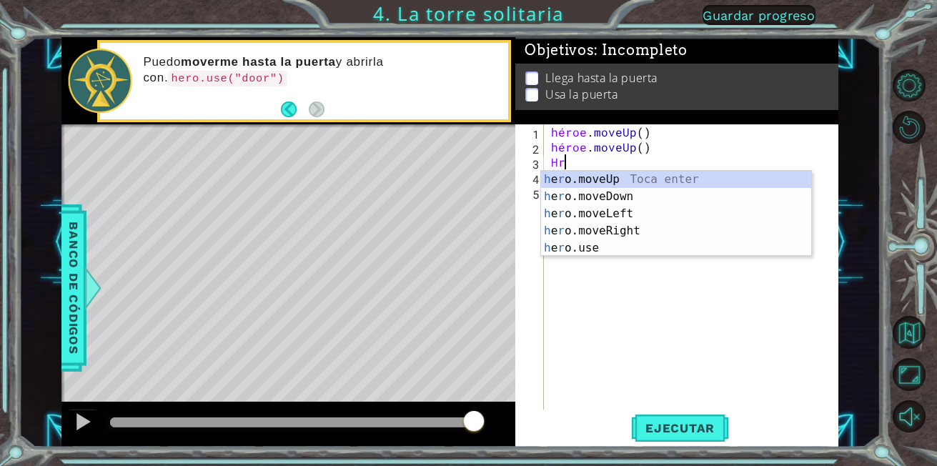
type textarea "h"
click at [563, 171] on div "h ero.moveUp Toca enter h ero.moveDown Toca enter h ero.moveLeft Toca enter h e…" at bounding box center [676, 239] width 270 height 137
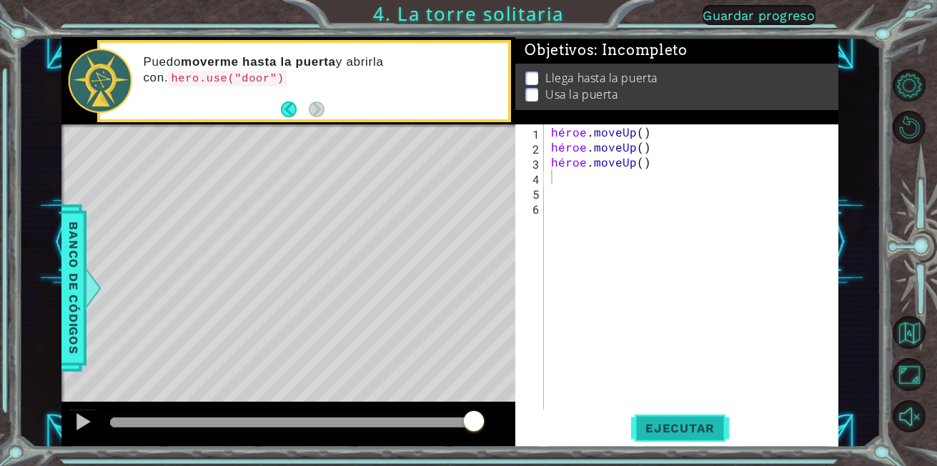
click at [668, 422] on span "Ejecutar" at bounding box center [680, 428] width 98 height 14
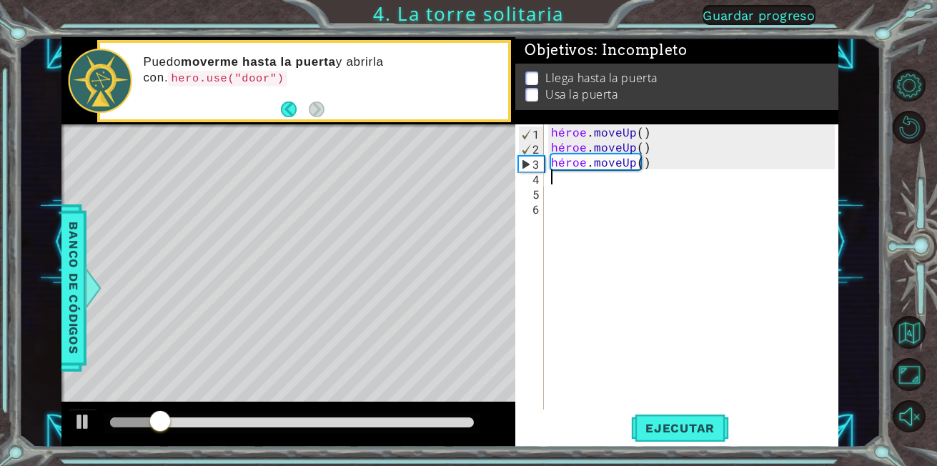
click at [557, 180] on div "héroe . moveUp ( ) héroe . moveUp ( ) héroe . moveUp ( )" at bounding box center [695, 281] width 294 height 315
click at [553, 180] on div "héroe . moveUp ( ) héroe . moveUp ( ) héroe . moveUp ( )" at bounding box center [695, 281] width 294 height 315
click at [549, 178] on div "héroe . moveUp ( ) héroe . moveUp ( ) héroe . moveUp ( )" at bounding box center [695, 281] width 294 height 315
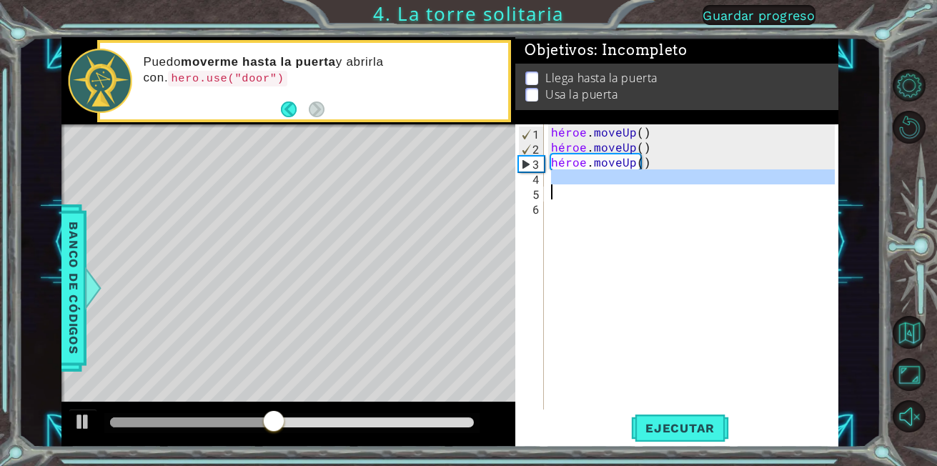
drag, startPoint x: 549, startPoint y: 178, endPoint x: 604, endPoint y: 191, distance: 56.5
click at [604, 191] on div "héroe . moveUp ( ) héroe . moveUp ( ) héroe . moveUp ( )" at bounding box center [695, 281] width 294 height 315
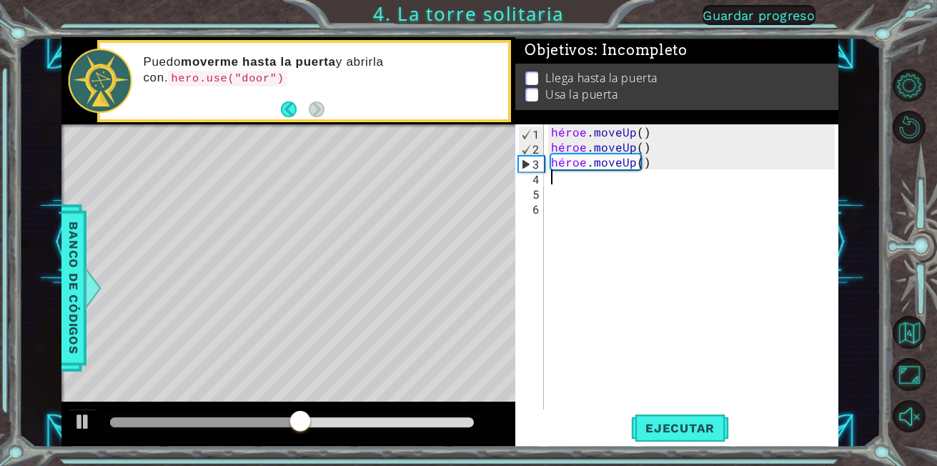
click at [556, 174] on div "héroe . moveUp ( ) héroe . moveUp ( ) héroe . moveUp ( )" at bounding box center [695, 281] width 294 height 315
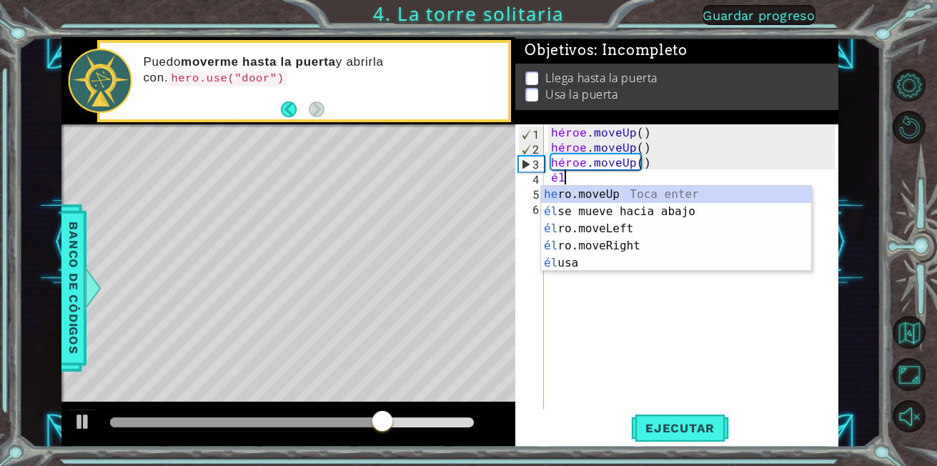
type textarea "h"
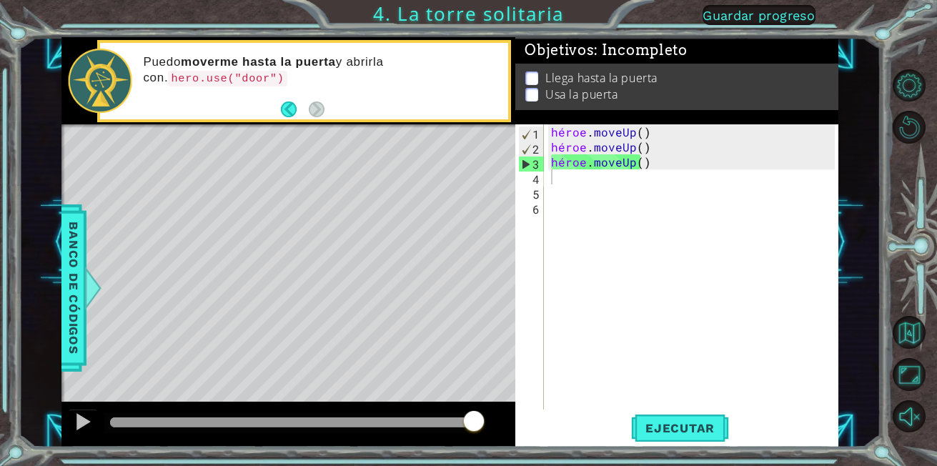
click at [453, 180] on div "Mapa de nivel" at bounding box center [391, 334] width 661 height 421
click at [469, 159] on div "Mapa de nivel" at bounding box center [391, 334] width 661 height 421
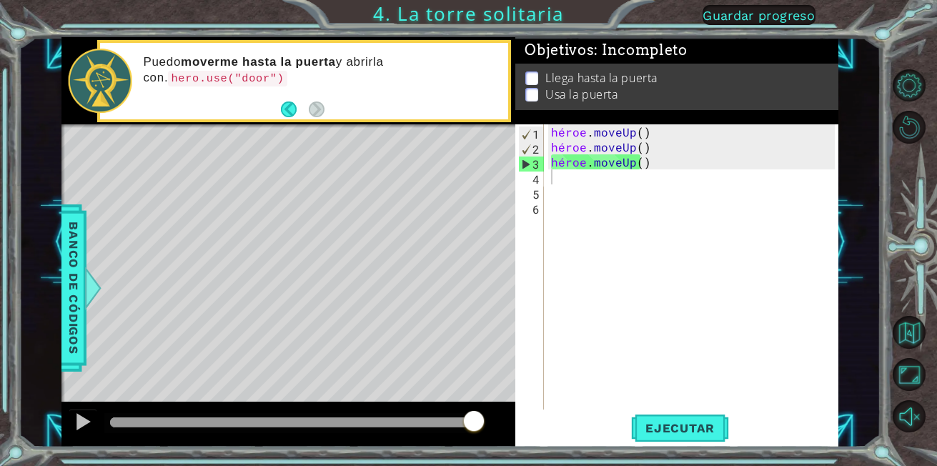
click at [469, 159] on div "Mapa de nivel" at bounding box center [391, 334] width 661 height 421
drag, startPoint x: 469, startPoint y: 159, endPoint x: 855, endPoint y: -47, distance: 437.5
click at [855, 0] on html "1 ההההההההההההההההההההההההההההההההההההההההההההההההההההההההההההההההההההההההההההה…" at bounding box center [468, 233] width 937 height 466
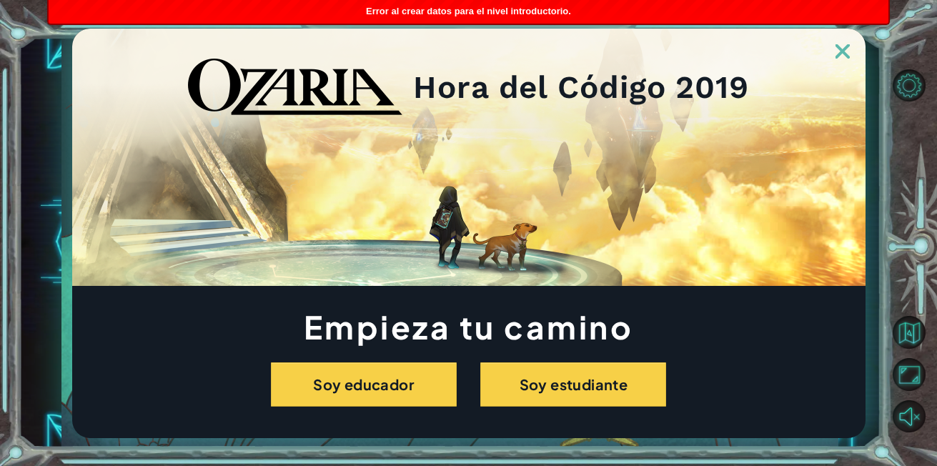
click at [844, 46] on img at bounding box center [843, 51] width 14 height 14
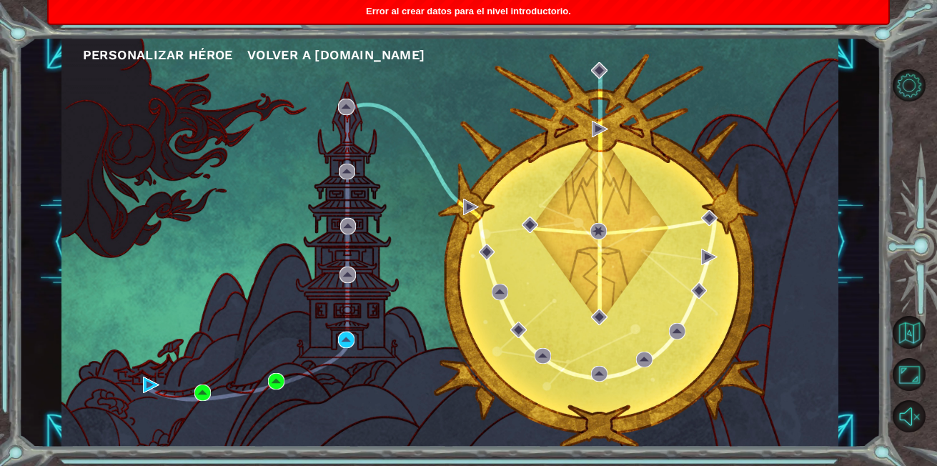
click at [840, 47] on div "Personalizar héroe [PERSON_NAME] a [DOMAIN_NAME]" at bounding box center [450, 242] width 862 height 410
drag, startPoint x: 840, startPoint y: 47, endPoint x: 826, endPoint y: -47, distance: 95.4
click at [826, 0] on html "Personalizar héroe Volver a [DOMAIN_NAME] Capítulo 1: Montaña del cielo Guardar…" at bounding box center [468, 233] width 937 height 466
click at [610, 66] on ul "Personalizar héroe [PERSON_NAME] a [DOMAIN_NAME]" at bounding box center [461, 54] width 756 height 21
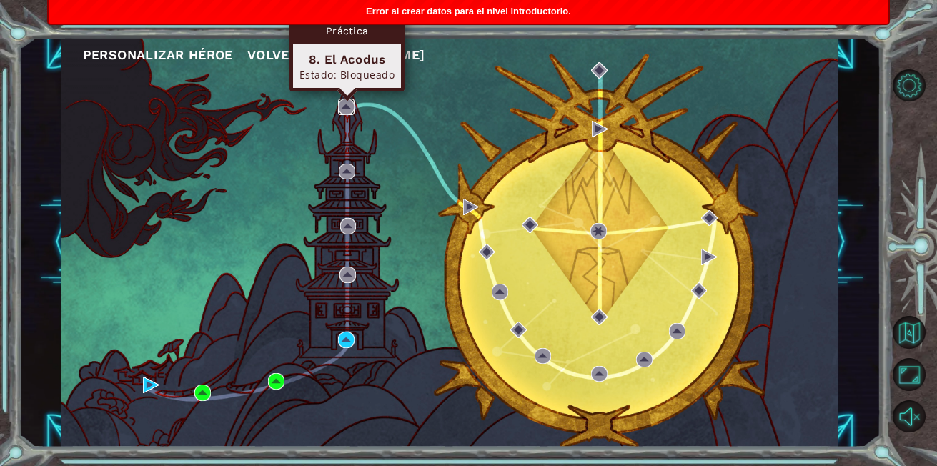
click at [344, 107] on img at bounding box center [346, 107] width 16 height 16
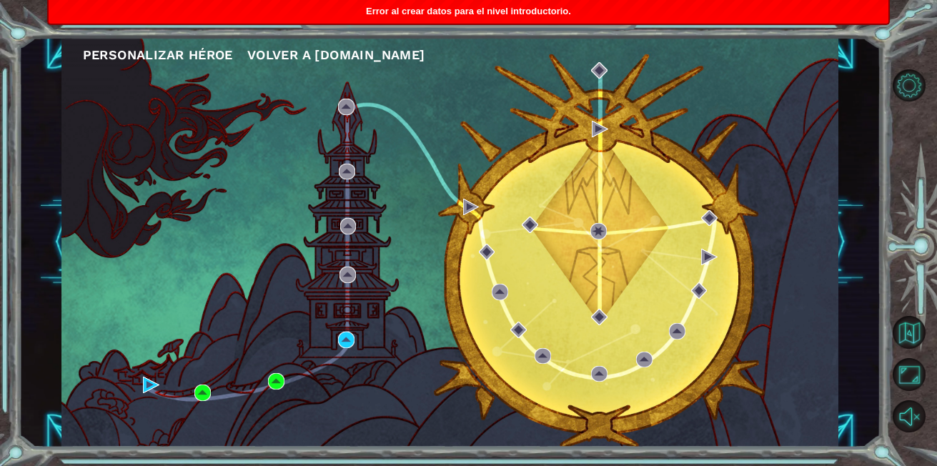
drag, startPoint x: 847, startPoint y: 28, endPoint x: 851, endPoint y: -44, distance: 71.6
click at [851, 0] on html "Personalizar héroe Volver a [DOMAIN_NAME] Capítulo 1: Montaña del cielo Guardar…" at bounding box center [468, 233] width 937 height 466
